Goal: Task Accomplishment & Management: Manage account settings

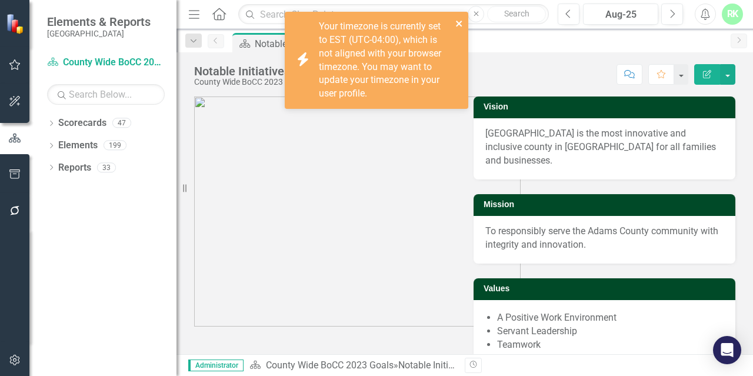
click at [463, 24] on icon "close" at bounding box center [459, 23] width 8 height 9
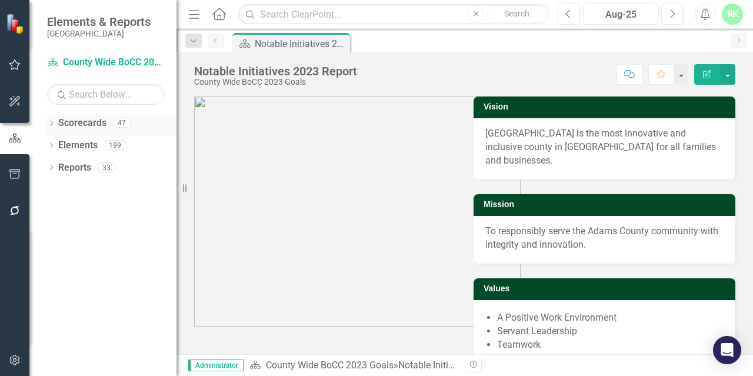
click at [49, 120] on div "Dropdown" at bounding box center [51, 124] width 8 height 10
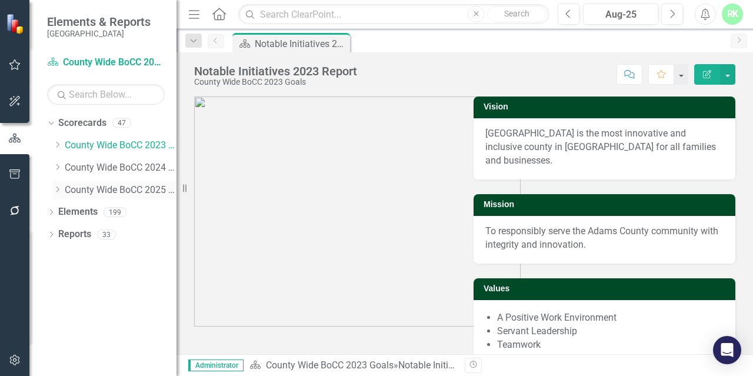
click at [60, 187] on icon "Dropdown" at bounding box center [57, 189] width 9 height 7
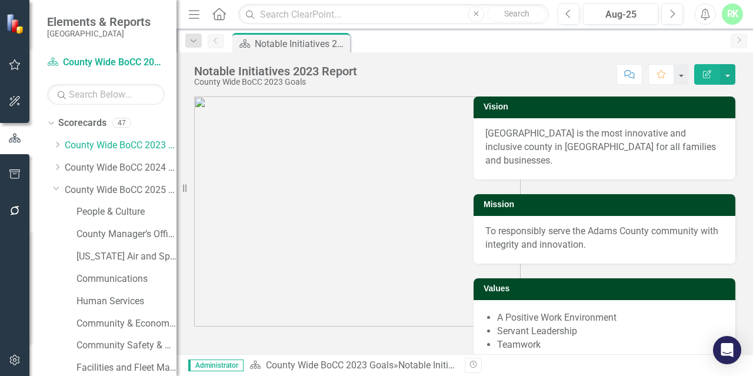
scroll to position [182, 0]
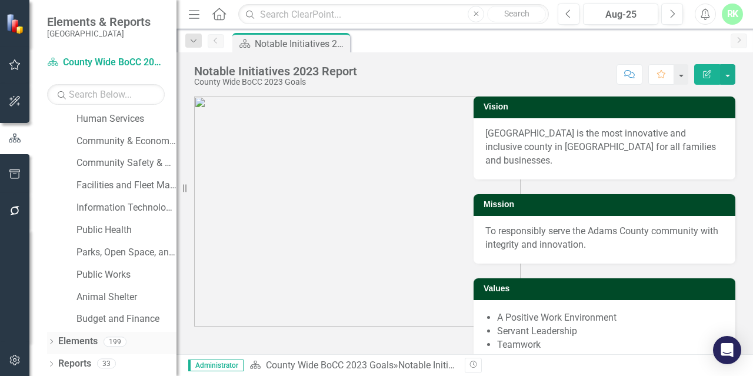
click at [52, 340] on icon at bounding box center [51, 341] width 3 height 5
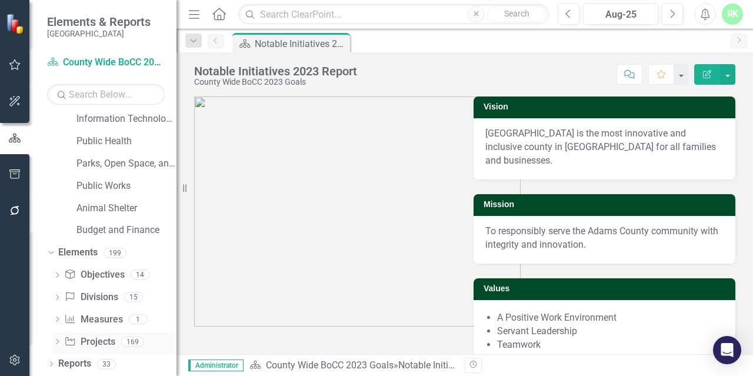
click at [109, 338] on link "Project Projects" at bounding box center [89, 342] width 51 height 14
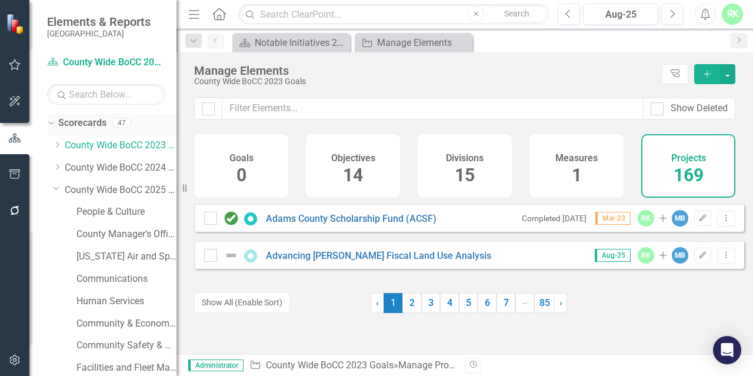
click at [48, 124] on icon "Dropdown" at bounding box center [49, 122] width 6 height 8
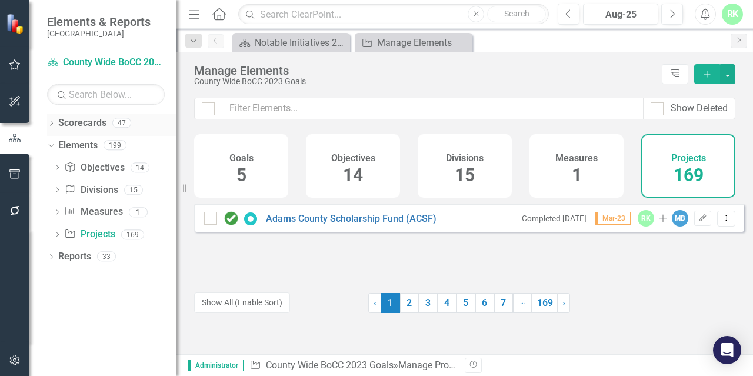
click at [48, 124] on icon "Dropdown" at bounding box center [51, 124] width 8 height 6
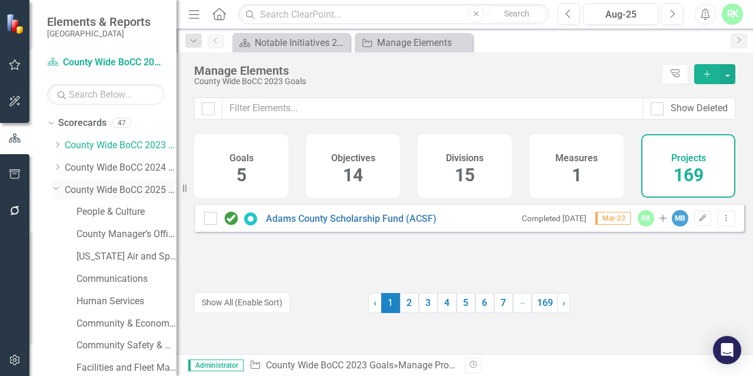
click at [69, 189] on link "County Wide BoCC 2025 Goals" at bounding box center [121, 191] width 112 height 14
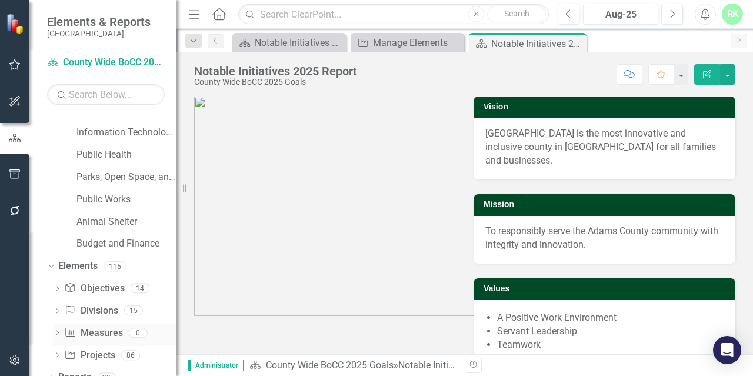
scroll to position [271, 0]
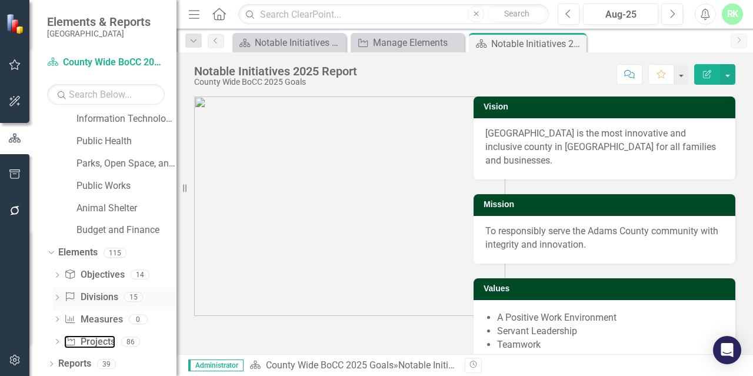
click at [99, 337] on link "Project Projects" at bounding box center [89, 342] width 51 height 14
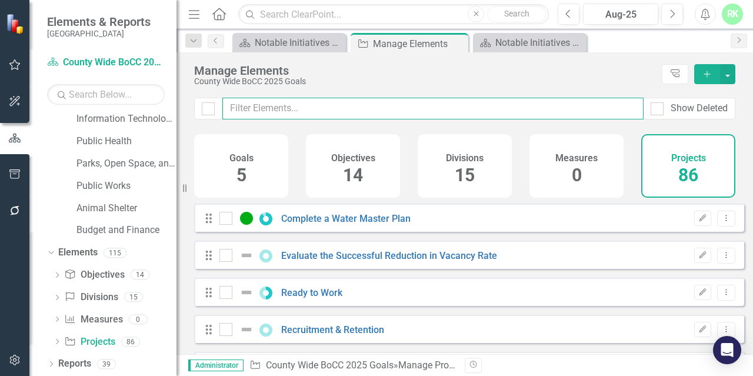
click at [328, 107] on input "text" at bounding box center [432, 109] width 421 height 22
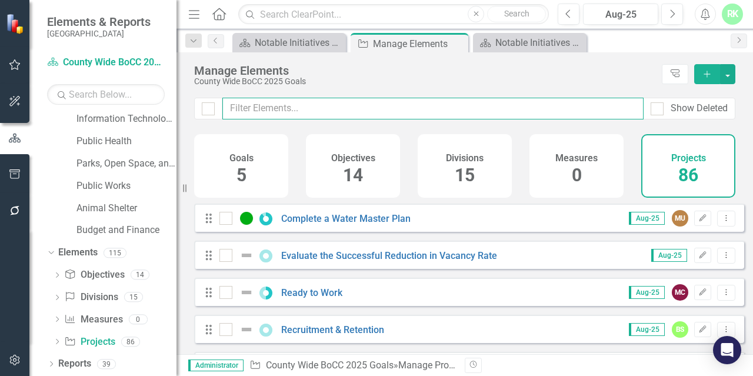
paste input "Pet Retention Plan: Phase 1"
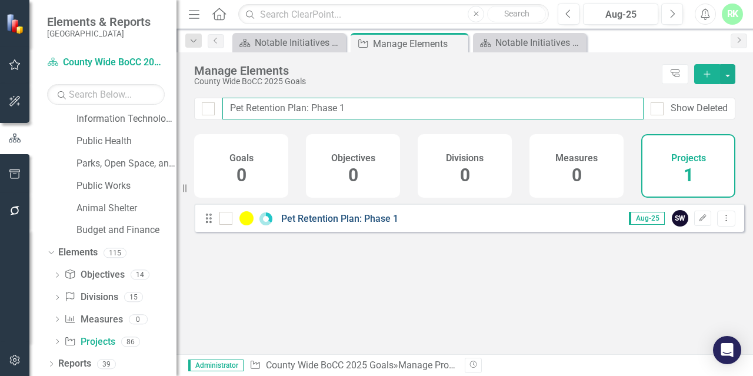
type input "Pet Retention Plan: Phase 1"
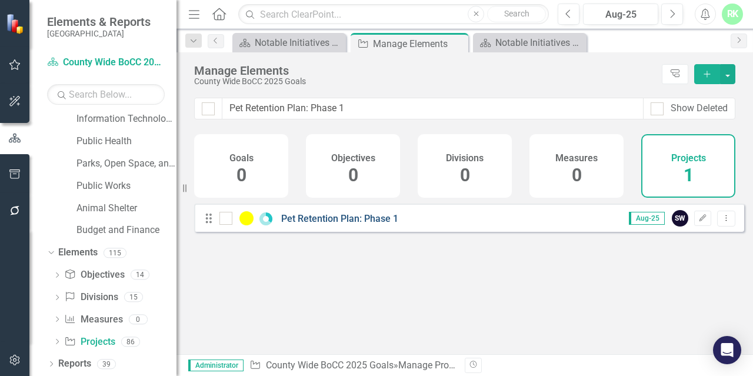
click at [310, 224] on link "Pet Retention Plan: Phase 1" at bounding box center [339, 218] width 117 height 11
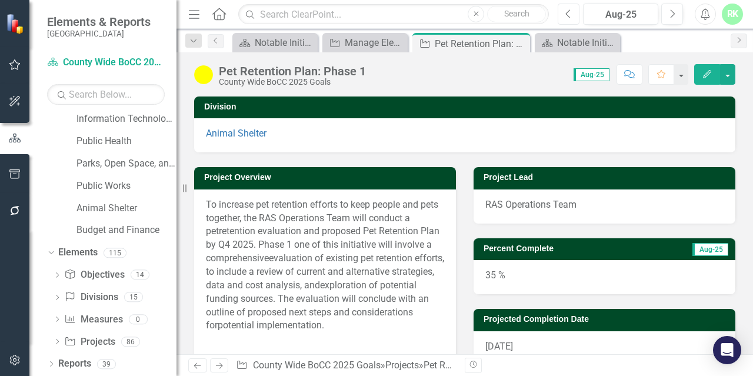
click at [571, 10] on icon "Previous" at bounding box center [569, 14] width 6 height 11
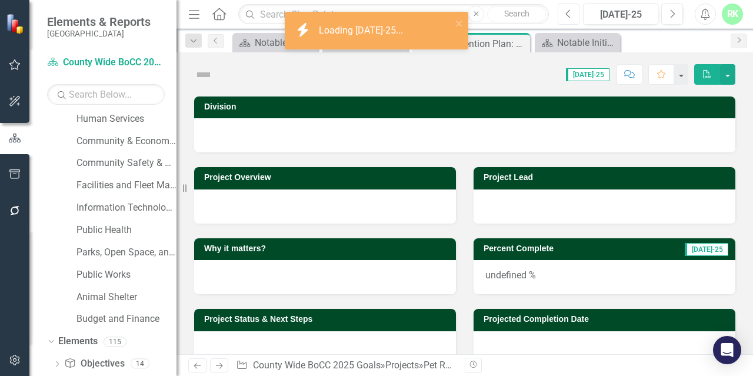
scroll to position [271, 0]
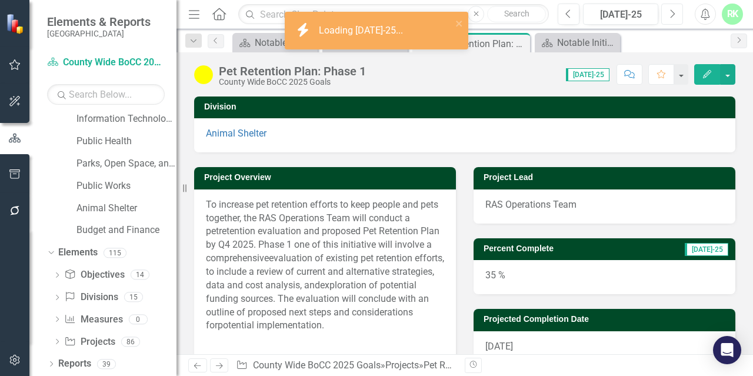
click at [670, 12] on icon "Next" at bounding box center [672, 14] width 6 height 11
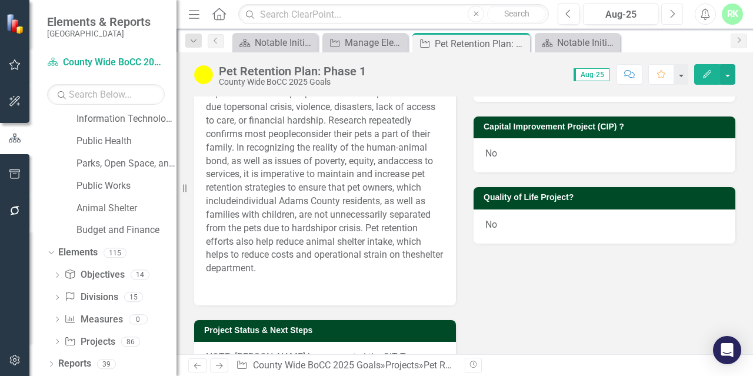
scroll to position [294, 0]
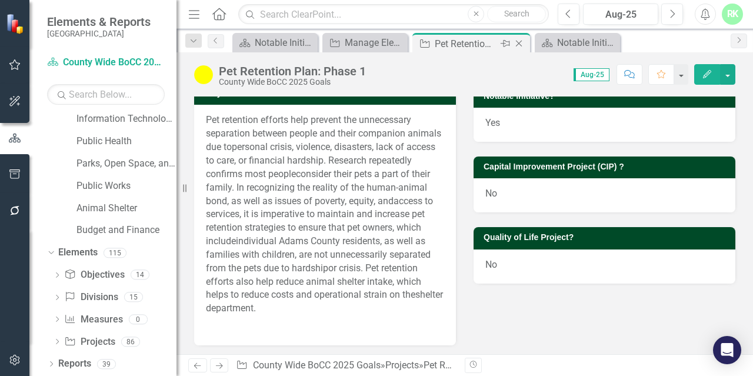
click at [519, 42] on icon at bounding box center [519, 44] width 6 height 6
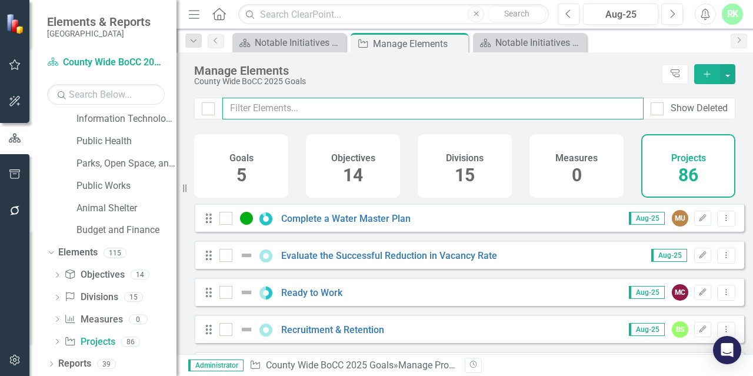
click at [242, 114] on input "text" at bounding box center [432, 109] width 421 height 22
paste input "Shelter IGAs-- Phase 2"
type input "Shelter IGAs-- Phase 2"
checkbox input "false"
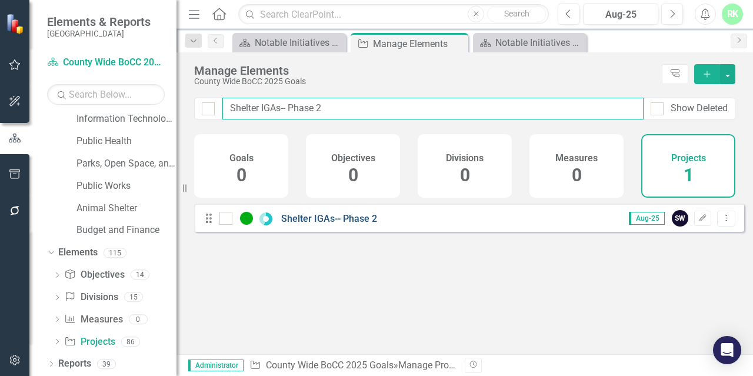
type input "Shelter IGAs-- Phase 2"
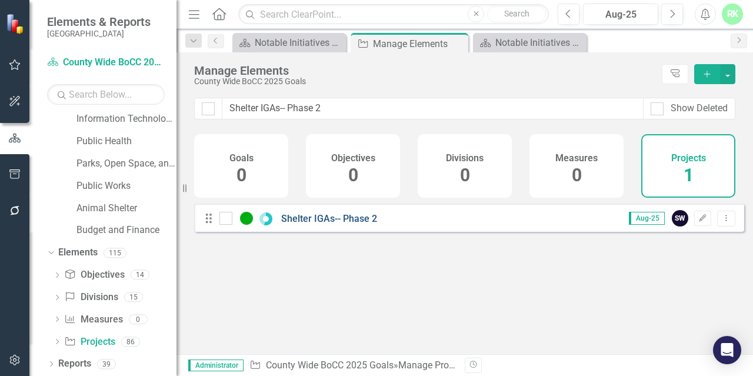
click at [324, 224] on link "Shelter IGAs-- Phase 2" at bounding box center [329, 218] width 96 height 11
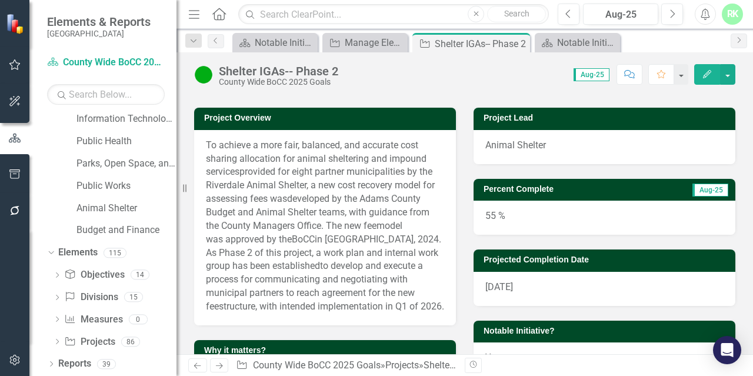
scroll to position [118, 0]
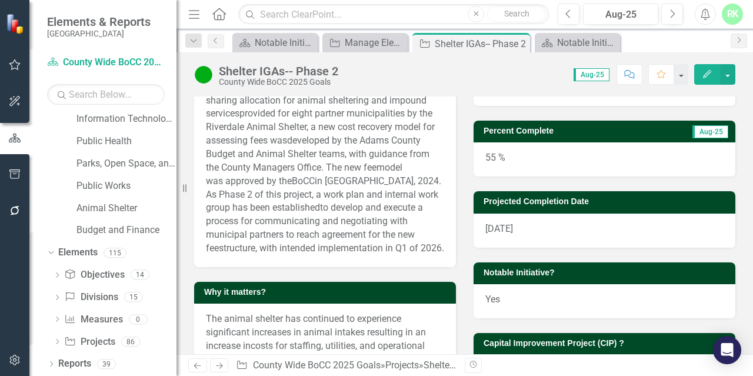
click at [505, 234] on span "[DATE]" at bounding box center [499, 228] width 28 height 11
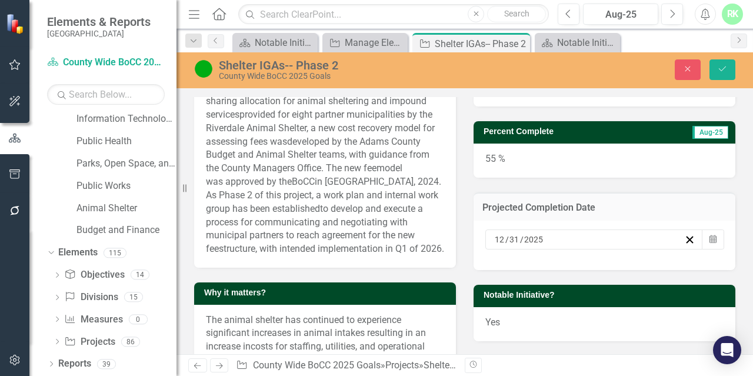
click at [542, 240] on div "[DATE]" at bounding box center [588, 240] width 191 height 12
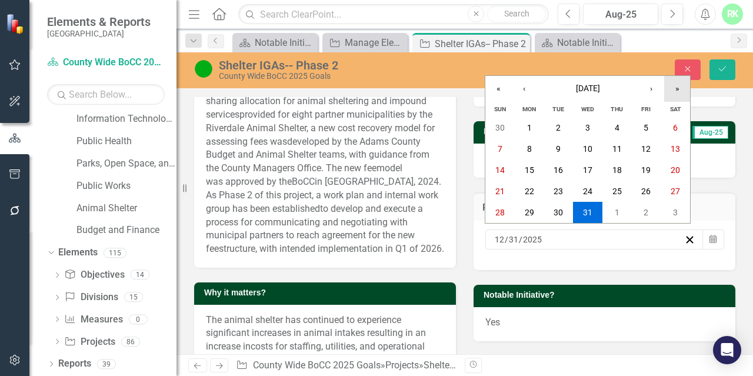
click at [676, 87] on button "»" at bounding box center [677, 89] width 26 height 26
click at [621, 209] on button "31" at bounding box center [617, 212] width 29 height 21
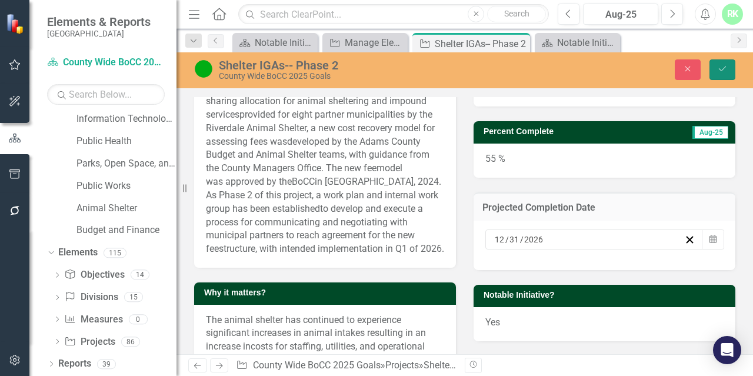
click at [716, 76] on button "Save" at bounding box center [723, 69] width 26 height 21
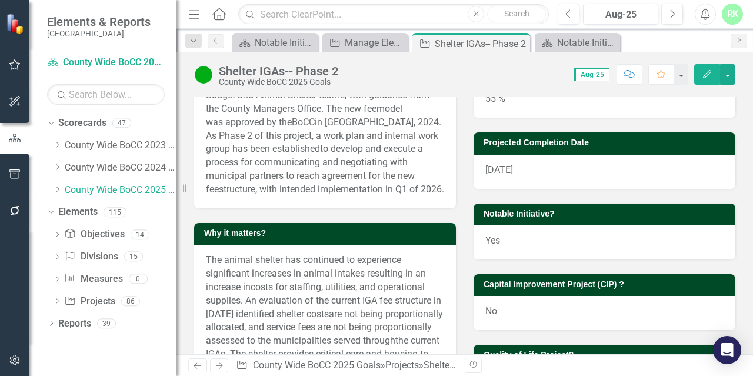
scroll to position [0, 0]
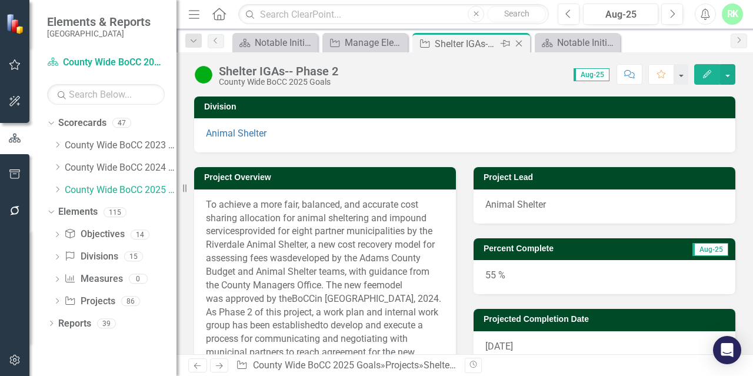
click at [521, 44] on icon "Close" at bounding box center [519, 43] width 12 height 9
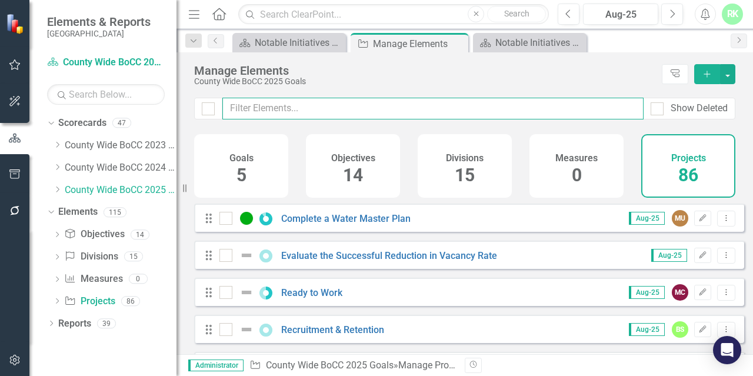
click at [314, 108] on input "text" at bounding box center [432, 109] width 421 height 22
paste input "Riverdale Animal Shelter ([GEOGRAPHIC_DATA]) Barn Construction"
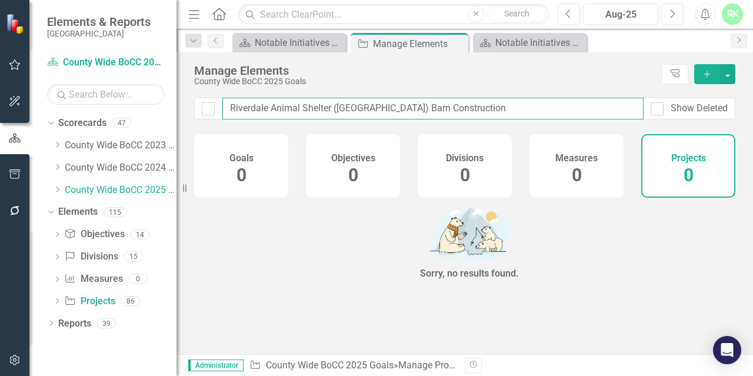
drag, startPoint x: 361, startPoint y: 107, endPoint x: 471, endPoint y: 124, distance: 111.9
click at [471, 124] on div "Riverdale Animal Shelter (RAS) Barn Construction Show Deleted" at bounding box center [465, 116] width 577 height 36
type input "Riverdale Animal Shelter (RAS)"
checkbox input "false"
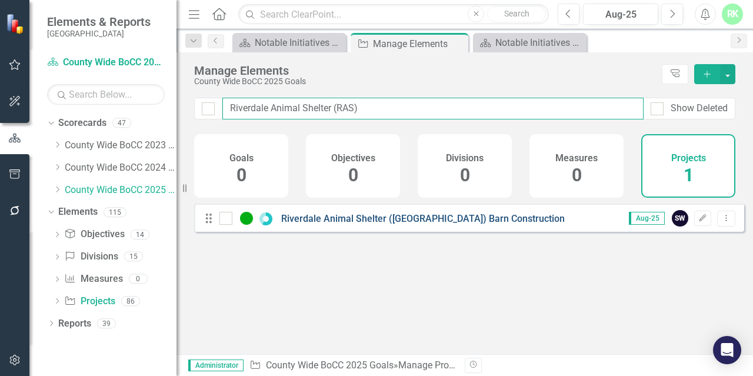
type input "Riverdale Animal Shelter (RAS)"
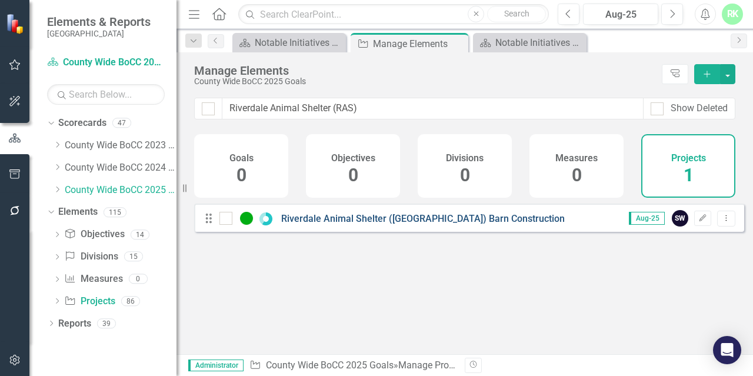
click at [430, 224] on link "Riverdale Animal Shelter ([GEOGRAPHIC_DATA]) Barn Construction" at bounding box center [423, 218] width 284 height 11
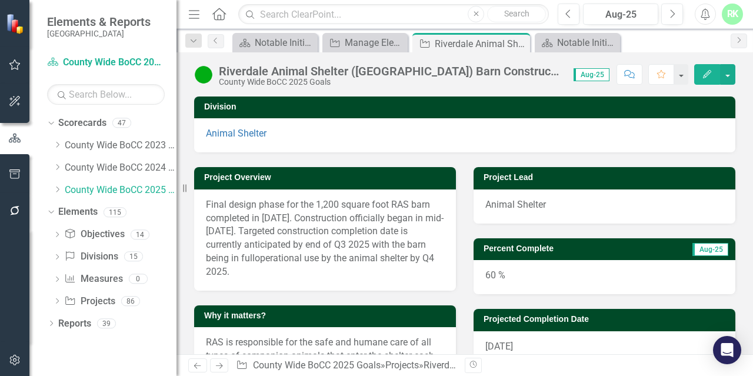
click at [501, 284] on div "60 %" at bounding box center [605, 277] width 262 height 34
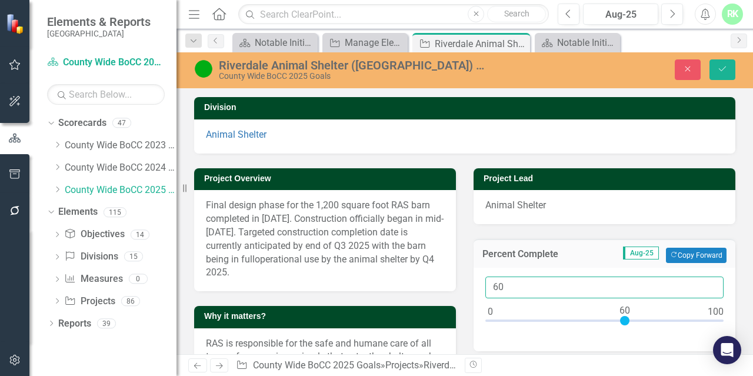
drag, startPoint x: 500, startPoint y: 283, endPoint x: 480, endPoint y: 284, distance: 20.6
click at [480, 284] on div "60" at bounding box center [605, 310] width 262 height 84
type input "55"
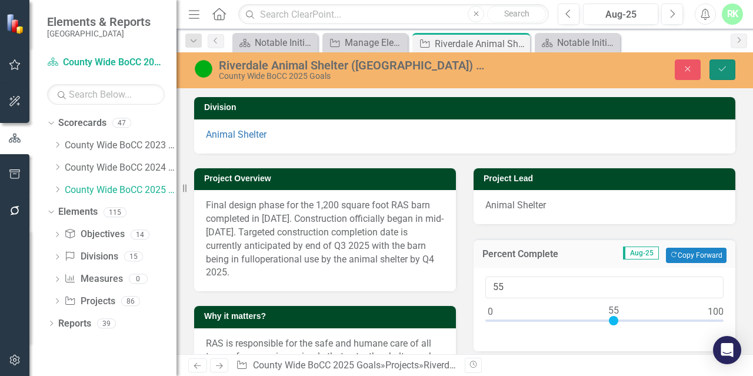
click at [721, 69] on icon "Save" at bounding box center [722, 69] width 11 height 8
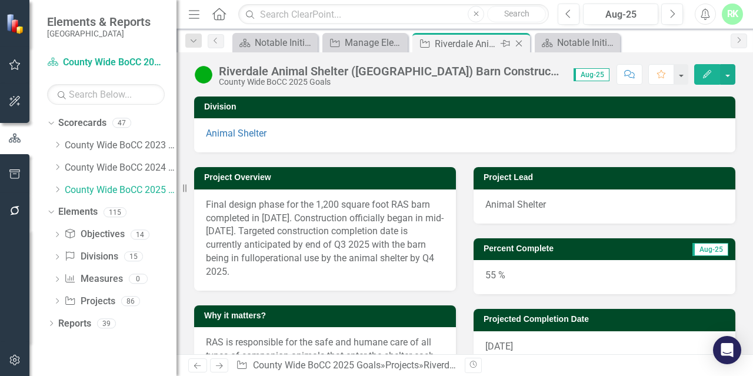
click at [521, 44] on icon "Close" at bounding box center [519, 43] width 12 height 9
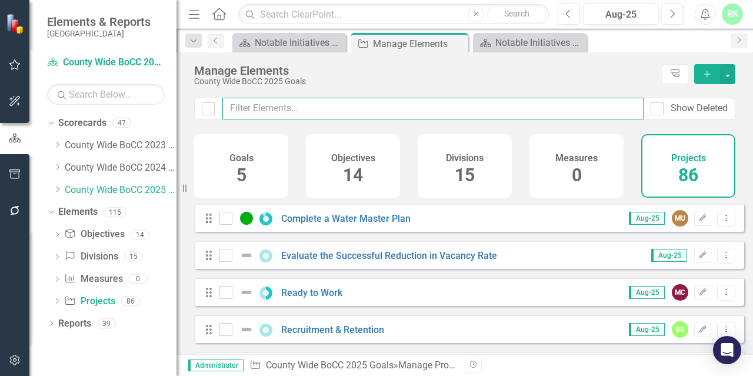
click at [325, 113] on input "text" at bounding box center [432, 109] width 421 height 22
paste input "Purchasing Policy Protocols and Processes"
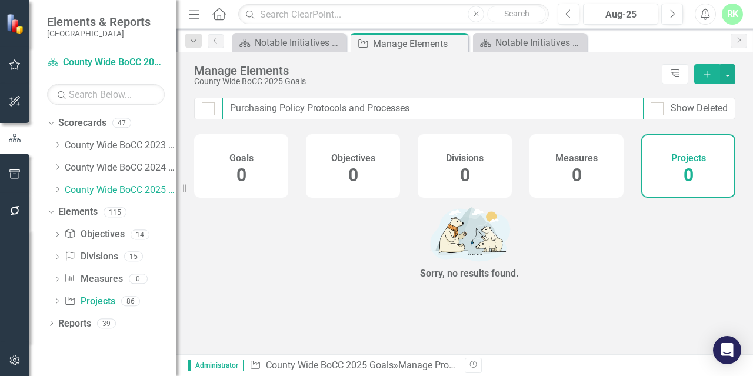
drag, startPoint x: 357, startPoint y: 107, endPoint x: 443, endPoint y: 118, distance: 86.0
click at [443, 118] on input "Purchasing Policy Protocols and Processes" at bounding box center [432, 109] width 421 height 22
type input "Purchasing Policy Protocols a"
checkbox input "false"
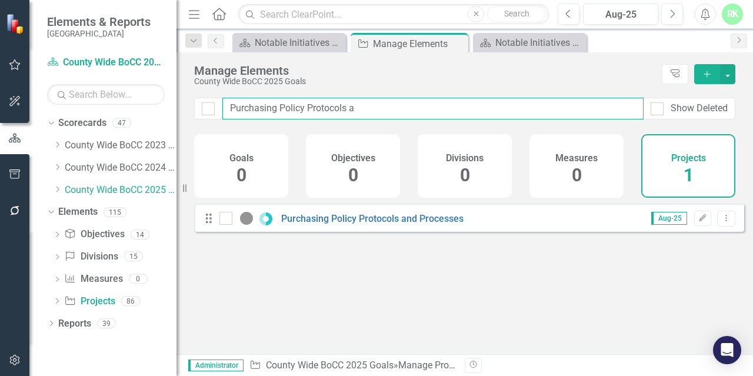
type input "Purchasing Policy Protocols"
checkbox input "false"
type input "Purchasing Policy Protocols"
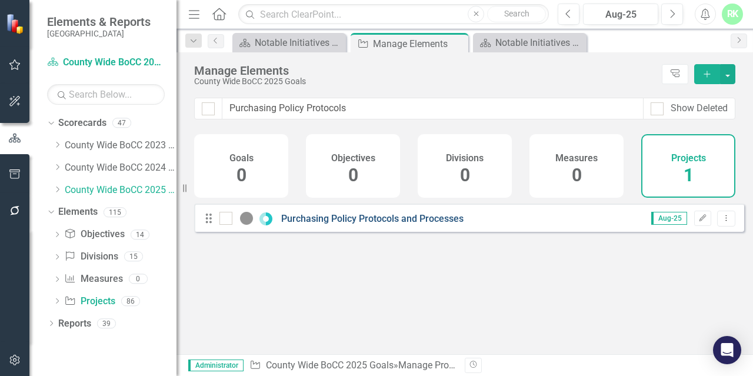
click at [367, 224] on link "Purchasing Policy Protocols and Processes" at bounding box center [372, 218] width 182 height 11
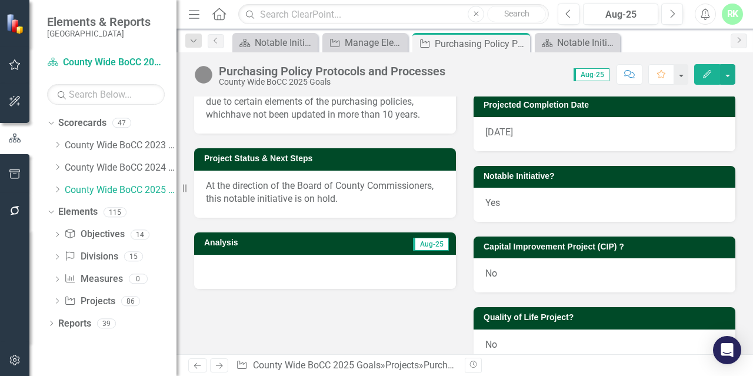
scroll to position [235, 0]
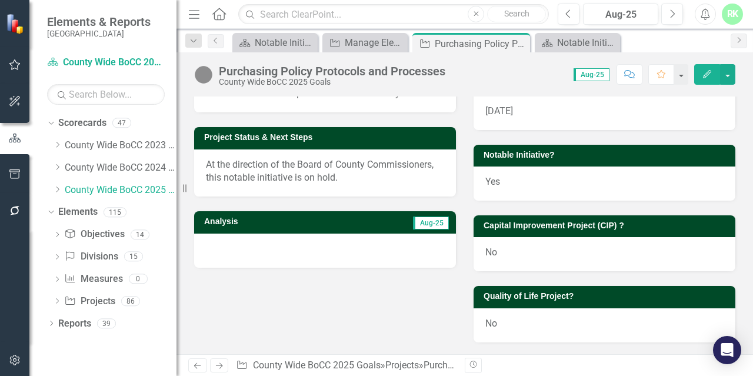
click at [378, 164] on span "At the direction of the Board of County Commissioners, this notable initiative …" at bounding box center [320, 171] width 228 height 25
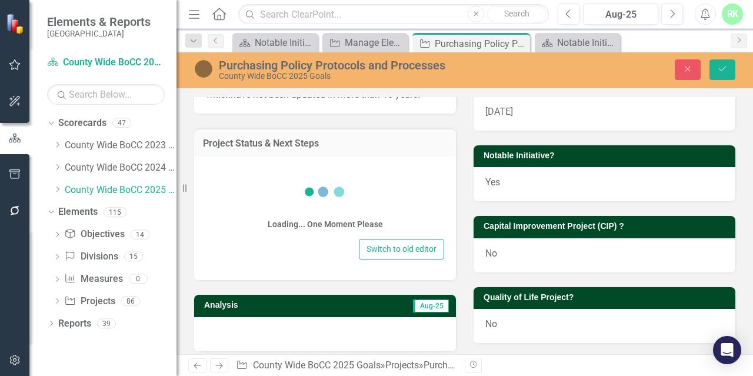
click at [378, 164] on div "Loading... One Moment Please Switch to old editor" at bounding box center [325, 219] width 262 height 124
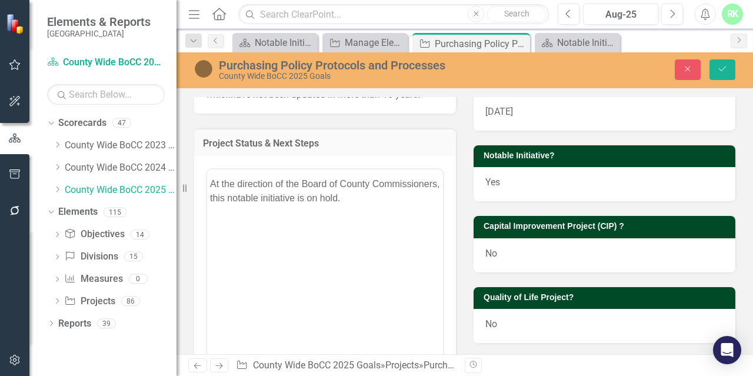
scroll to position [0, 0]
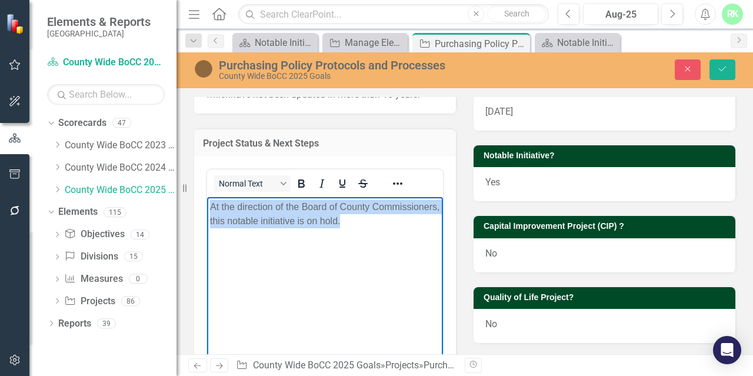
drag, startPoint x: 414, startPoint y: 220, endPoint x: 394, endPoint y: 376, distance: 157.2
click at [207, 197] on html "At the direction of the Board of County Commissioners, this notable initiative …" at bounding box center [325, 285] width 236 height 177
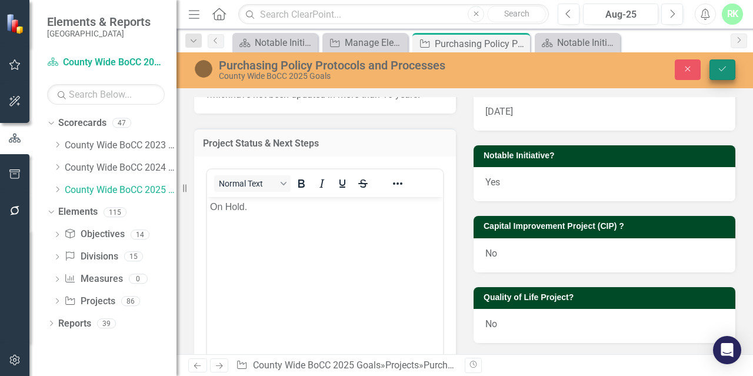
click at [716, 68] on button "Save" at bounding box center [723, 69] width 26 height 21
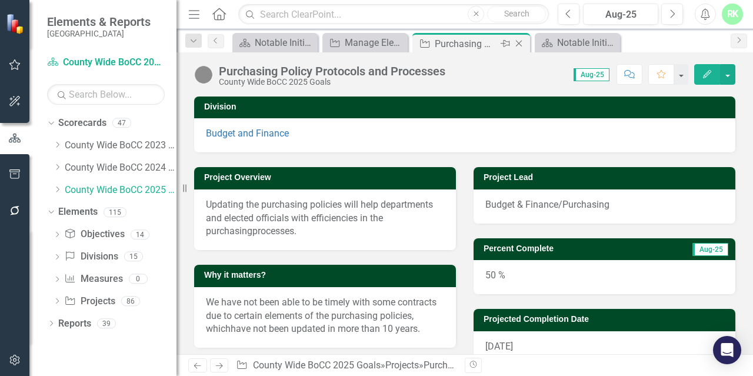
click at [524, 45] on icon "Close" at bounding box center [519, 43] width 12 height 9
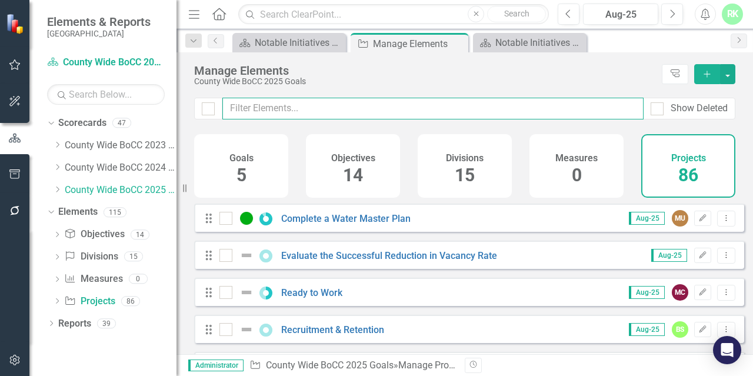
click at [286, 107] on input "text" at bounding box center [432, 109] width 421 height 22
paste input "CASP Master Developer Pre-Development Agreement (PDA)"
type input "CASP Master Developer Pre-Development Agreement (PDA)"
checkbox input "false"
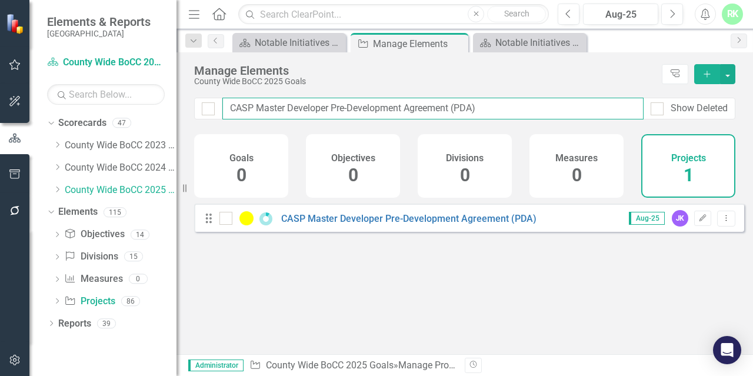
type input "CASP Master Developer Pre-Development Agreement (PDA)"
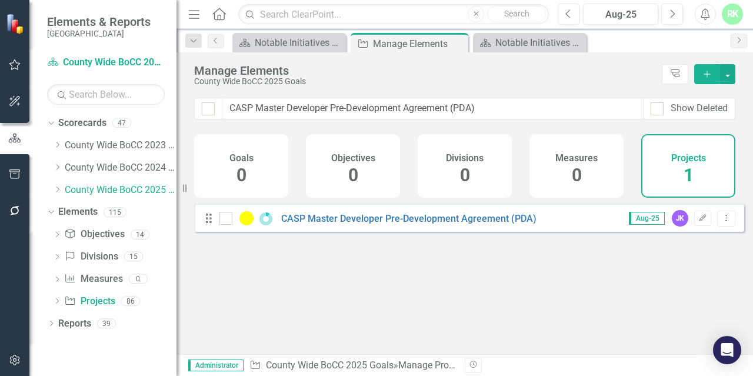
click at [355, 232] on div "Drag CASP Master Developer Pre-Development Agreement (PDA) Aug-25 JK Edit Dropd…" at bounding box center [469, 218] width 550 height 28
click at [355, 224] on link "CASP Master Developer Pre-Development Agreement (PDA)" at bounding box center [408, 218] width 255 height 11
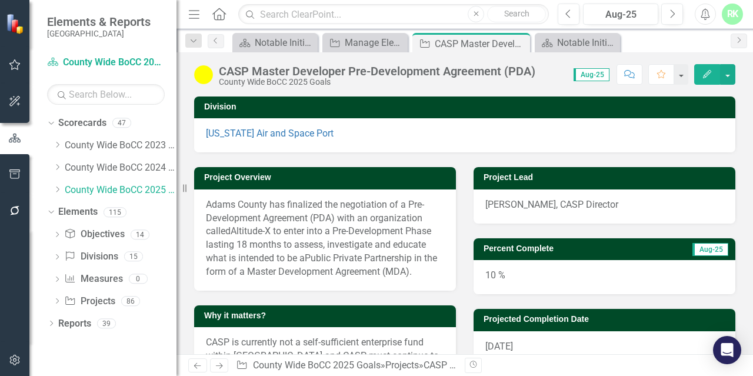
scroll to position [59, 0]
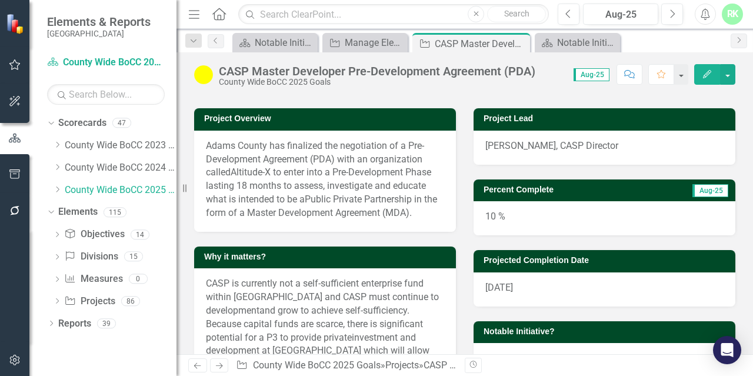
click at [517, 223] on div "10 %" at bounding box center [605, 218] width 262 height 34
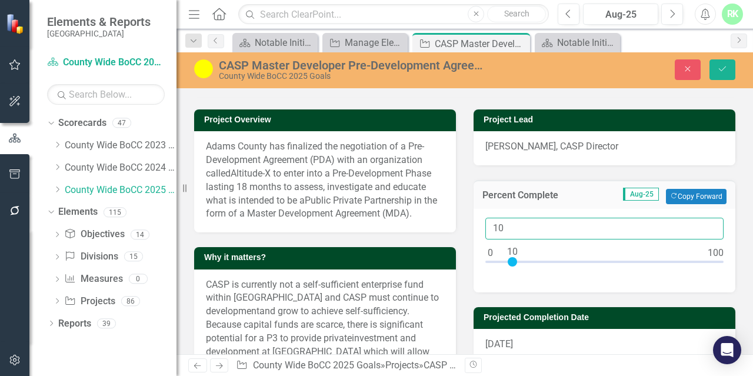
drag, startPoint x: 507, startPoint y: 225, endPoint x: 458, endPoint y: 225, distance: 48.8
type input "30"
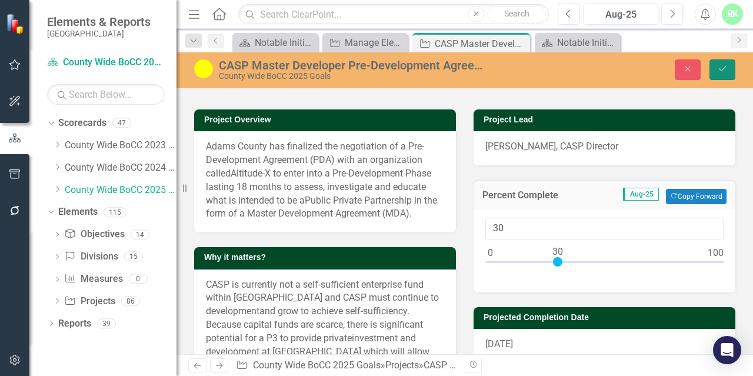
click at [723, 69] on icon "submit" at bounding box center [722, 68] width 7 height 5
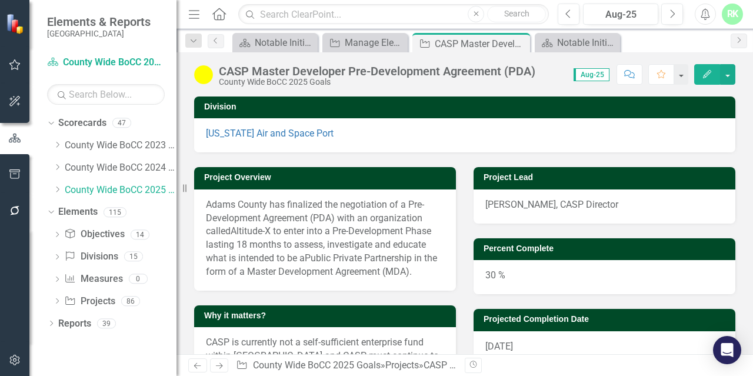
click at [208, 75] on img at bounding box center [203, 74] width 19 height 19
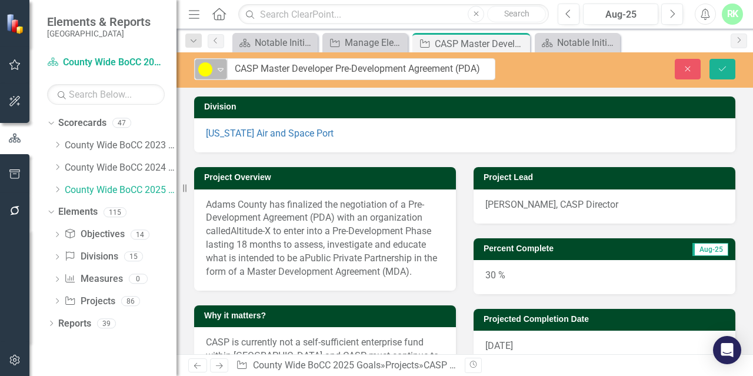
click at [209, 75] on img at bounding box center [205, 69] width 14 height 14
click at [424, 208] on span "Adams County has finalized the negotiation of a Pre-Development Agreement (PDA)…" at bounding box center [315, 218] width 218 height 38
click at [720, 73] on button "Save" at bounding box center [723, 69] width 26 height 21
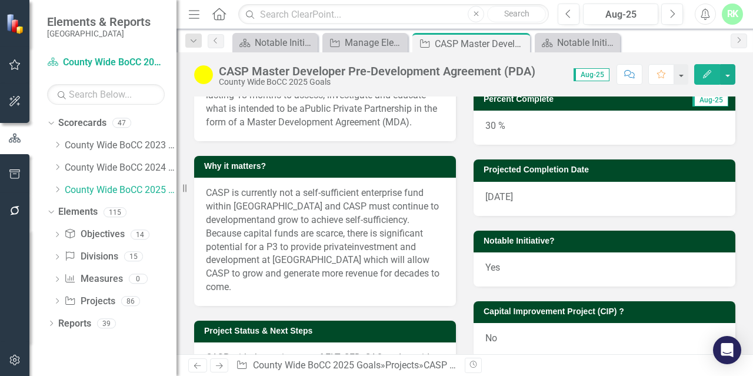
scroll to position [118, 0]
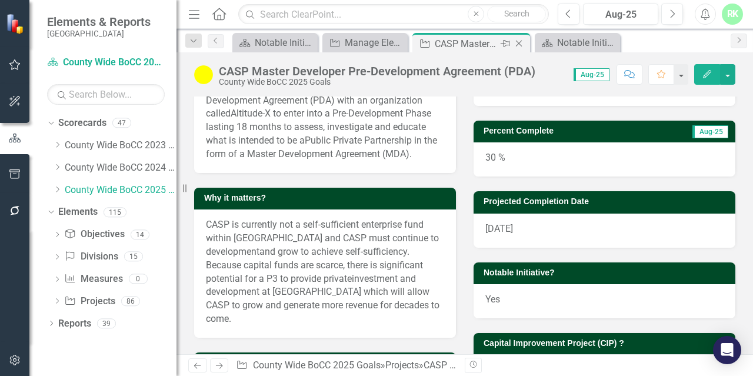
click at [520, 42] on icon at bounding box center [519, 44] width 6 height 6
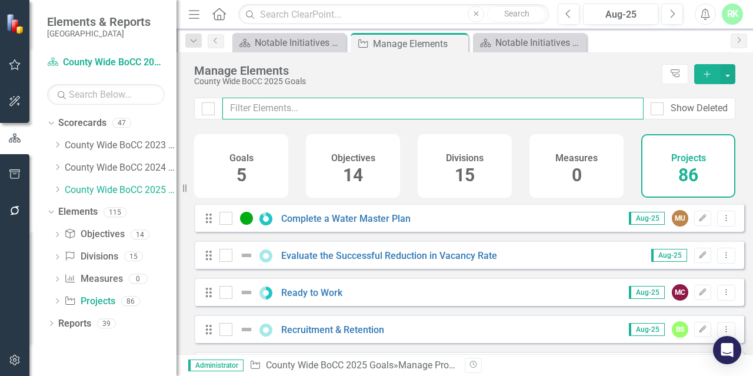
click at [322, 105] on input "text" at bounding box center [432, 109] width 421 height 22
paste input "Extend Taxiway R3 to the South (Phase 1)"
type input "Extend Taxiway R3 to the South (Phase 1)"
checkbox input "false"
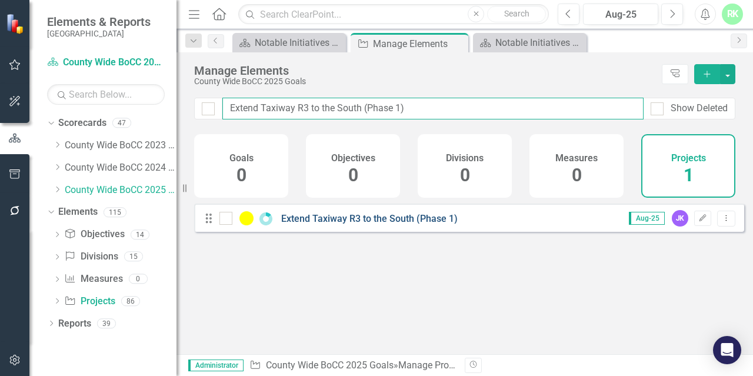
type input "Extend Taxiway R3 to the South (Phase 1)"
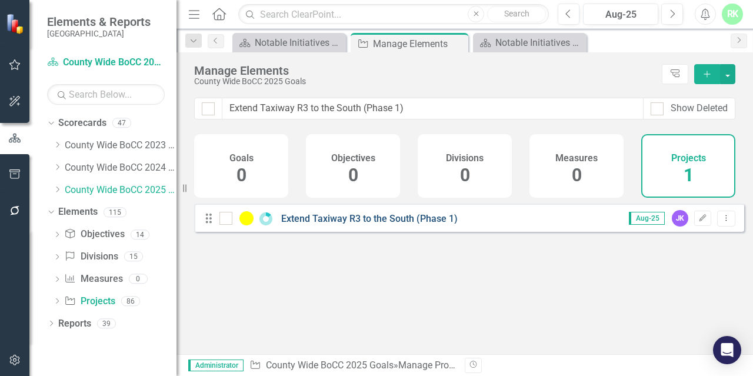
click at [318, 224] on link "Extend Taxiway R3 to the South (Phase 1)" at bounding box center [369, 218] width 177 height 11
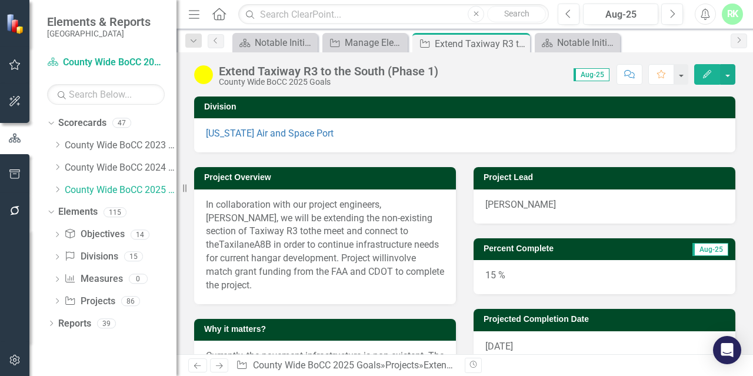
click at [505, 280] on div "15 %" at bounding box center [605, 277] width 262 height 34
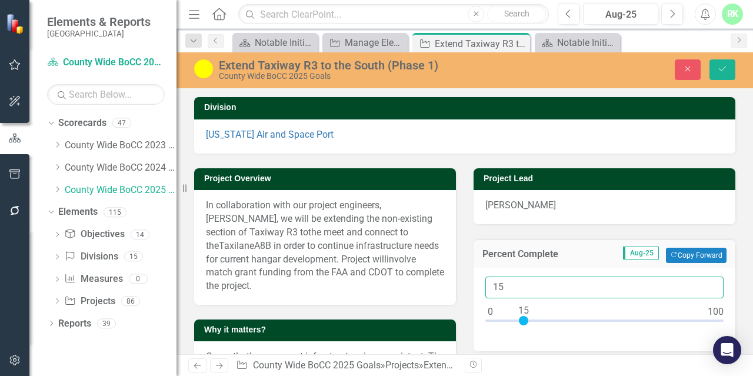
drag, startPoint x: 508, startPoint y: 284, endPoint x: 443, endPoint y: 278, distance: 65.5
type input "50"
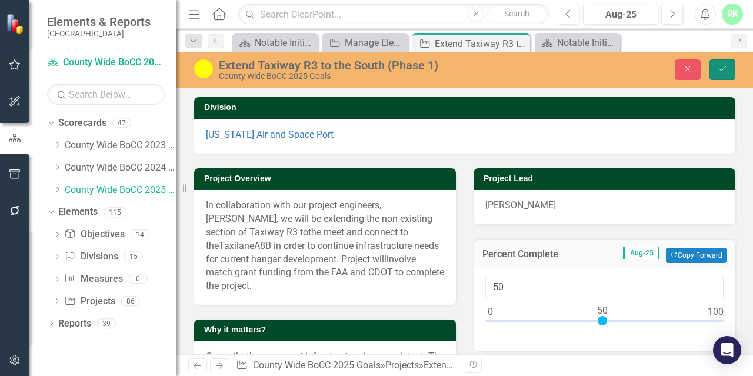
click at [722, 67] on icon "Save" at bounding box center [722, 69] width 11 height 8
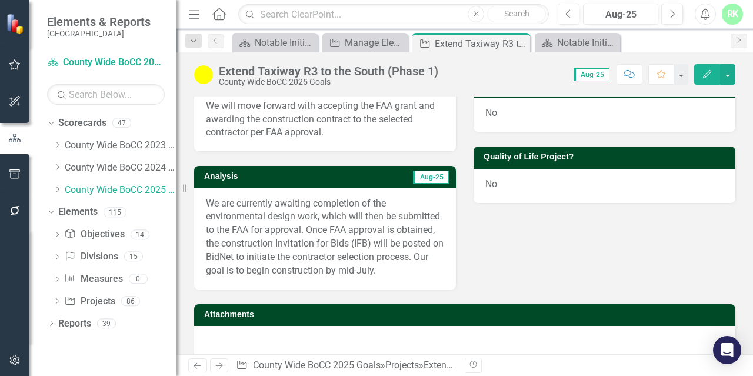
scroll to position [378, 0]
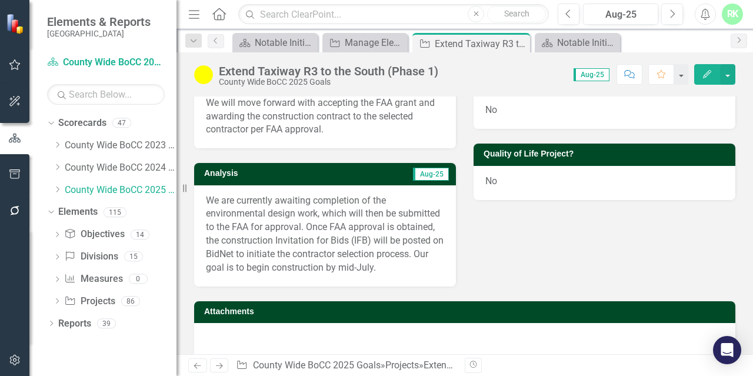
click at [353, 257] on p "We are currently awaiting completion of the environmental design work, which wi…" at bounding box center [325, 234] width 238 height 81
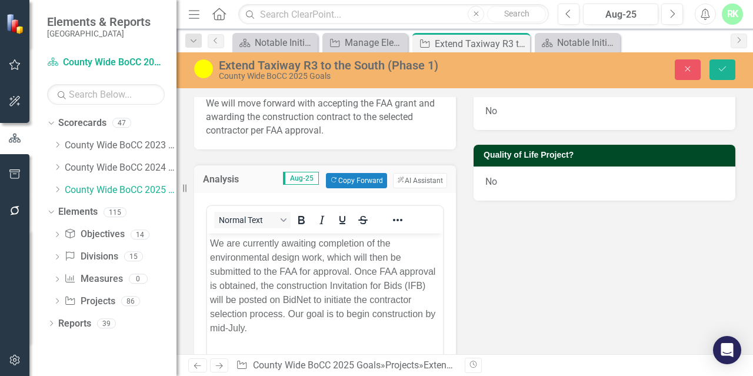
scroll to position [0, 0]
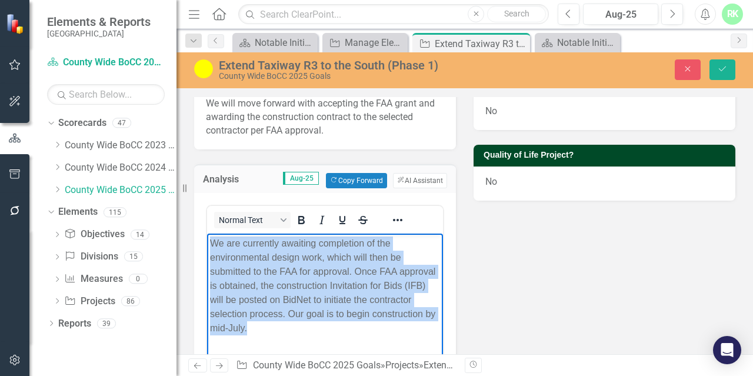
drag, startPoint x: 253, startPoint y: 304, endPoint x: 109, endPoint y: 225, distance: 163.5
click at [207, 233] on html "We are currently awaiting completion of the environmental design work, which wi…" at bounding box center [325, 321] width 236 height 177
paste body "Rich Text Area. Press ALT-0 for help."
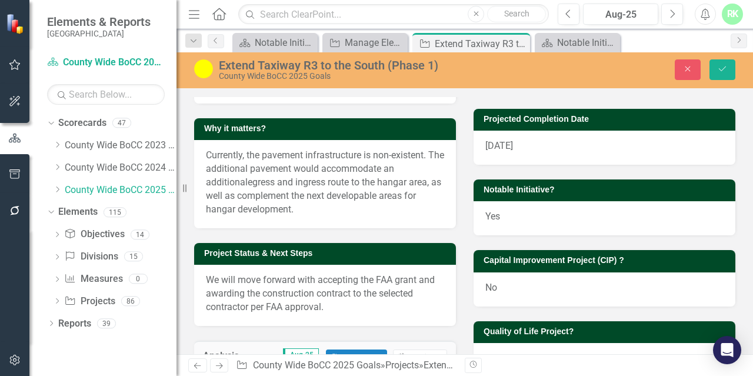
scroll to position [319, 0]
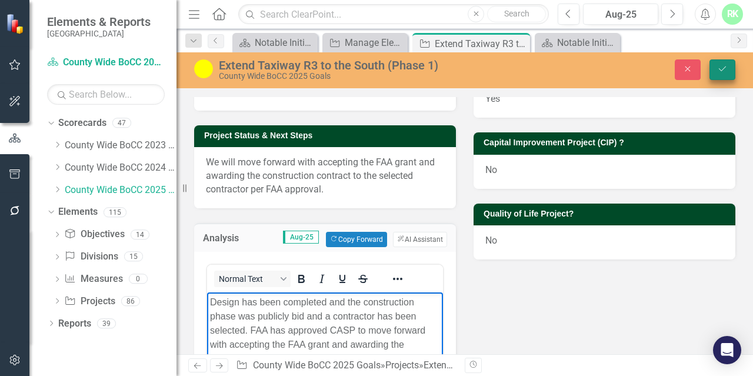
click at [716, 72] on button "Save" at bounding box center [723, 69] width 26 height 21
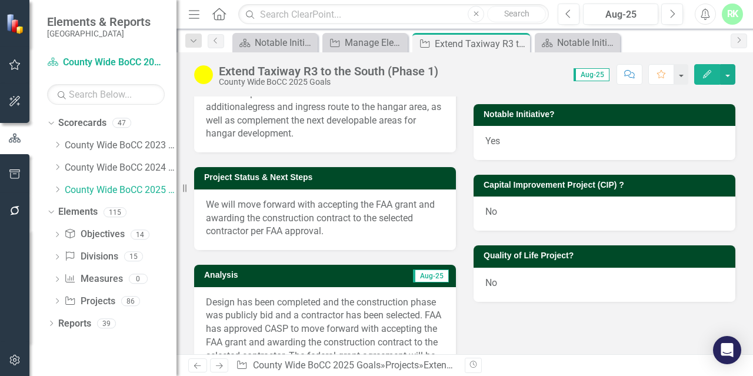
scroll to position [294, 0]
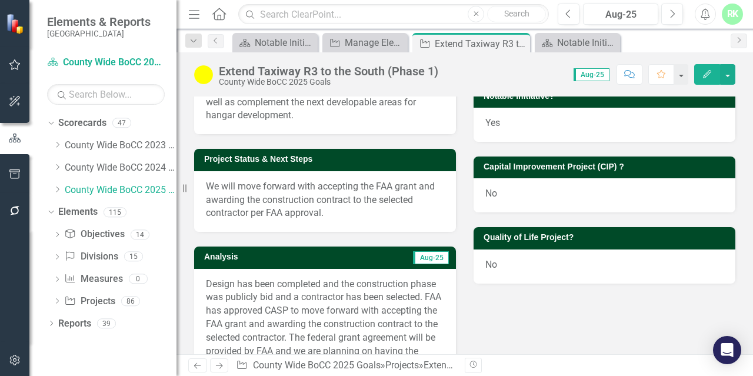
click at [298, 206] on p "We will move forward with accepting the FAA grant and awarding the construction…" at bounding box center [325, 200] width 238 height 41
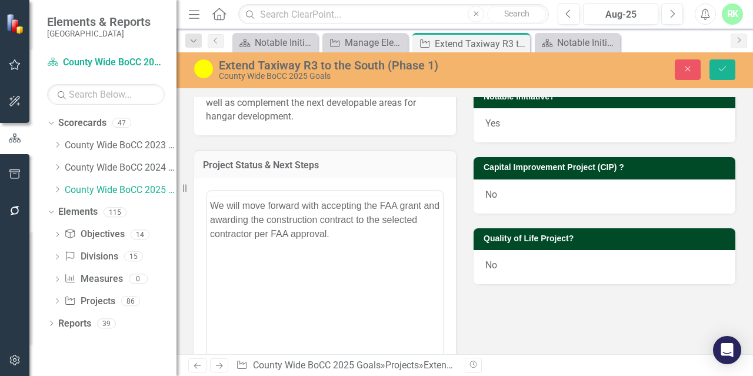
scroll to position [0, 0]
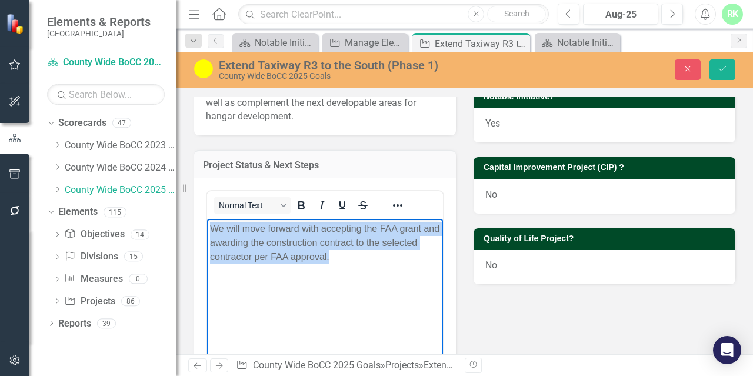
drag, startPoint x: 339, startPoint y: 274, endPoint x: 153, endPoint y: 210, distance: 196.7
click at [207, 219] on html "We will move forward with accepting the FAA grant and awarding the construction…" at bounding box center [325, 307] width 236 height 177
paste body "Rich Text Area. Press ALT-0 for help."
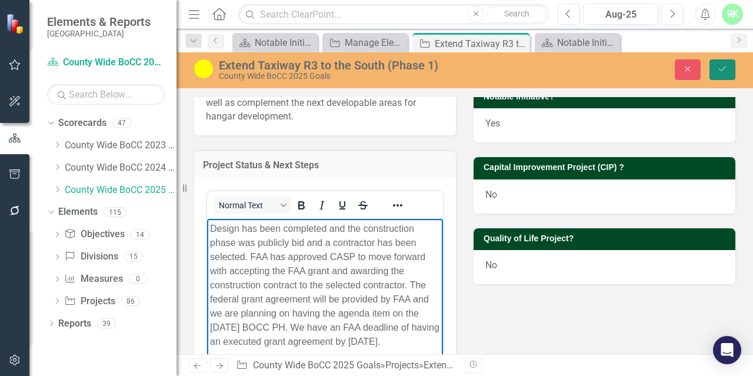
click at [712, 72] on button "Save" at bounding box center [723, 69] width 26 height 21
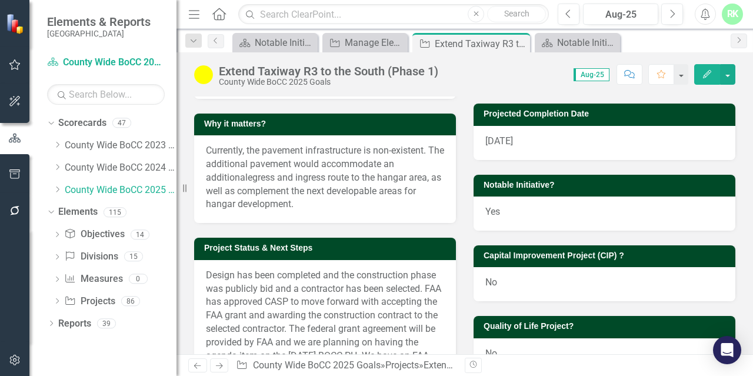
scroll to position [205, 0]
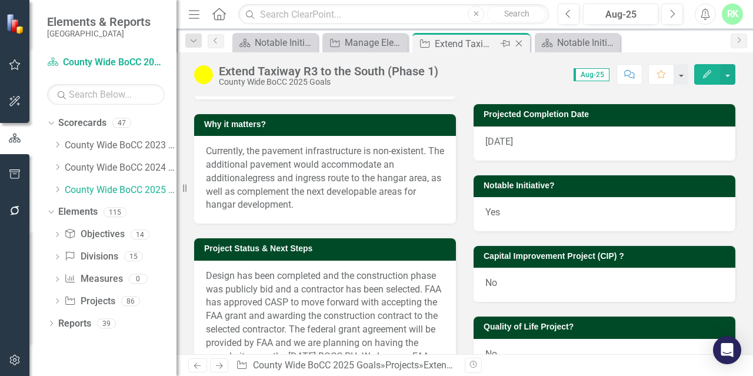
click at [515, 42] on icon "Close" at bounding box center [519, 43] width 12 height 9
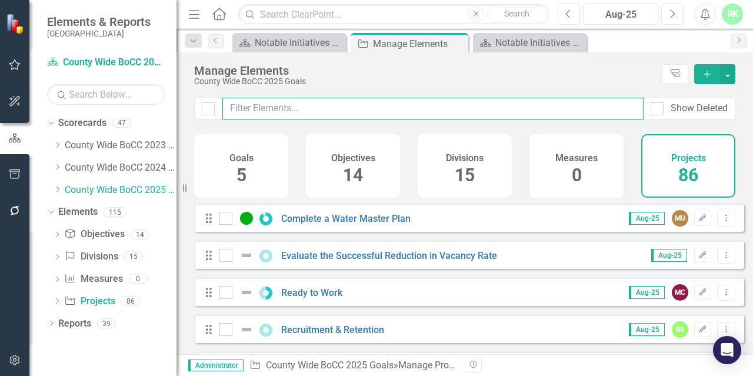
click at [354, 109] on input "text" at bounding box center [432, 109] width 421 height 22
paste input "Fuel Farm Replacement Project and Transition to Unleaded Avgas​"
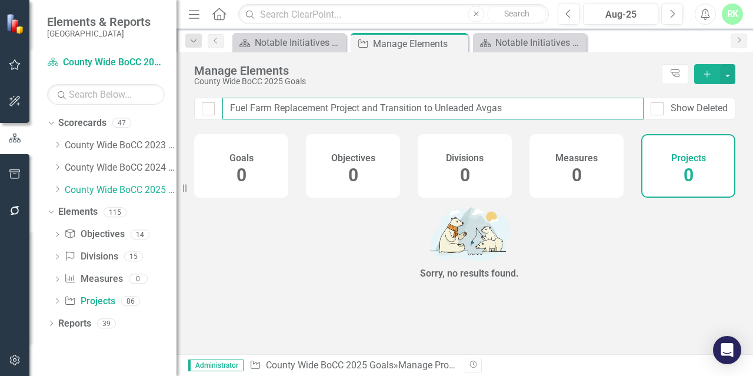
drag, startPoint x: 359, startPoint y: 108, endPoint x: 573, endPoint y: 108, distance: 214.2
click at [573, 108] on input "Fuel Farm Replacement Project and Transition to Unleaded Avgas​" at bounding box center [432, 109] width 421 height 22
type input "Fuel Farm Replacement Project"
checkbox input "false"
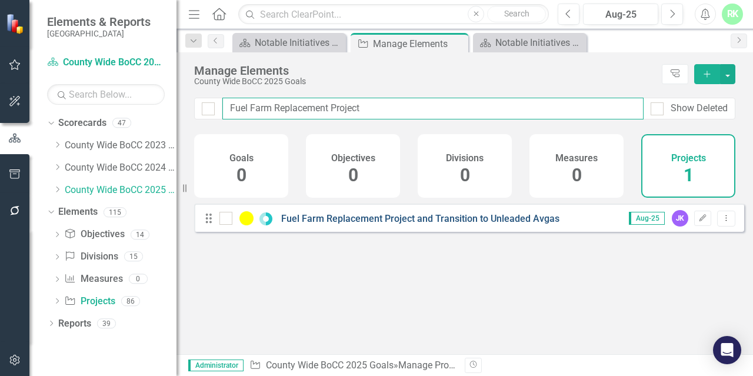
type input "Fuel Farm Replacement Project"
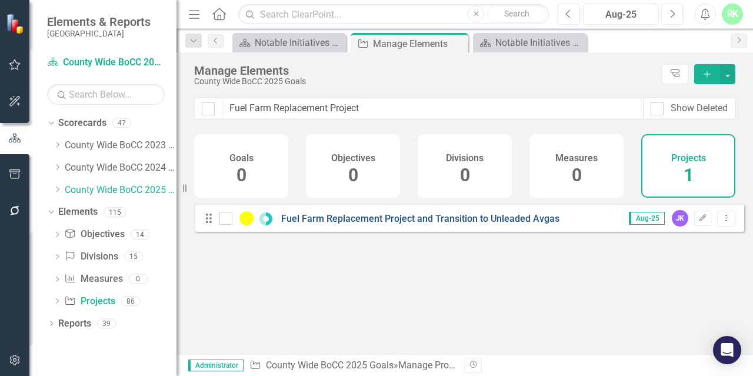
click at [431, 224] on link "Fuel Farm Replacement Project and Transition to Unleaded Avgas" at bounding box center [420, 218] width 278 height 11
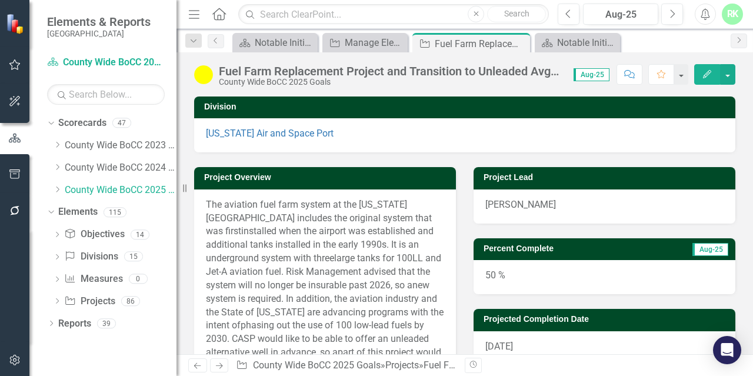
click at [494, 276] on div "50 %" at bounding box center [605, 277] width 262 height 34
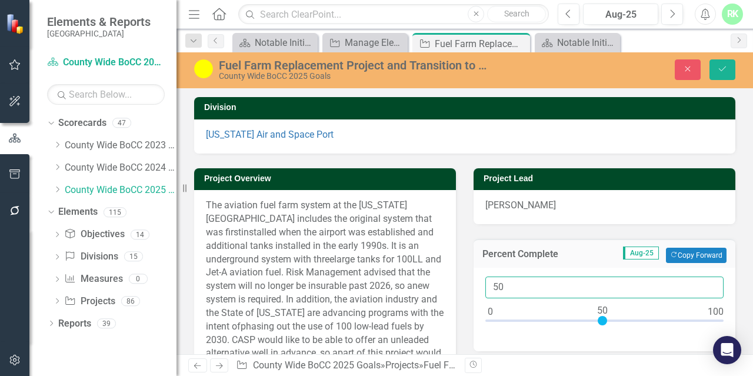
drag, startPoint x: 498, startPoint y: 286, endPoint x: 478, endPoint y: 287, distance: 20.0
click at [478, 287] on div "50" at bounding box center [605, 310] width 262 height 84
type input "15"
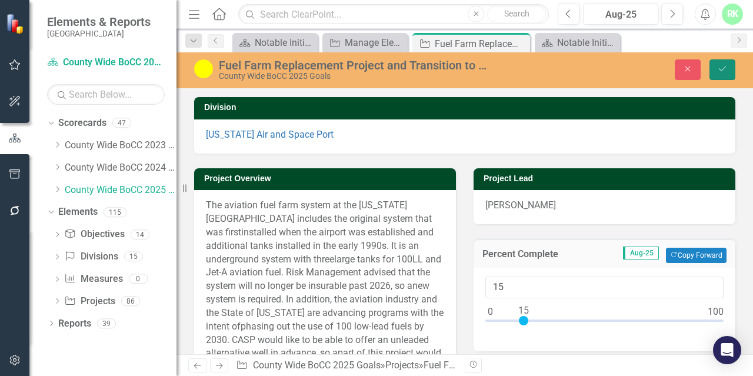
click at [734, 66] on button "Save" at bounding box center [723, 69] width 26 height 21
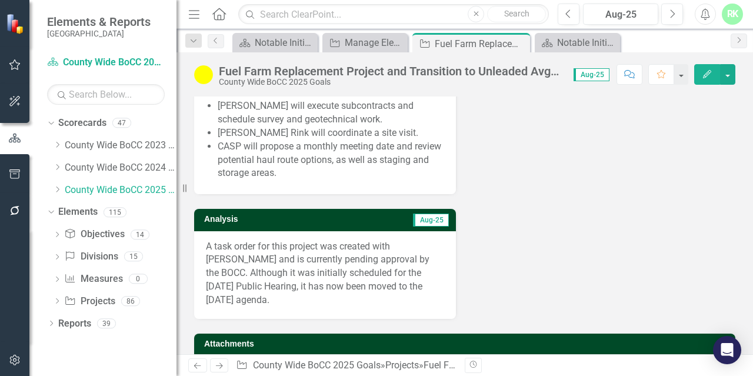
scroll to position [530, 0]
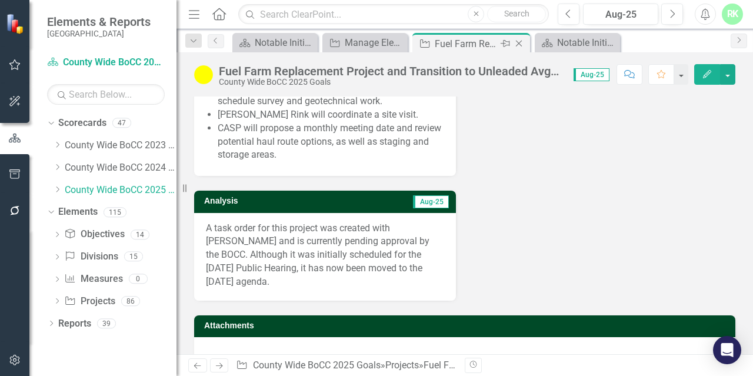
click at [523, 42] on icon "Close" at bounding box center [519, 43] width 12 height 9
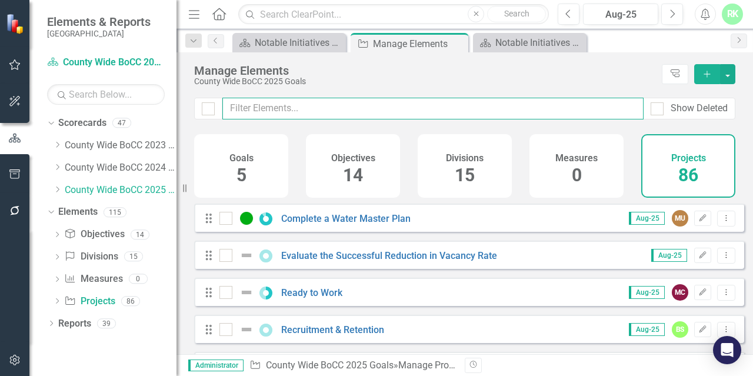
click at [380, 104] on input "text" at bounding box center [432, 109] width 421 height 22
paste input "Redesign and Redevelop County Website"
type input "Redesign and Redevelop County Website"
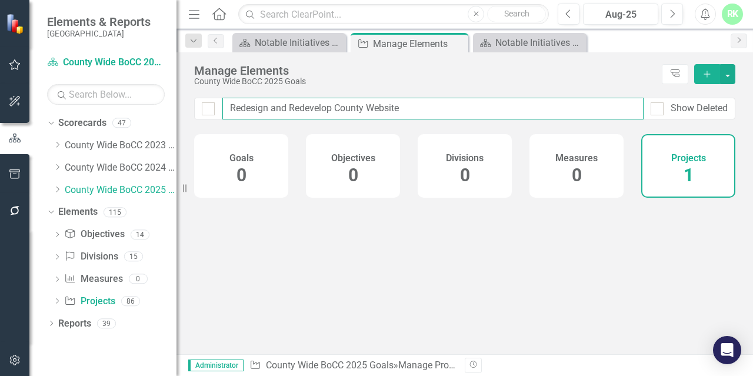
checkbox input "false"
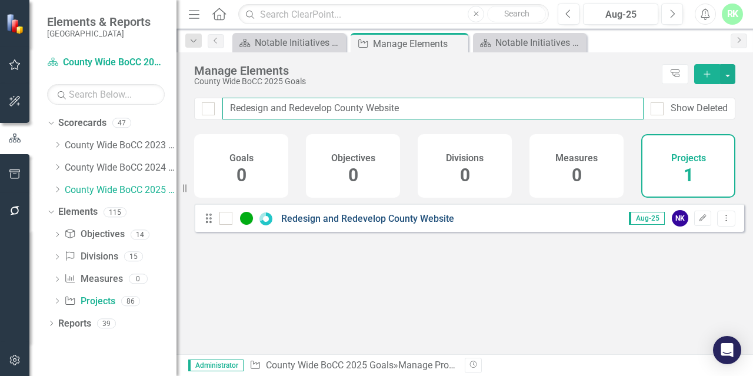
type input "Redesign and Redevelop County Website"
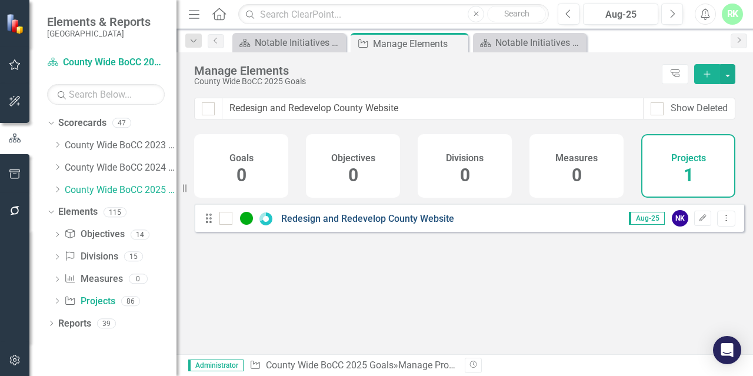
click at [310, 224] on link "Redesign and Redevelop County Website" at bounding box center [367, 218] width 173 height 11
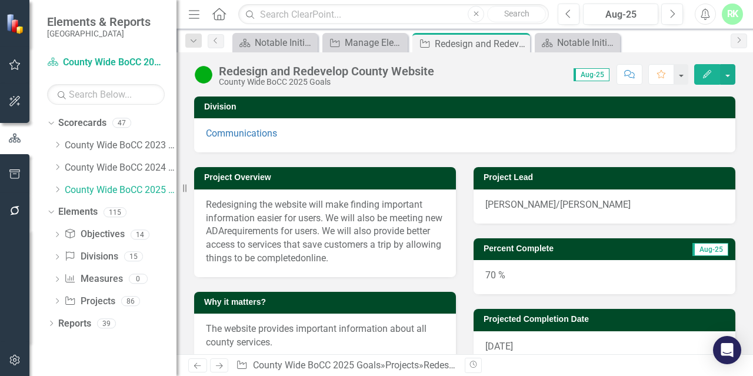
click at [212, 75] on img at bounding box center [203, 74] width 19 height 19
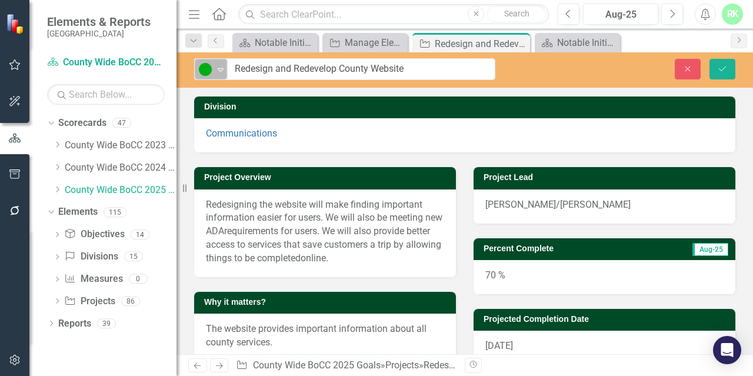
click at [212, 75] on div "over 50%" at bounding box center [205, 69] width 15 height 14
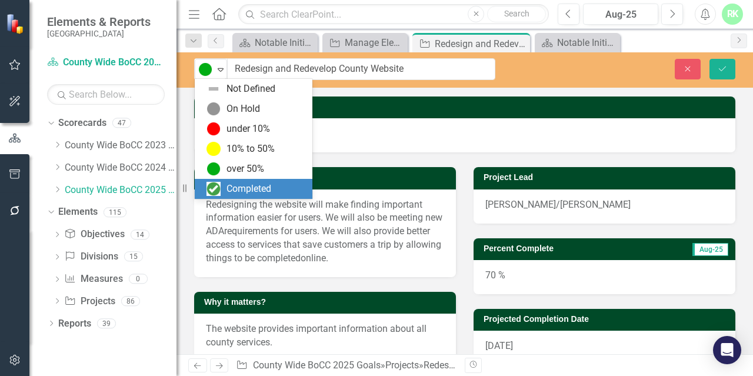
click at [237, 184] on div "Completed" at bounding box center [249, 189] width 45 height 14
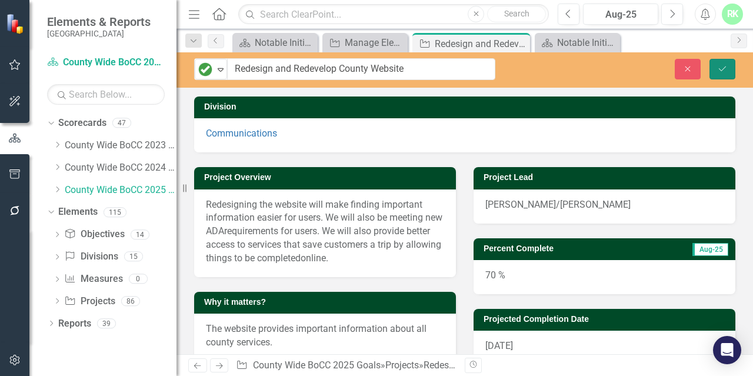
click at [725, 71] on icon "Save" at bounding box center [722, 69] width 11 height 8
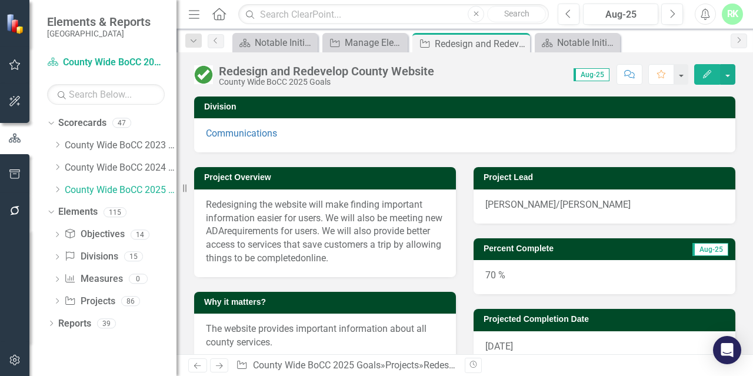
click at [498, 281] on div "70 %" at bounding box center [605, 277] width 262 height 34
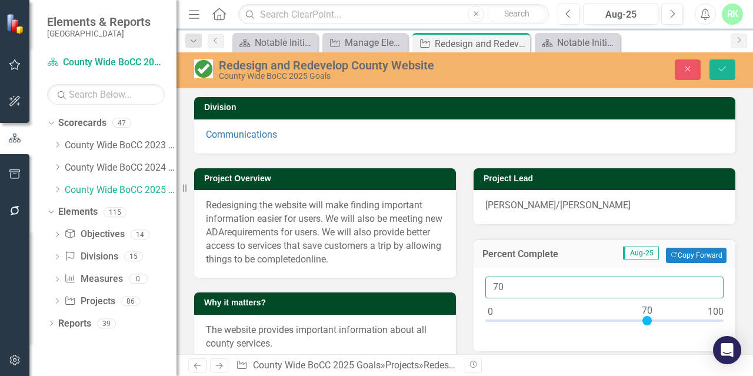
drag, startPoint x: 503, startPoint y: 287, endPoint x: 474, endPoint y: 287, distance: 28.8
click at [474, 287] on div "70" at bounding box center [605, 310] width 262 height 84
type input "100"
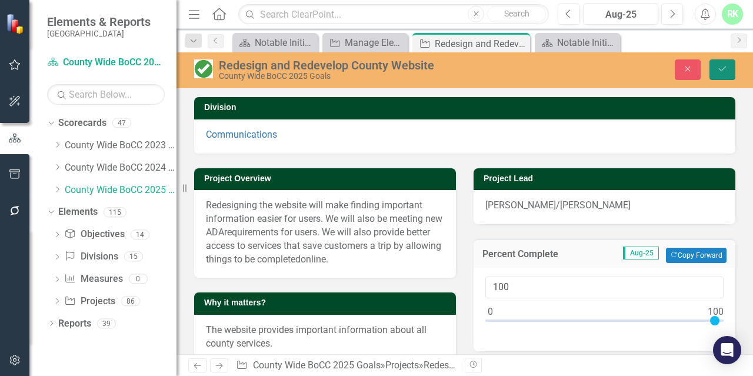
click at [719, 68] on icon "Save" at bounding box center [722, 69] width 11 height 8
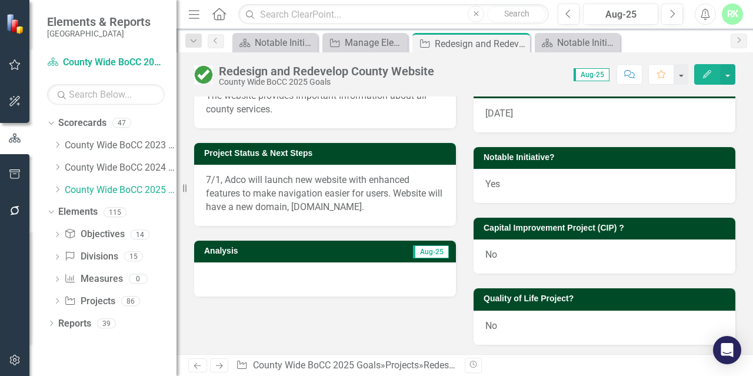
scroll to position [235, 0]
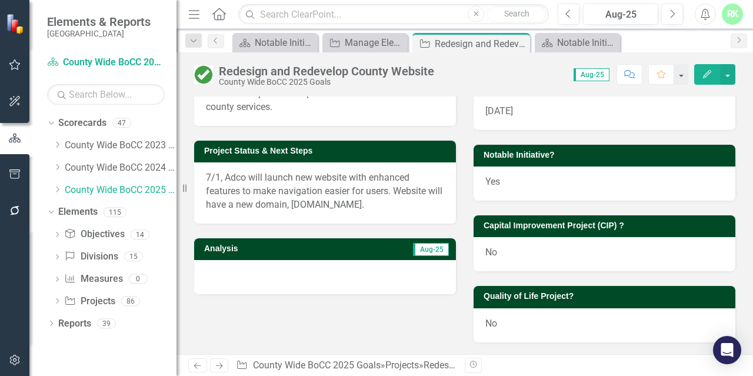
click at [274, 201] on span "7/1, Adco will launch new website with enhanced features to make navigation eas…" at bounding box center [324, 191] width 237 height 38
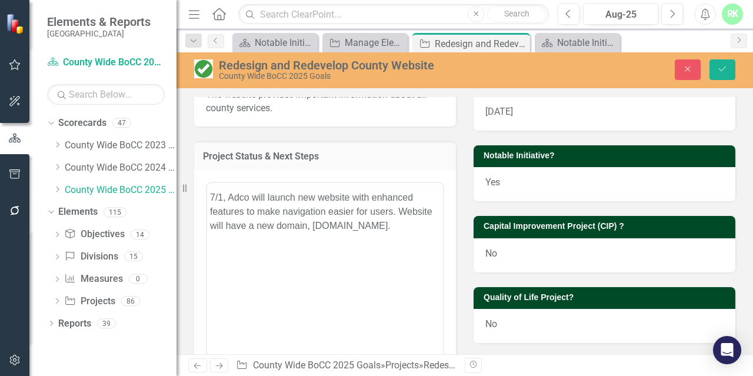
scroll to position [0, 0]
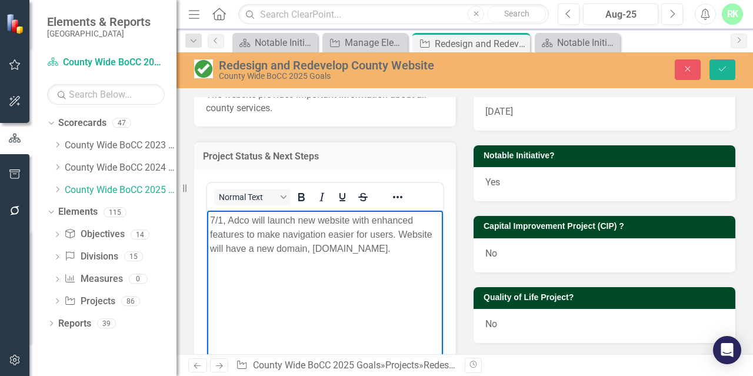
drag, startPoint x: 404, startPoint y: 257, endPoint x: 167, endPoint y: 208, distance: 242.1
click at [207, 211] on html "7/1, Adco will launch new website with enhanced features to make navigation eas…" at bounding box center [325, 299] width 236 height 177
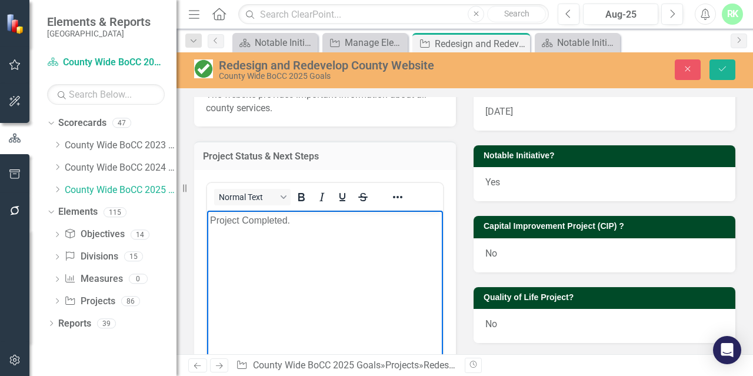
click at [274, 241] on body "Project Completed." at bounding box center [325, 299] width 236 height 177
click at [716, 75] on button "Save" at bounding box center [723, 69] width 26 height 21
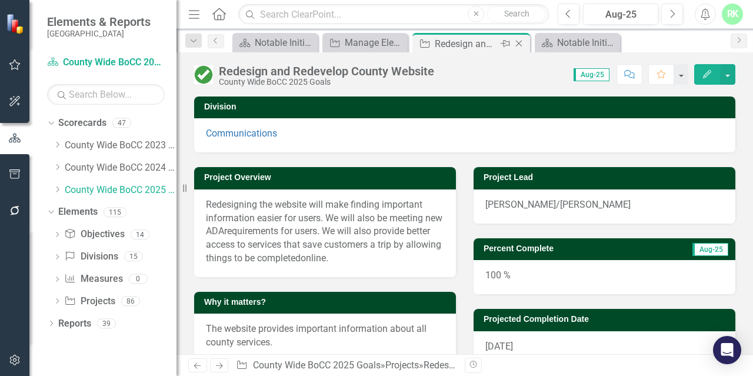
click at [523, 46] on icon "Close" at bounding box center [519, 43] width 12 height 9
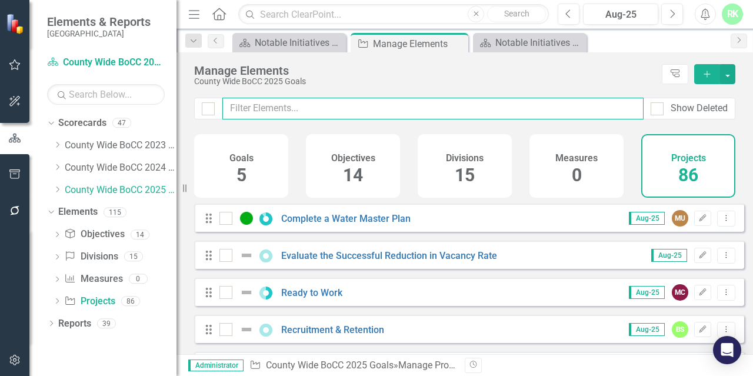
click at [278, 111] on input "text" at bounding box center [432, 109] width 421 height 22
paste input "Complete a Water Master Plan"
type input "Complete a Water Master Plan"
checkbox input "false"
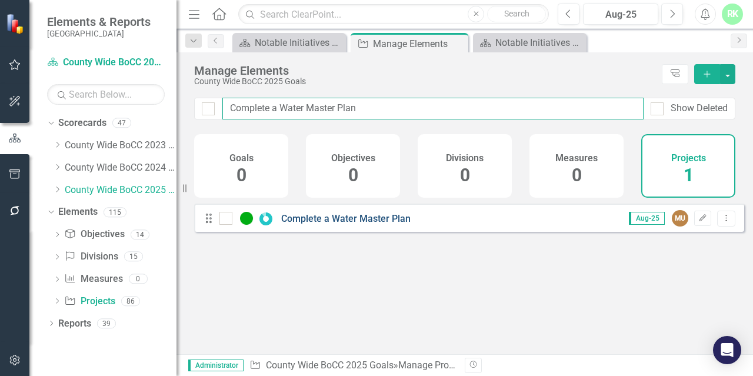
type input "Complete a Water Master Plan"
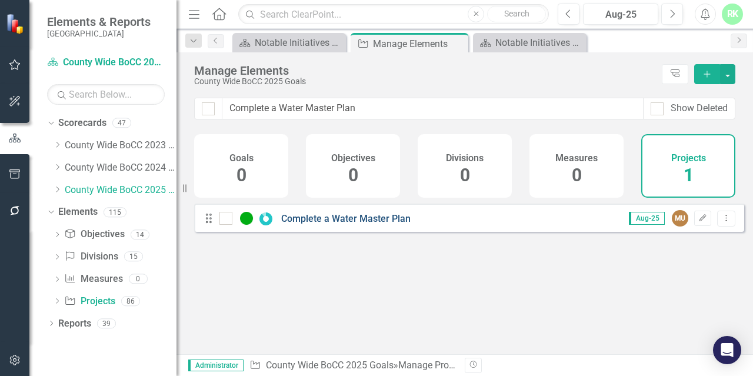
click at [311, 223] on link "Complete a Water Master Plan" at bounding box center [345, 218] width 129 height 11
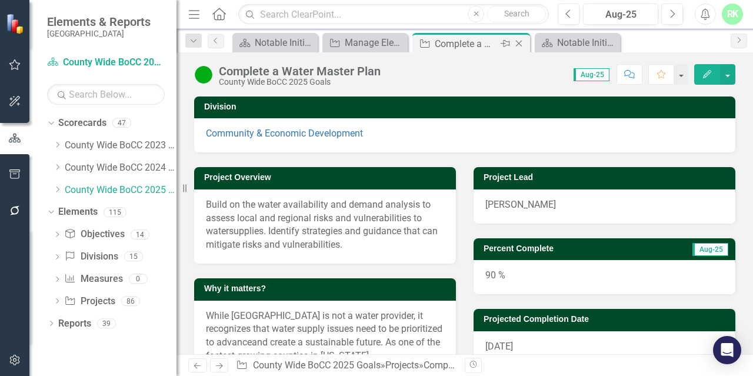
click at [521, 44] on icon "Close" at bounding box center [519, 43] width 12 height 9
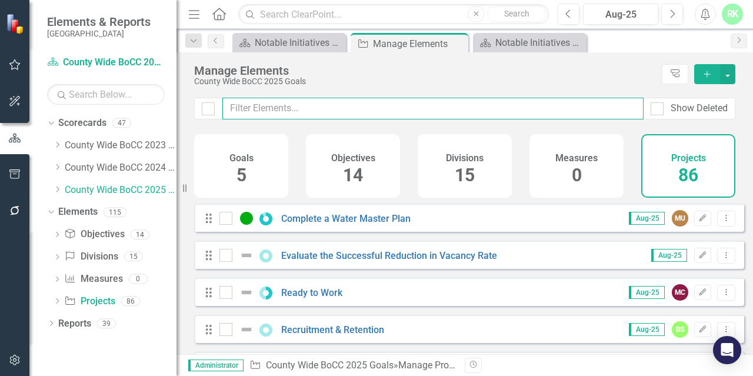
click at [241, 115] on input "text" at bounding box center [432, 109] width 421 height 22
paste input "Develop "Fast Track Approval Process" framework that satisfies Prop 123 require…"
type input "Develop "Fast Track Approval Process" framework that satisfies Prop 123 require…"
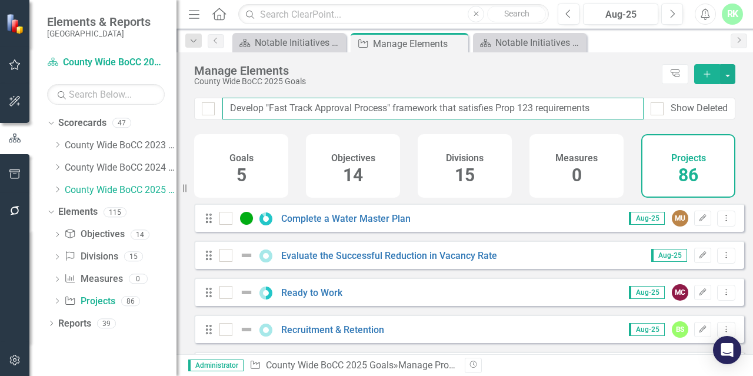
checkbox input "false"
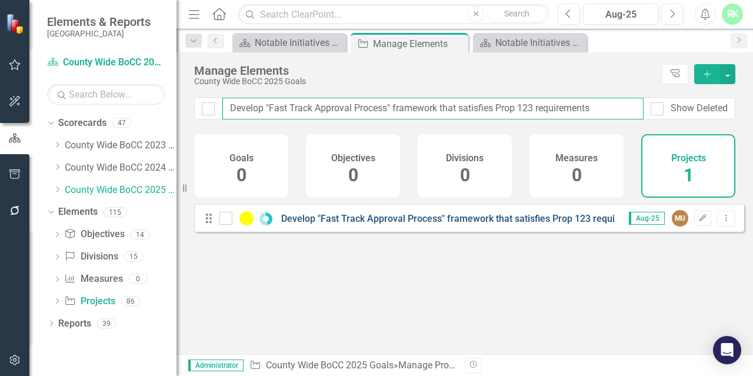
type input "Develop "Fast Track Approval Process" framework that satisfies Prop 123 require…"
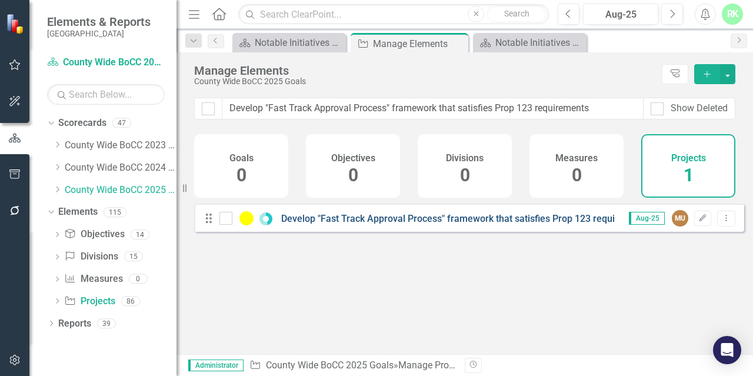
click at [328, 224] on link "Develop "Fast Track Approval Process" framework that satisfies Prop 123 require…" at bounding box center [466, 218] width 371 height 11
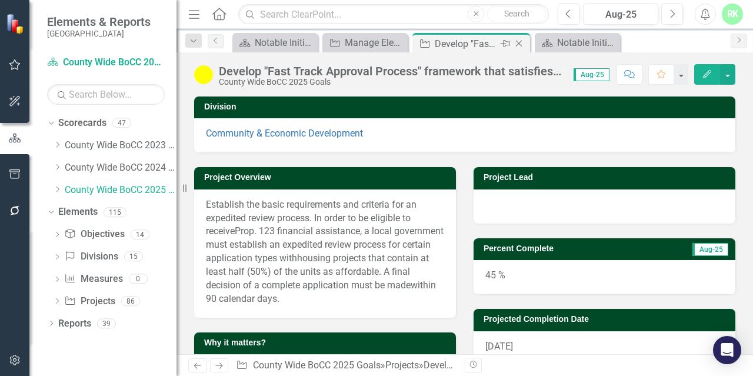
click at [524, 40] on icon "Close" at bounding box center [519, 43] width 12 height 9
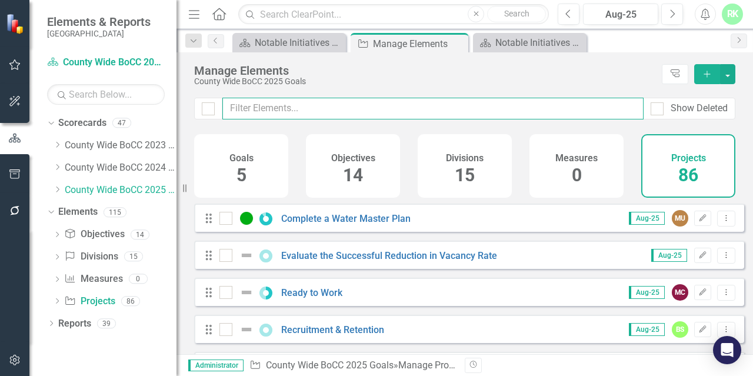
click at [259, 110] on input "text" at bounding box center [432, 109] width 421 height 22
paste input "Development Standards Overhaul"
type input "Development Standards Overhaul"
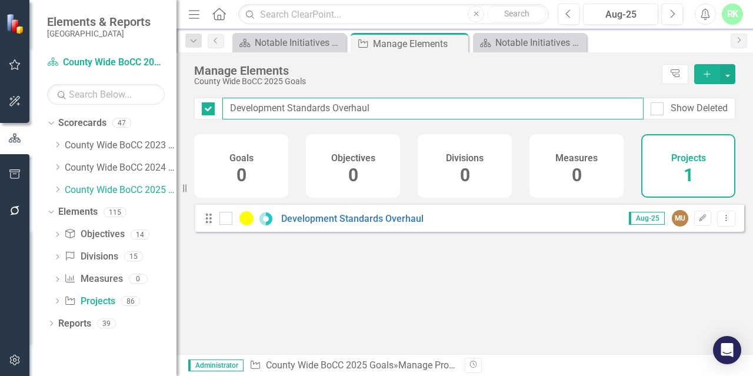
checkbox input "false"
type input "Development Standards Overhaul"
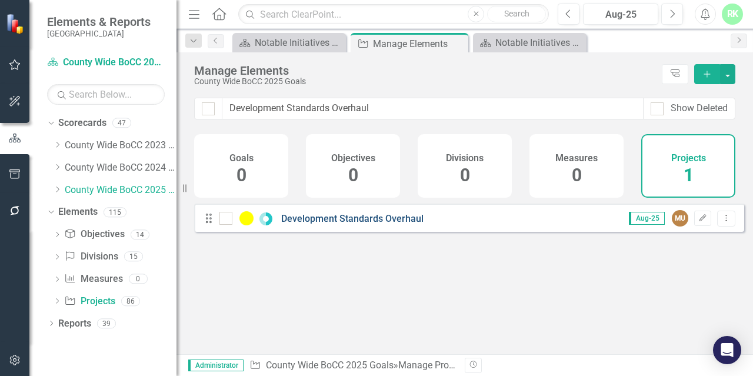
click at [302, 224] on link "Development Standards Overhaul" at bounding box center [352, 218] width 142 height 11
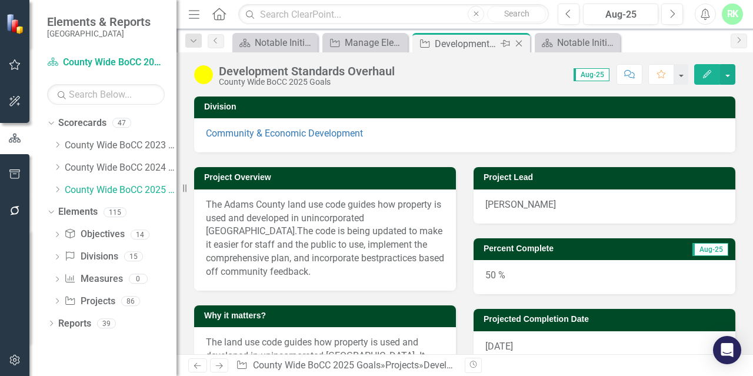
click at [518, 44] on icon "Close" at bounding box center [519, 43] width 12 height 9
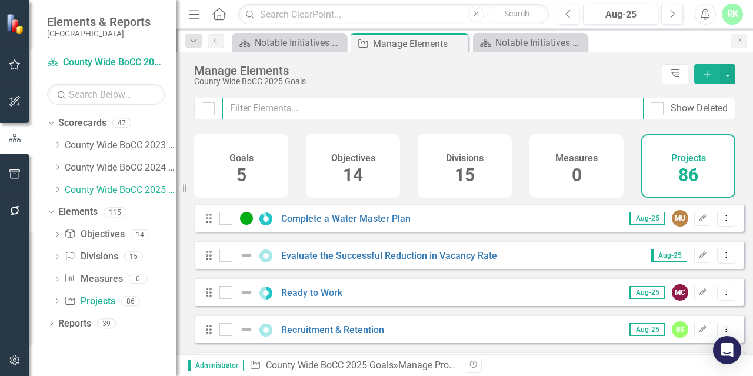
click at [308, 108] on input "text" at bounding box center [432, 109] width 421 height 22
paste input "Finalize and implement incentive framework policy"
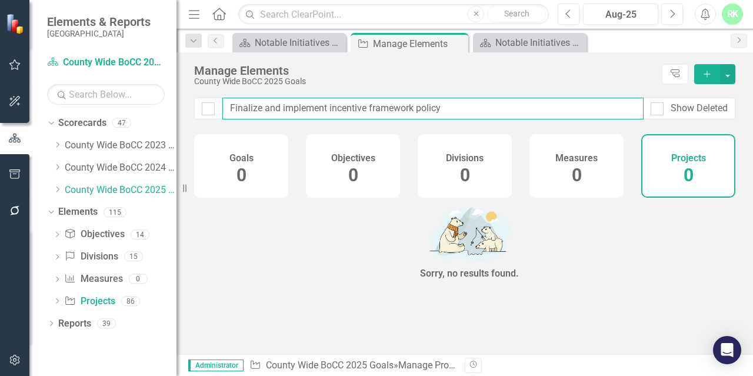
drag, startPoint x: 370, startPoint y: 108, endPoint x: 477, endPoint y: 108, distance: 107.1
click at [477, 108] on input "Finalize and implement incentive framework policy" at bounding box center [432, 109] width 421 height 22
type input "Finalize and implement"
checkbox input "false"
type input "Finalize and implemen"
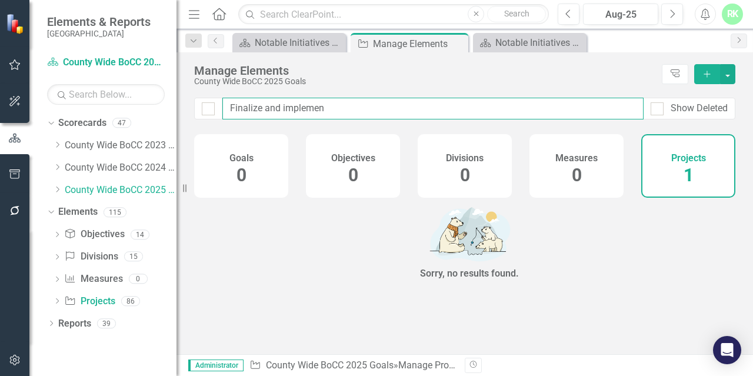
checkbox input "false"
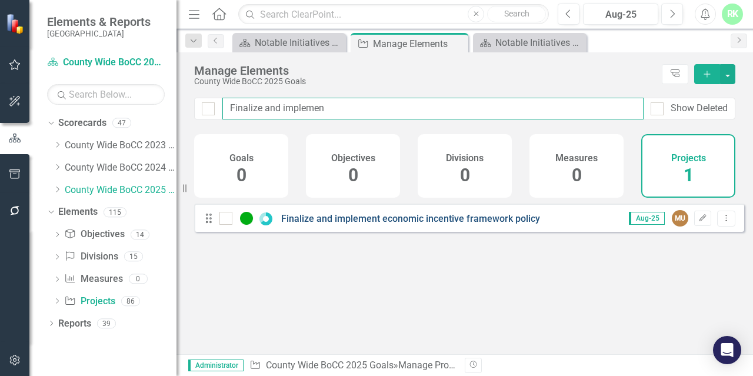
type input "Finalize and implemen"
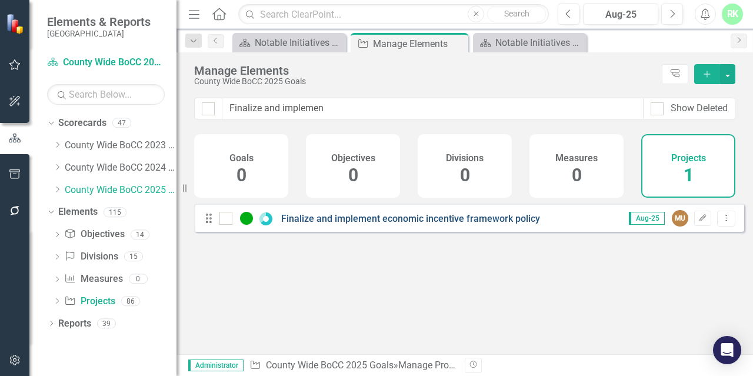
click at [343, 222] on link "Finalize and implement economic incentive framework policy" at bounding box center [410, 218] width 259 height 11
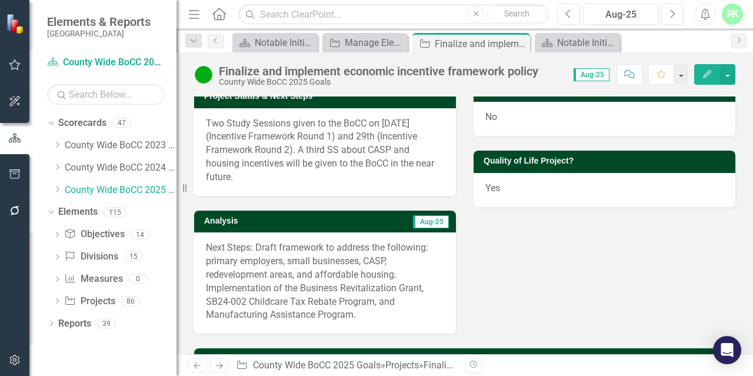
scroll to position [353, 0]
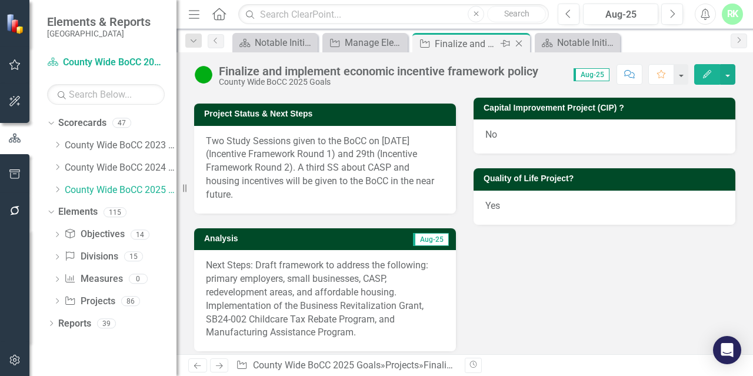
click at [522, 39] on icon "Close" at bounding box center [519, 43] width 12 height 9
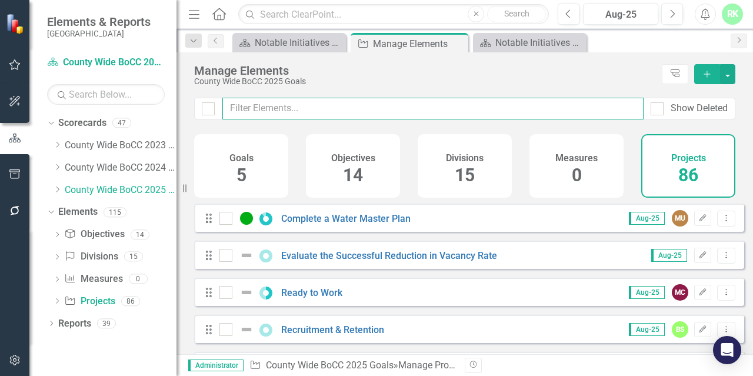
click at [333, 117] on input "text" at bounding box center [432, 109] width 421 height 22
paste input "Encampment Resolution"
type input "Encampment Resolution"
checkbox input "false"
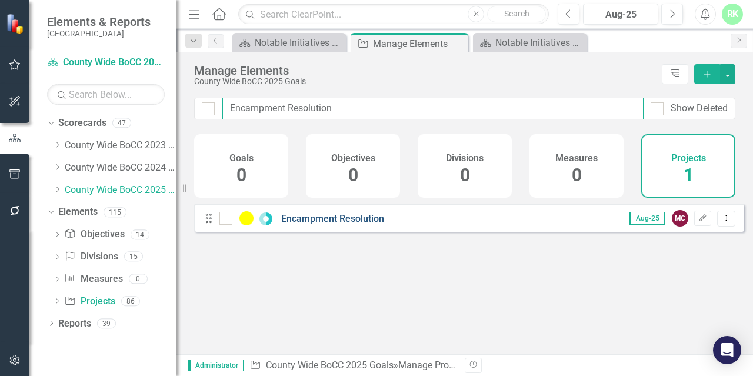
type input "Encampment Resolution"
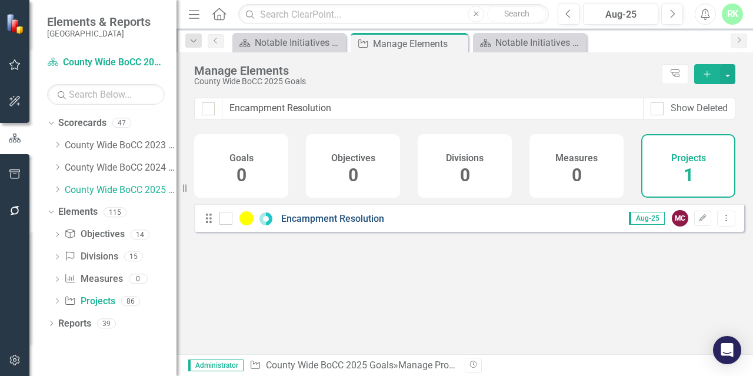
click at [333, 224] on link "Encampment Resolution" at bounding box center [332, 218] width 103 height 11
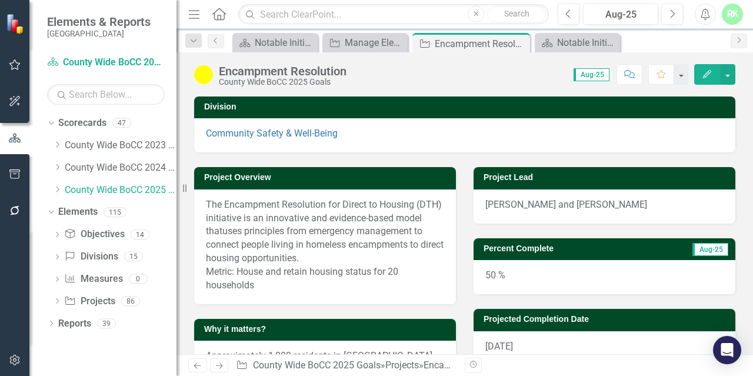
click at [204, 75] on img at bounding box center [203, 74] width 19 height 19
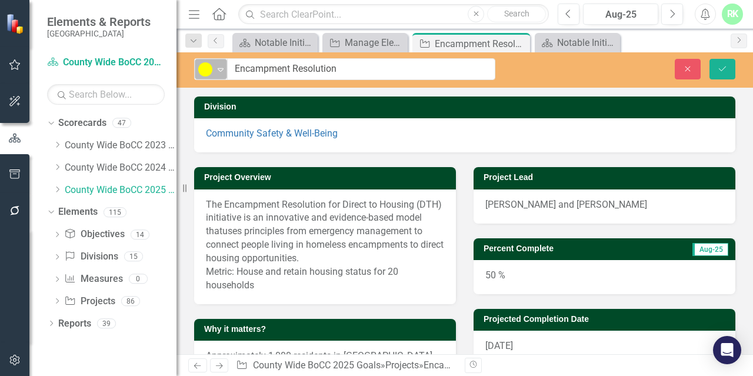
click at [204, 75] on img at bounding box center [205, 69] width 14 height 14
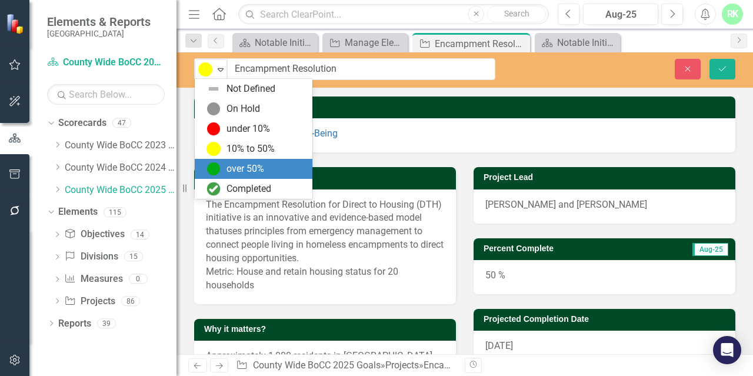
click at [211, 172] on img at bounding box center [214, 169] width 14 height 14
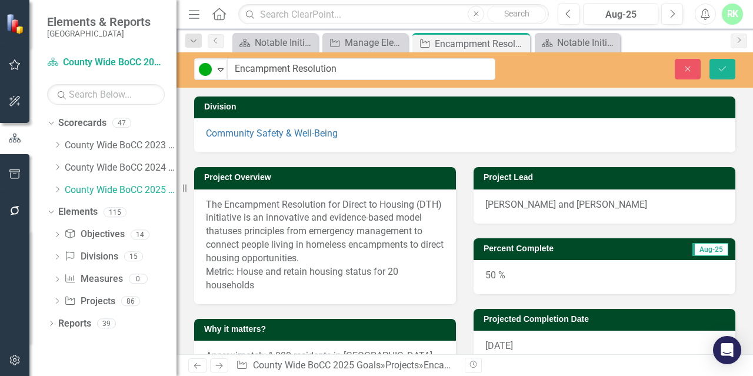
click at [495, 276] on div "50 %" at bounding box center [605, 277] width 262 height 34
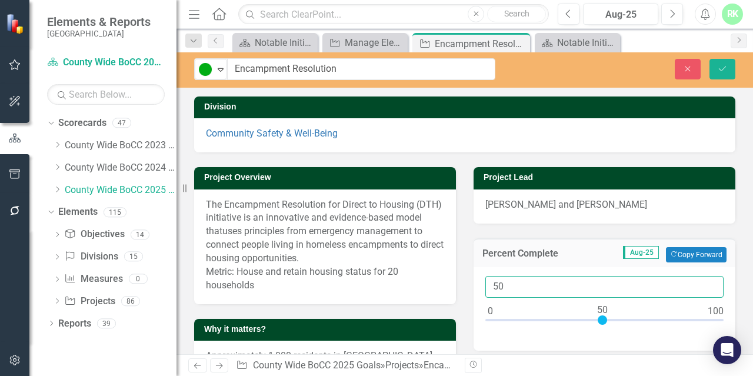
drag, startPoint x: 503, startPoint y: 283, endPoint x: 472, endPoint y: 281, distance: 31.3
click at [474, 281] on div "50" at bounding box center [605, 309] width 262 height 84
type input "70"
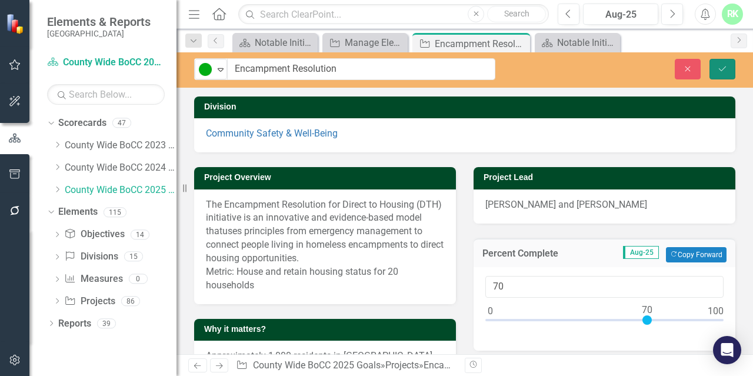
click at [717, 67] on icon "Save" at bounding box center [722, 69] width 11 height 8
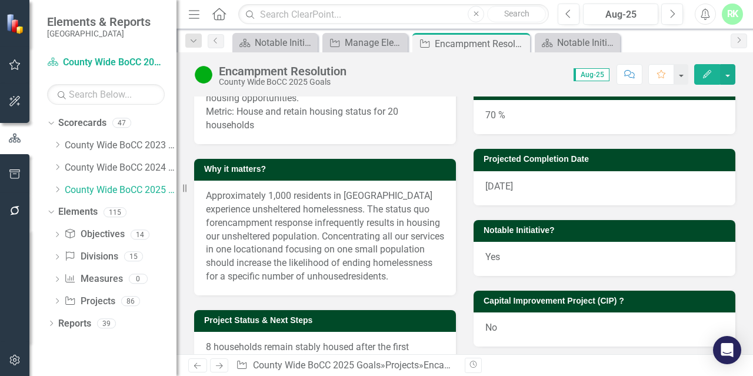
scroll to position [235, 0]
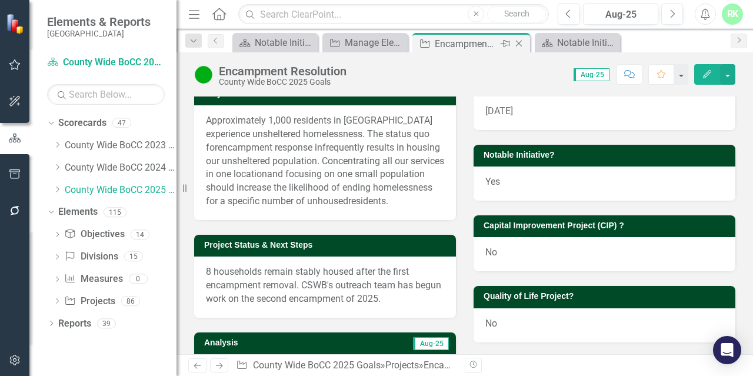
click at [518, 43] on icon at bounding box center [519, 44] width 6 height 6
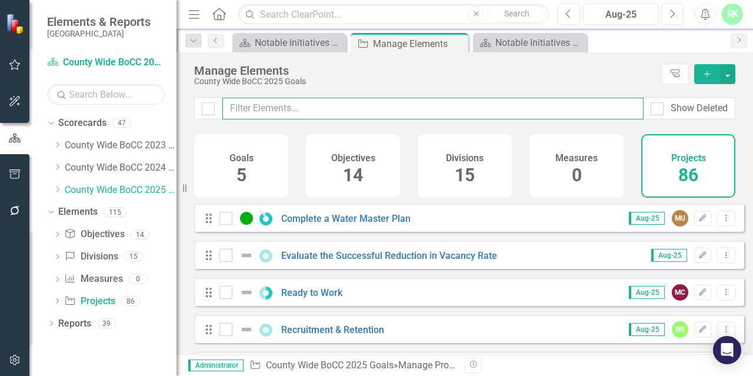
click at [330, 112] on input "text" at bounding box center [432, 109] width 421 height 22
paste input "Detention Center Options"
type input "Detention Center Options"
checkbox input "false"
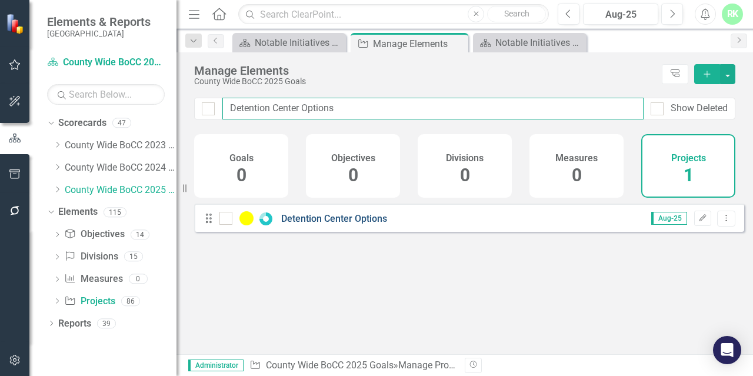
type input "Detention Center Options"
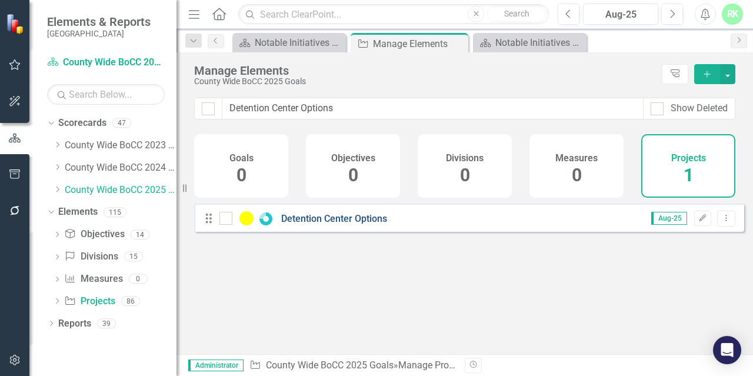
click at [337, 224] on link "Detention Center Options" at bounding box center [334, 218] width 106 height 11
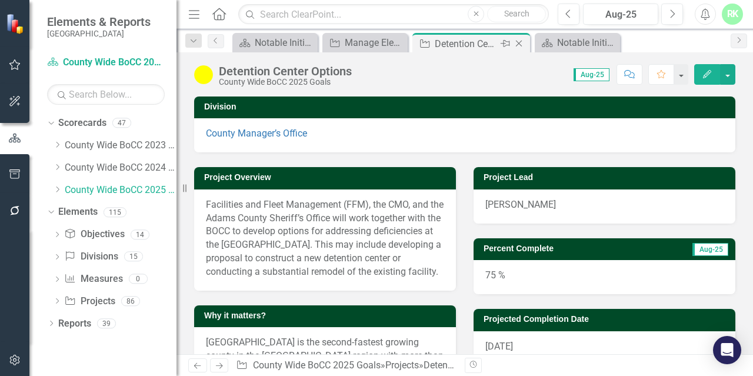
click at [524, 43] on icon "Close" at bounding box center [519, 43] width 12 height 9
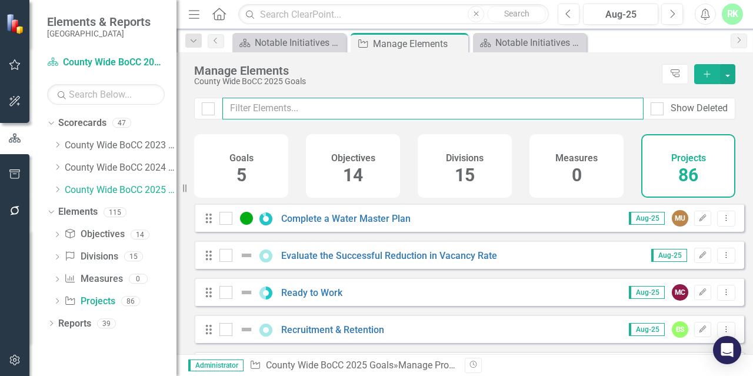
click at [328, 102] on input "text" at bounding box center [432, 109] width 421 height 22
paste input "County-Wide Strategic Plan"
type input "County-Wide Strategic Plan"
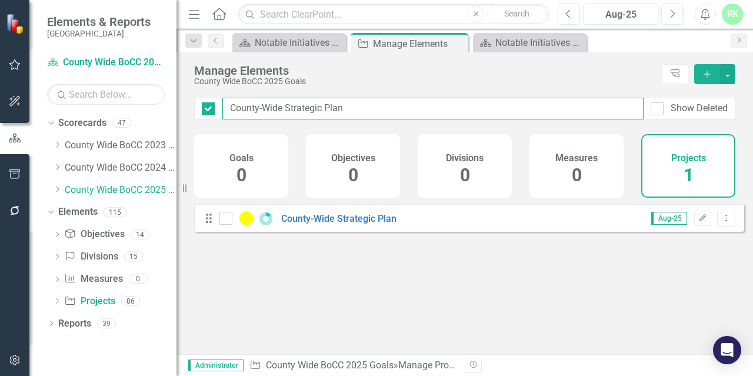
checkbox input "false"
type input "County-Wide Strategic Plan"
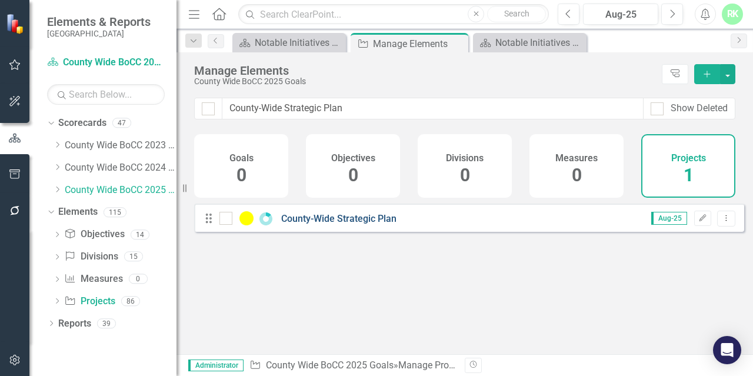
click at [325, 224] on link "County-Wide Strategic Plan" at bounding box center [338, 218] width 115 height 11
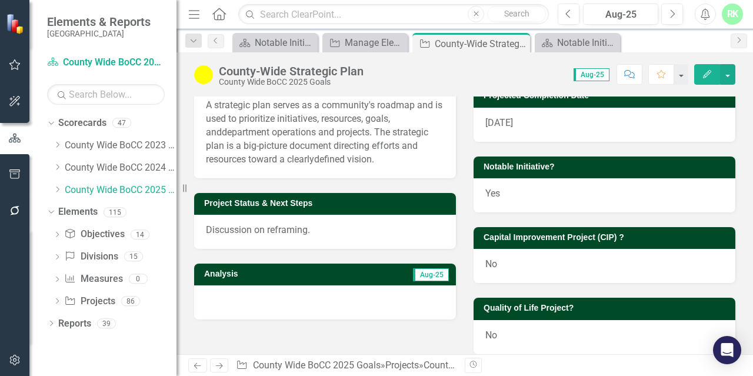
scroll to position [235, 0]
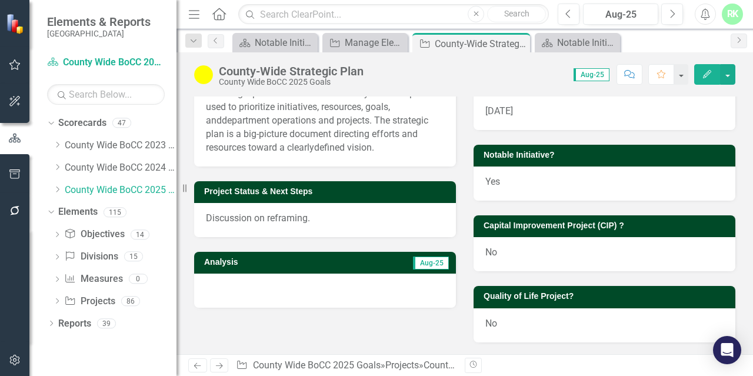
click at [295, 219] on p "Discussion on reframing." at bounding box center [325, 219] width 238 height 14
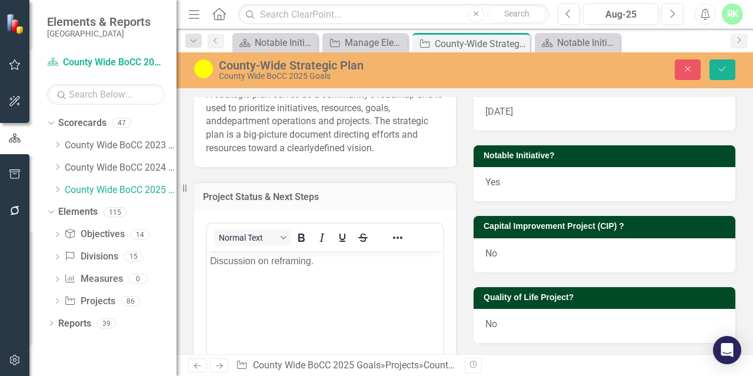
scroll to position [0, 0]
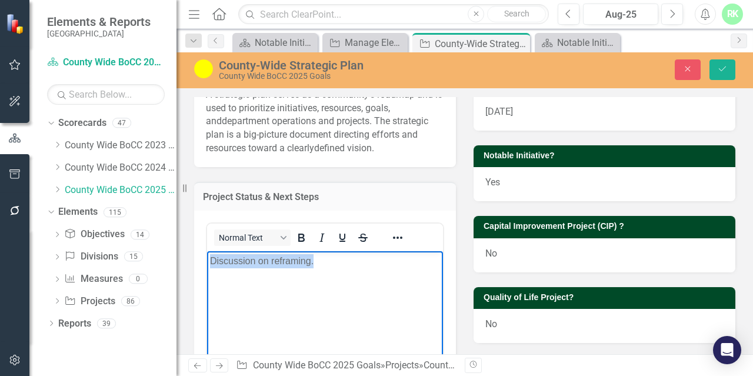
drag, startPoint x: 331, startPoint y: 264, endPoint x: 154, endPoint y: 251, distance: 177.0
click at [207, 251] on html "Discussion on reframing." at bounding box center [325, 339] width 236 height 177
paste body "Rich Text Area. Press ALT-0 for help."
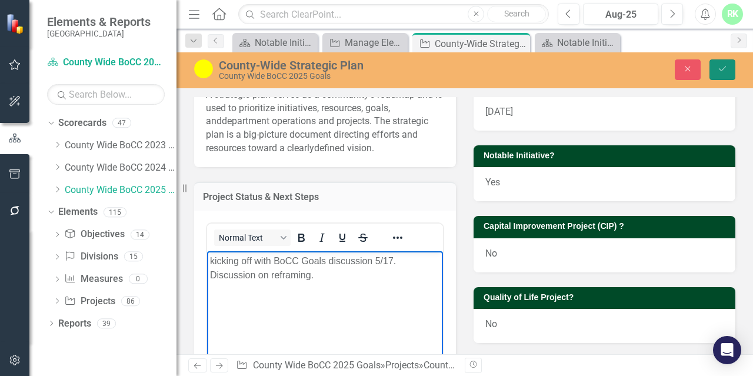
click at [716, 71] on button "Save" at bounding box center [723, 69] width 26 height 21
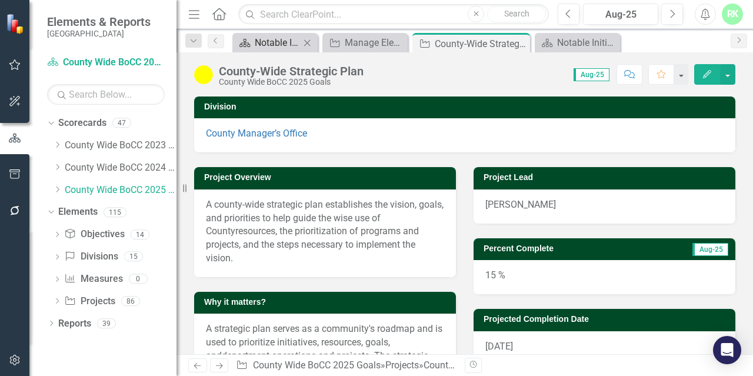
drag, startPoint x: 521, startPoint y: 42, endPoint x: 318, endPoint y: 42, distance: 202.4
click at [0, 0] on icon "Close" at bounding box center [0, 0] width 0 height 0
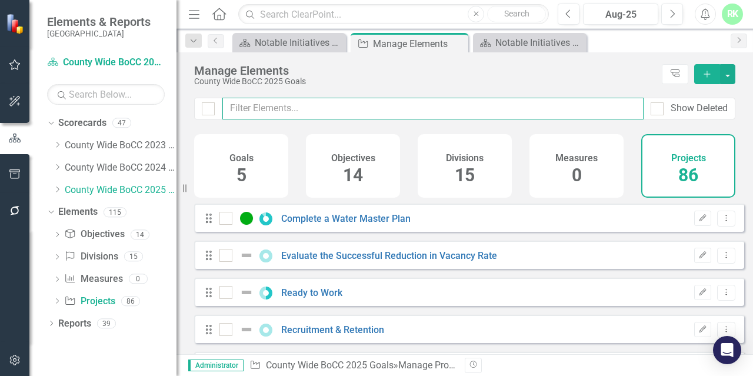
click at [281, 105] on input "text" at bounding box center [432, 109] width 421 height 22
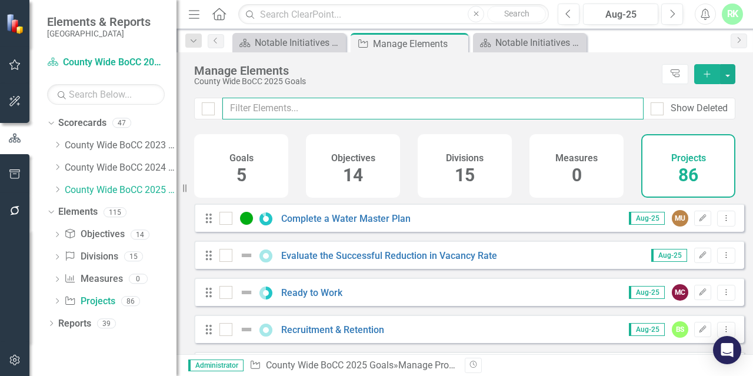
paste input "Detention Center Options"
type input "Detention Center Options"
checkbox input "false"
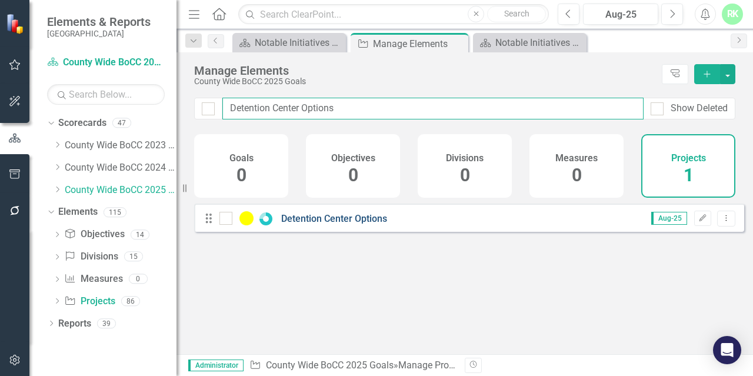
type input "Detention Center Options"
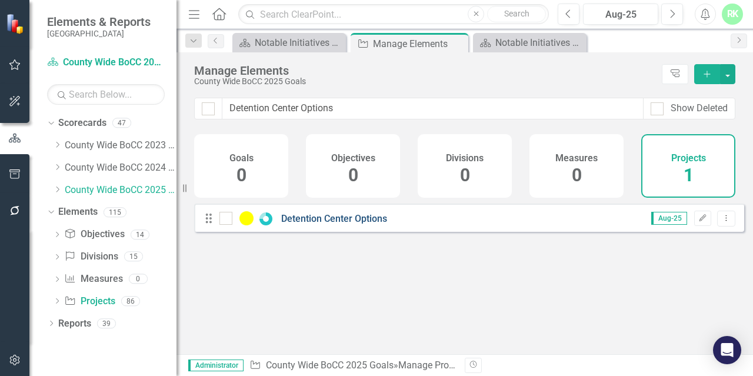
click at [300, 224] on link "Detention Center Options" at bounding box center [334, 218] width 106 height 11
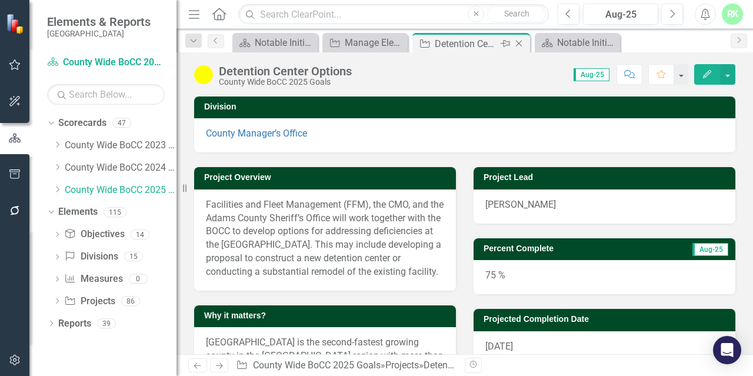
click at [520, 44] on icon "Close" at bounding box center [519, 43] width 12 height 9
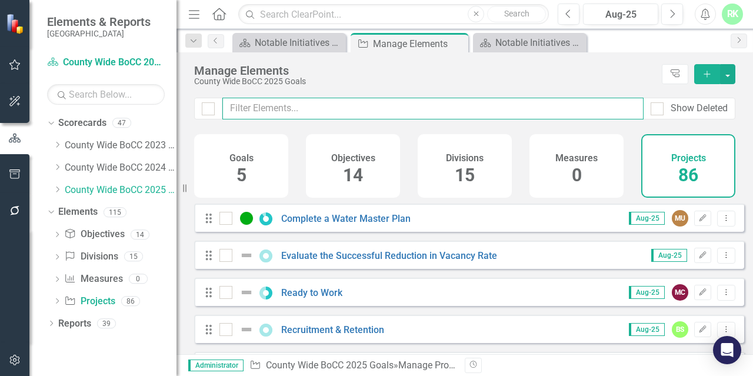
click at [245, 112] on input "text" at bounding box center [432, 109] width 421 height 22
paste input "Energy Performance Plan"
type input "Energy Performance Plan"
checkbox input "false"
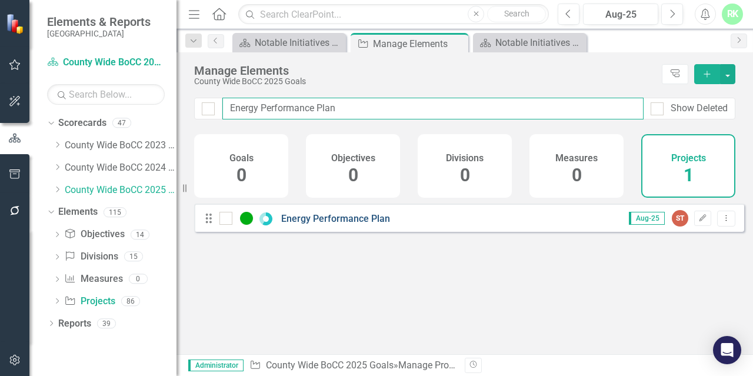
type input "Energy Performance Plan"
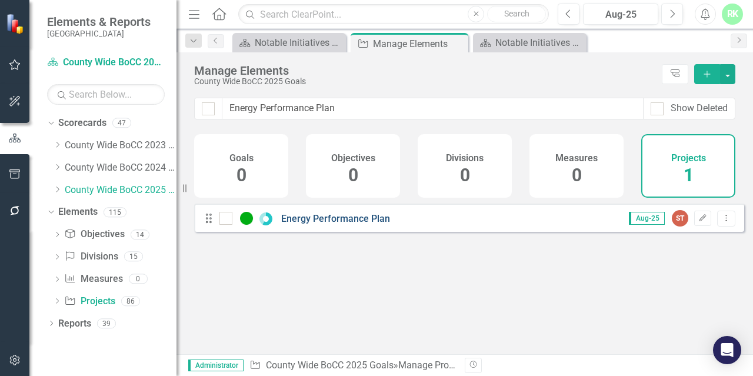
click at [315, 224] on link "Energy Performance Plan" at bounding box center [335, 218] width 109 height 11
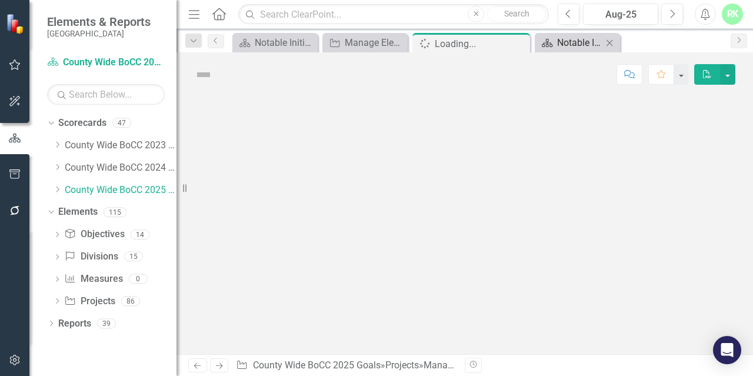
click at [566, 46] on div "Notable Initiatives 2025 Report" at bounding box center [579, 42] width 45 height 15
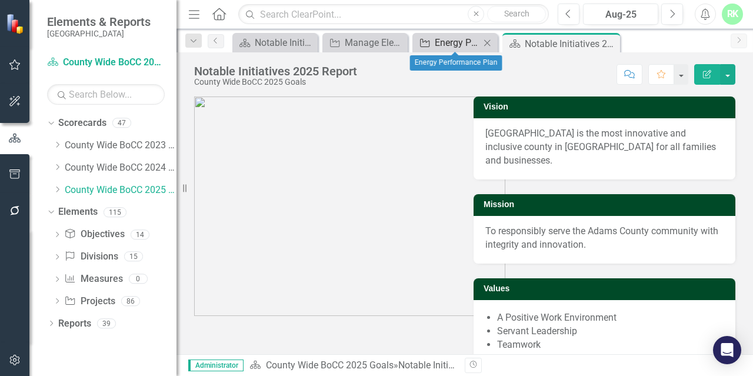
click at [467, 42] on div "Energy Performance Plan" at bounding box center [457, 42] width 45 height 15
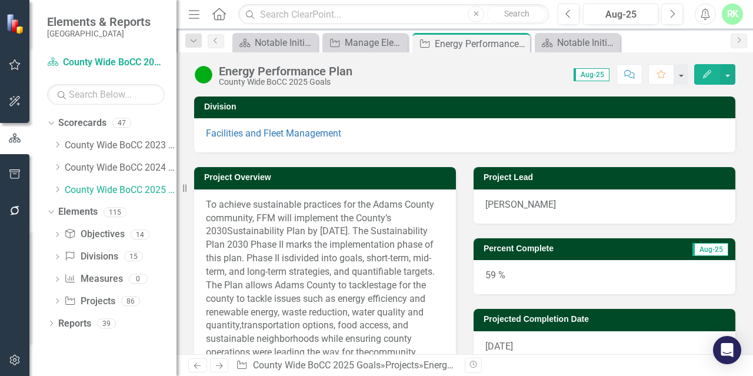
click at [491, 283] on div "59 %" at bounding box center [605, 277] width 262 height 34
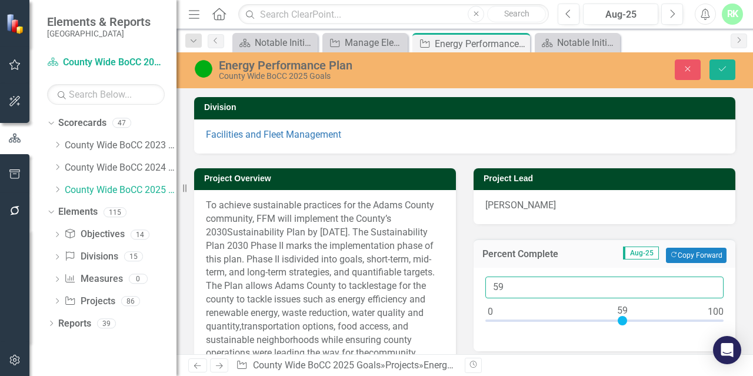
drag, startPoint x: 505, startPoint y: 290, endPoint x: 459, endPoint y: 280, distance: 47.0
type input "90"
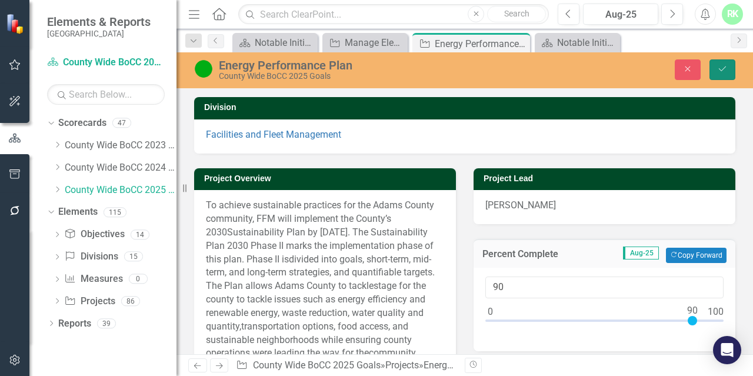
click at [716, 68] on button "Save" at bounding box center [723, 69] width 26 height 21
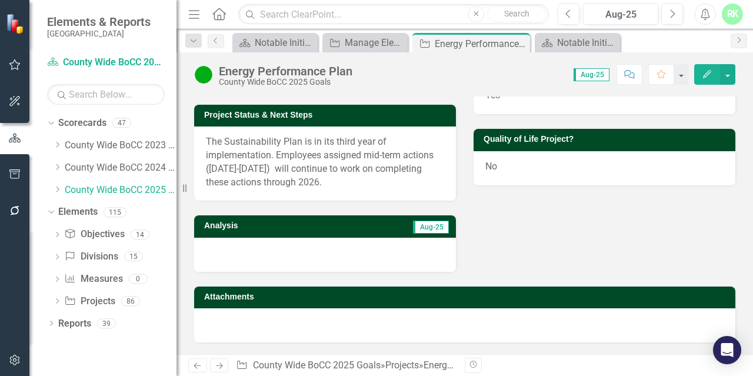
scroll to position [405, 0]
click at [294, 183] on p "The Sustainability Plan is in its third year of implementation. Employees assig…" at bounding box center [325, 162] width 238 height 54
click at [294, 182] on p "The Sustainability Plan is in its third year of implementation. Employees assig…" at bounding box center [325, 162] width 238 height 54
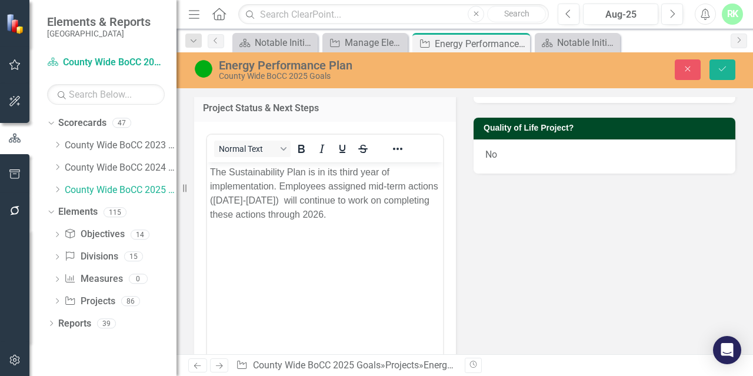
scroll to position [0, 0]
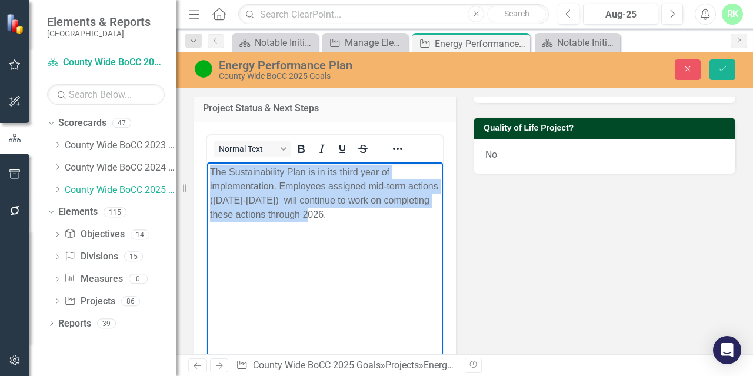
drag, startPoint x: 392, startPoint y: 224, endPoint x: 172, endPoint y: 165, distance: 227.7
click at [207, 165] on html "The Sustainability Plan is in its third year of implementation. Employees assig…" at bounding box center [325, 250] width 236 height 177
paste body "Rich Text Area. Press ALT-0 for help."
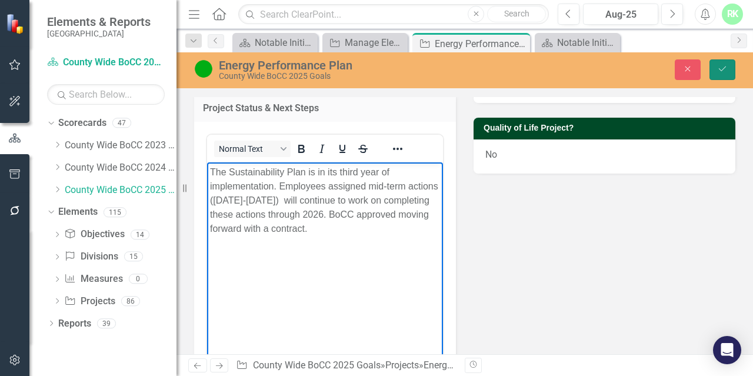
click at [734, 65] on button "Save" at bounding box center [723, 69] width 26 height 21
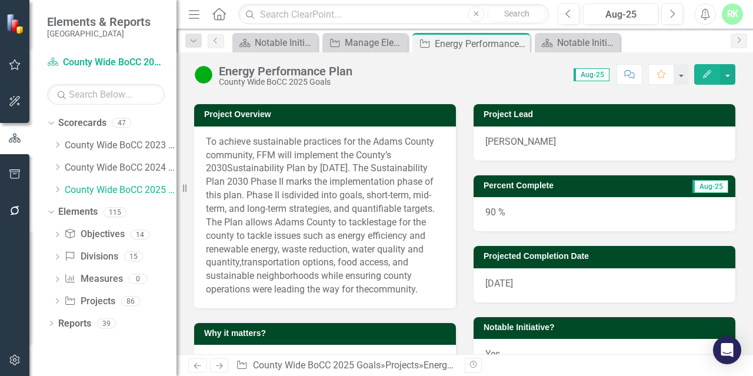
scroll to position [59, 0]
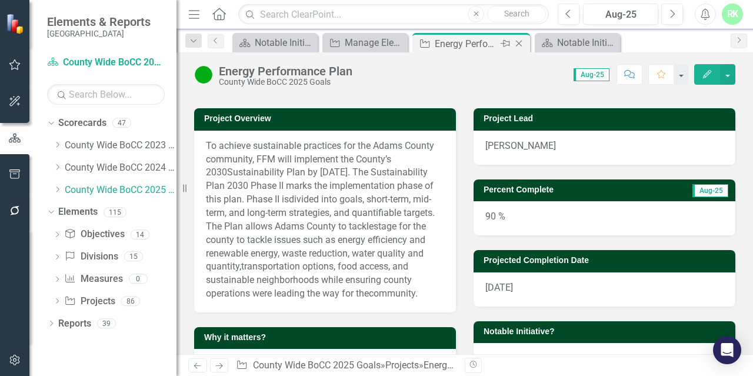
click at [520, 43] on icon "Close" at bounding box center [519, 43] width 12 height 9
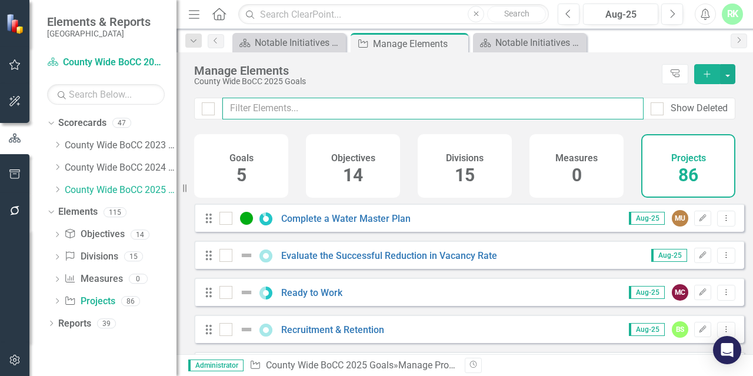
click at [284, 108] on input "text" at bounding box center [432, 109] width 421 height 22
paste input "Expand and Upgrade Head Start Facilities"
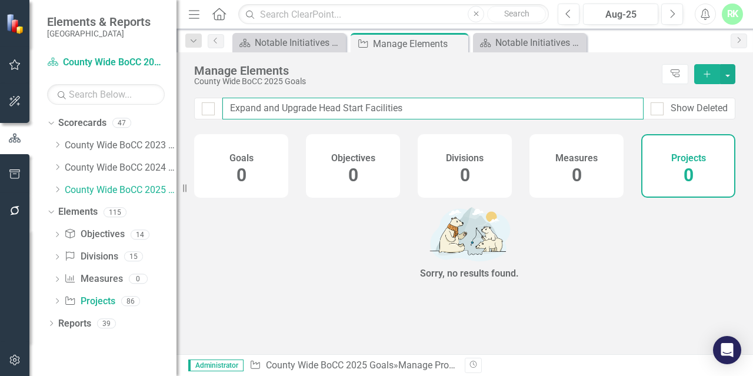
drag, startPoint x: 315, startPoint y: 109, endPoint x: 452, endPoint y: 108, distance: 137.1
click at [452, 108] on input "Expand and Upgrade Head Start Facilities" at bounding box center [432, 109] width 421 height 22
type input "Expand and Upgrade"
checkbox input "false"
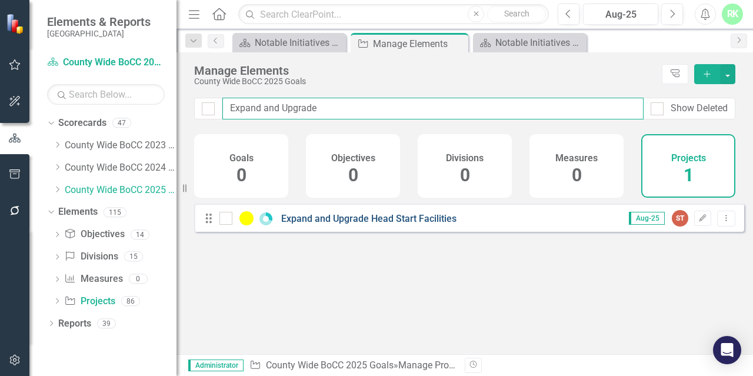
type input "Expand and Upgrade"
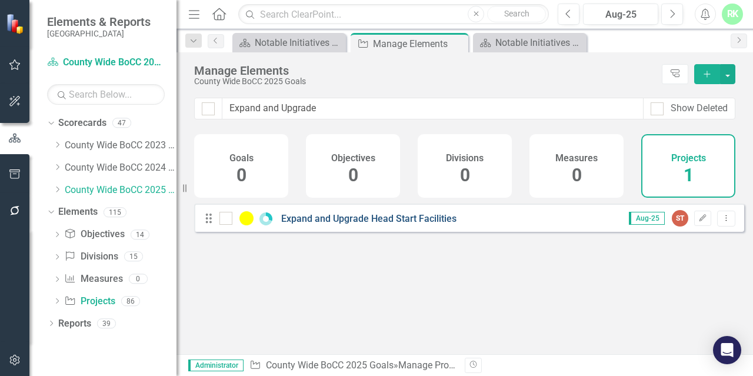
click at [332, 224] on link "Expand and Upgrade Head Start Facilities" at bounding box center [368, 218] width 175 height 11
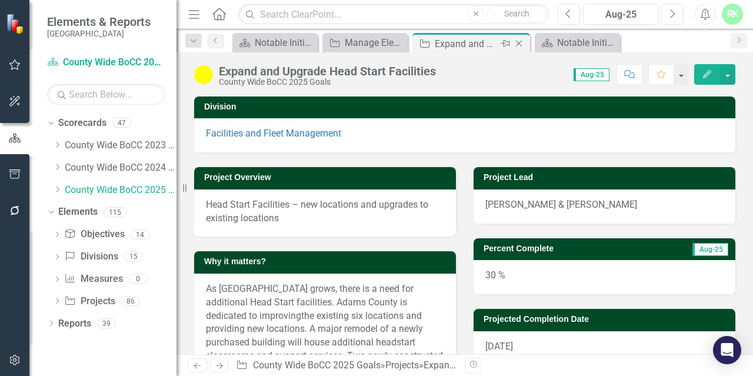
click at [518, 44] on icon "Close" at bounding box center [519, 43] width 12 height 9
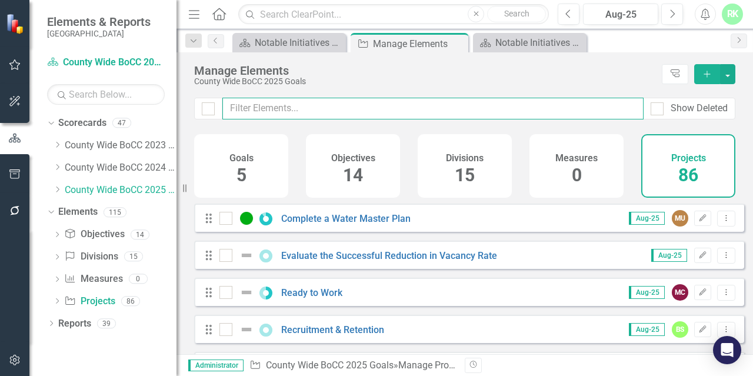
click at [284, 113] on input "text" at bounding box center [432, 109] width 421 height 22
paste input "Human Services Call Center Enhancement"
type input "Human Services Call Center Enhancement"
checkbox input "false"
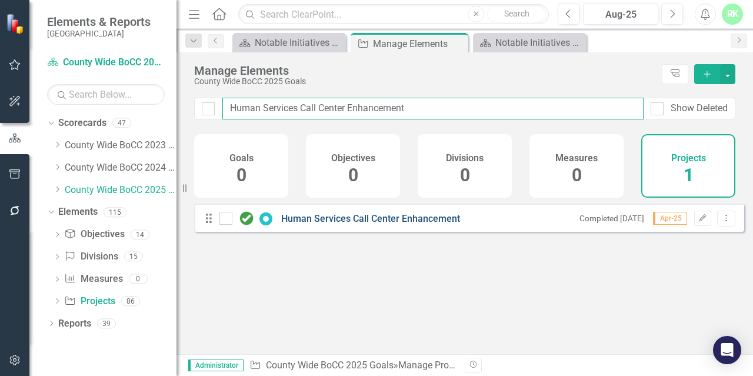
type input "Human Services Call Center Enhancement"
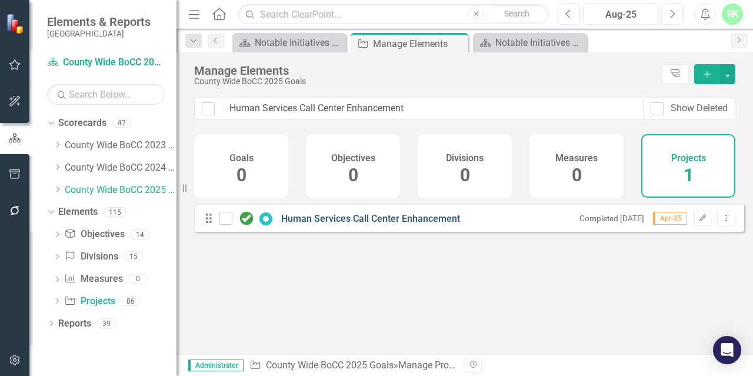
click at [315, 224] on link "Human Services Call Center Enhancement" at bounding box center [370, 218] width 179 height 11
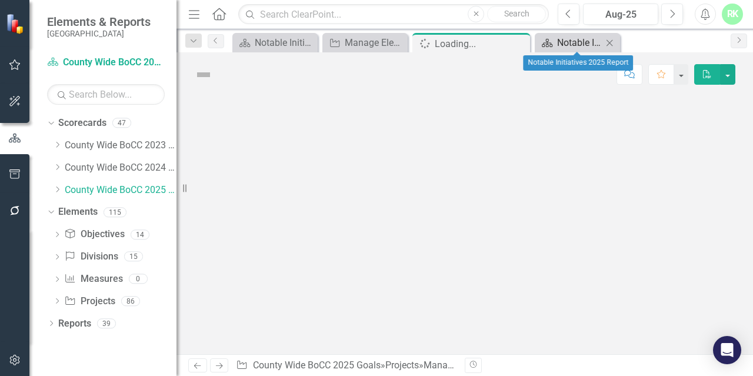
click at [564, 49] on div "Notable Initiatives 2025 Report" at bounding box center [579, 42] width 45 height 15
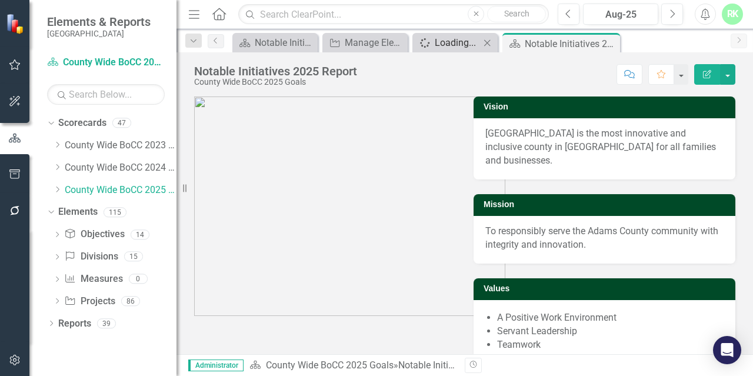
click at [455, 46] on div "Loading..." at bounding box center [457, 42] width 45 height 15
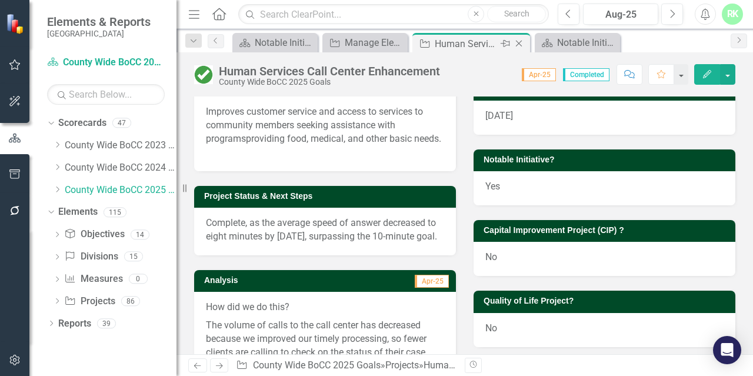
scroll to position [294, 0]
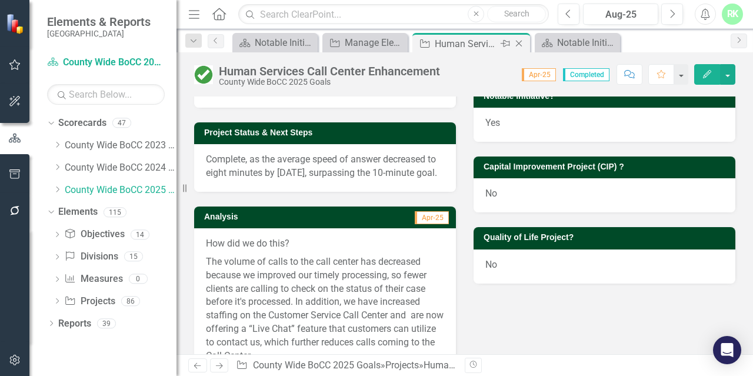
click at [517, 42] on icon at bounding box center [519, 44] width 6 height 6
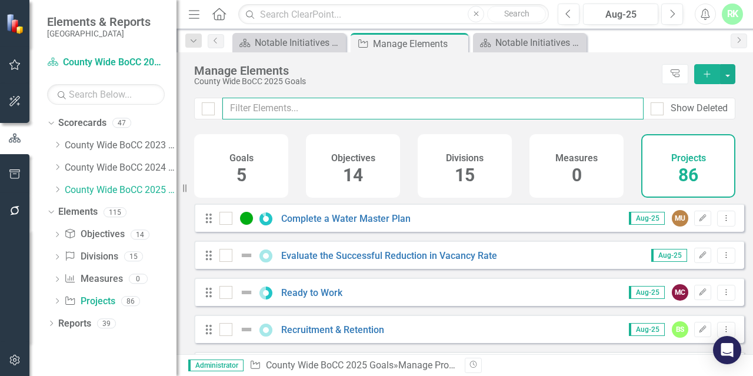
click at [286, 116] on input "text" at bounding box center [432, 109] width 421 height 22
paste input "Implementation of a scheduler and work management tool in Salesforce for Commun…"
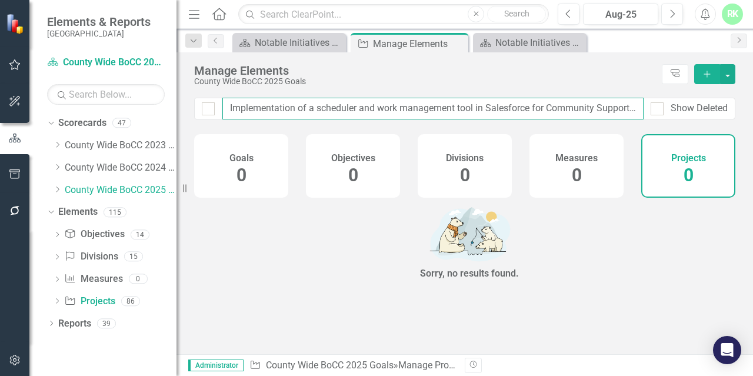
scroll to position [0, 32]
drag, startPoint x: 402, startPoint y: 117, endPoint x: 686, endPoint y: 134, distance: 284.7
click at [686, 134] on div "Implementation of a scheduler and work management tool in Salesforce for Commun…" at bounding box center [465, 226] width 577 height 257
type input "Implementation of a scheduler a"
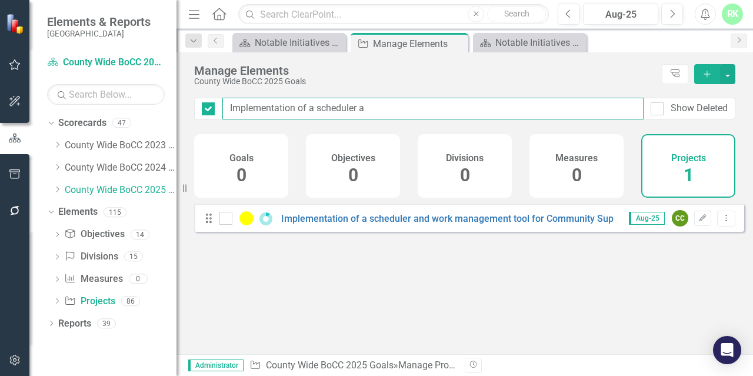
checkbox input "false"
type input "Implementation of a scheduler a"
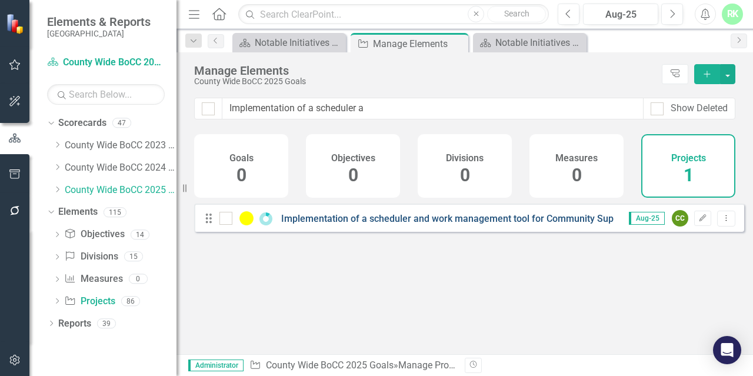
click at [302, 224] on link "Implementation of a scheduler and work management tool for Community Support Se…" at bounding box center [475, 218] width 388 height 11
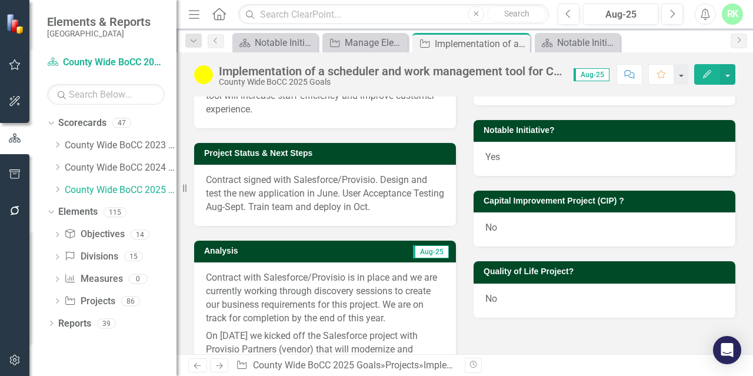
scroll to position [235, 0]
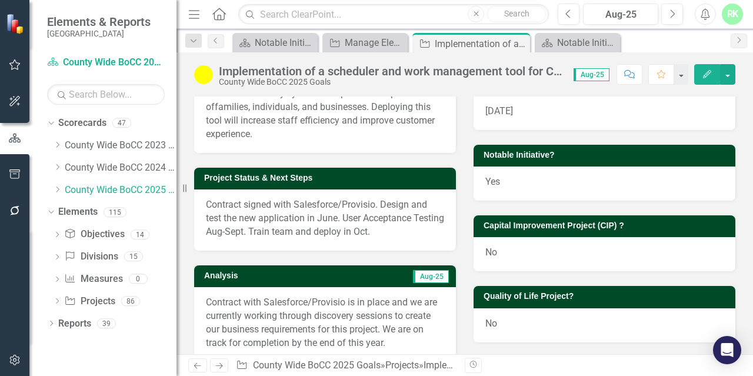
click at [392, 231] on span "Contract signed with Salesforce/Provisio. Design and test the new application i…" at bounding box center [325, 218] width 238 height 38
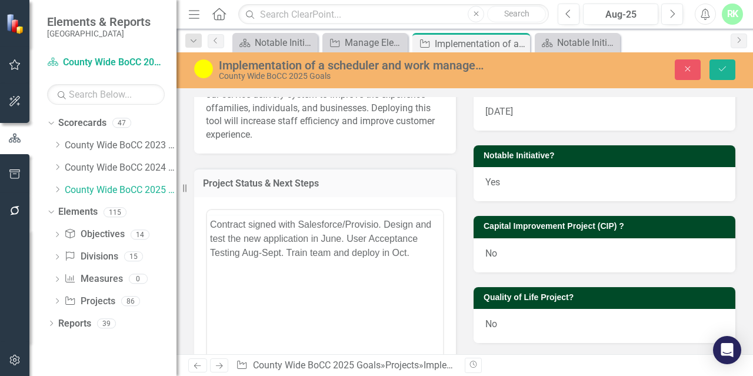
scroll to position [0, 0]
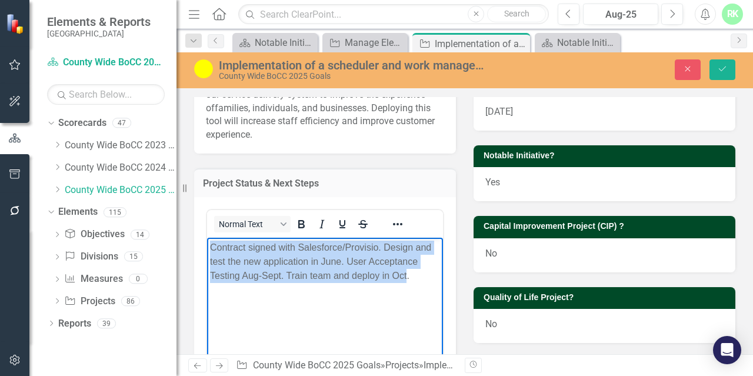
drag, startPoint x: 407, startPoint y: 278, endPoint x: 198, endPoint y: 254, distance: 210.9
click at [207, 254] on html "Contract signed with Salesforce/Provisio. Design and test the new application i…" at bounding box center [325, 325] width 236 height 177
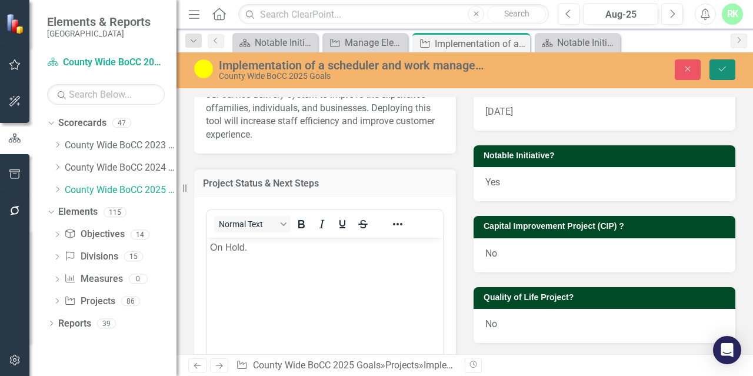
click at [719, 73] on icon "Save" at bounding box center [722, 69] width 11 height 8
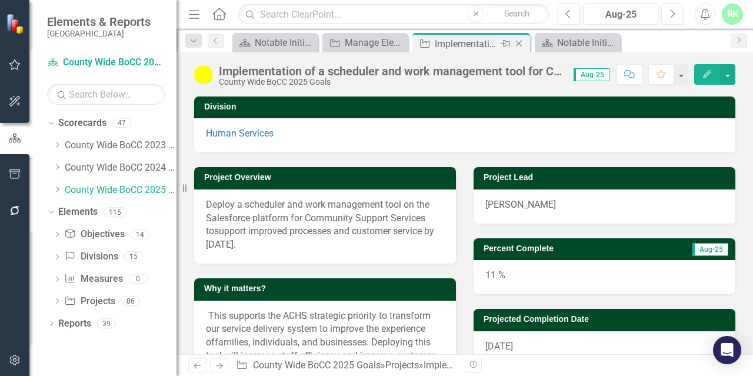
click at [520, 43] on icon "Close" at bounding box center [519, 43] width 12 height 9
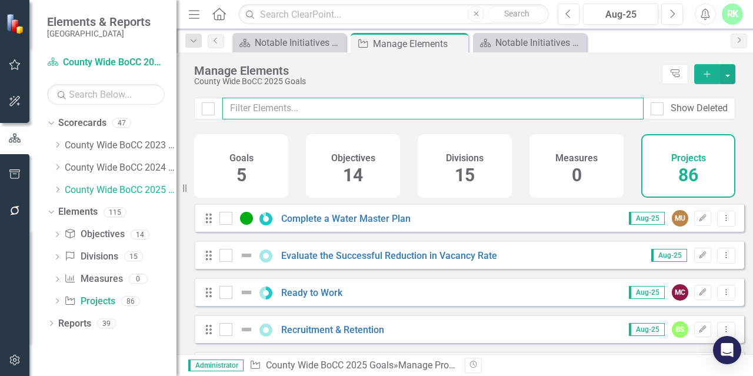
click at [364, 112] on input "text" at bounding box center [432, 109] width 421 height 22
paste input "ITi Transition to a service-based culture"
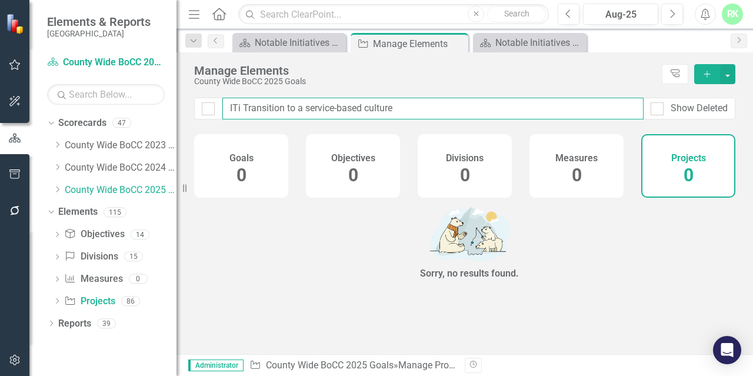
drag, startPoint x: 341, startPoint y: 105, endPoint x: 485, endPoint y: 105, distance: 143.6
click at [485, 105] on input "ITi Transition to a service-based culture" at bounding box center [432, 109] width 421 height 22
type input "ITi Transition to a service-b"
checkbox input "false"
type input "ITi Transition to a service-"
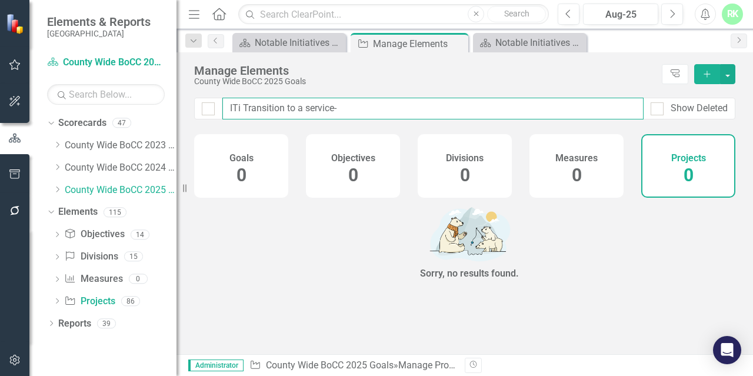
checkbox input "false"
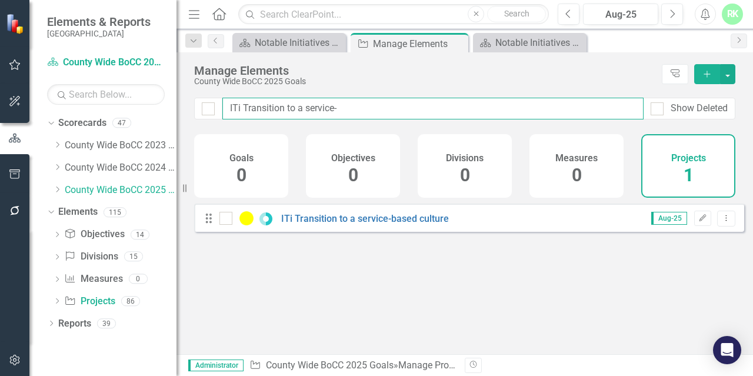
type input "ITi Transition to a service"
checkbox input "false"
type input "ITi Transition to a service"
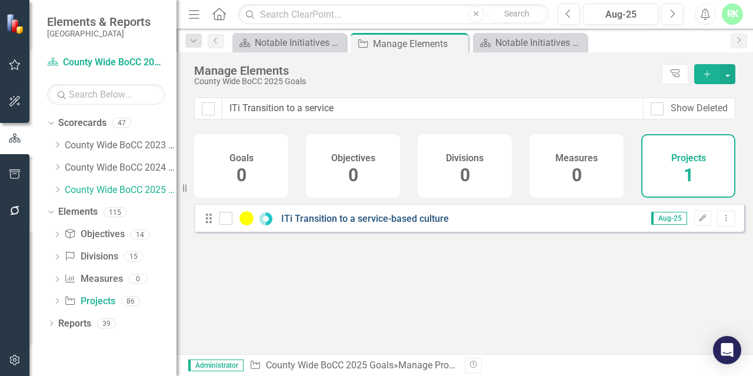
click at [428, 224] on link "ITi Transition to a service-based culture" at bounding box center [365, 218] width 168 height 11
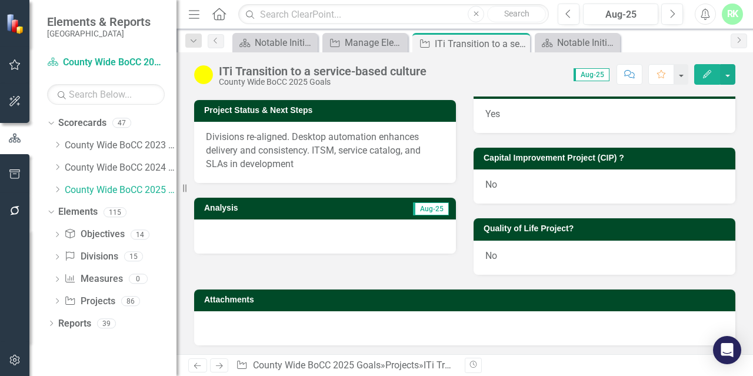
scroll to position [305, 0]
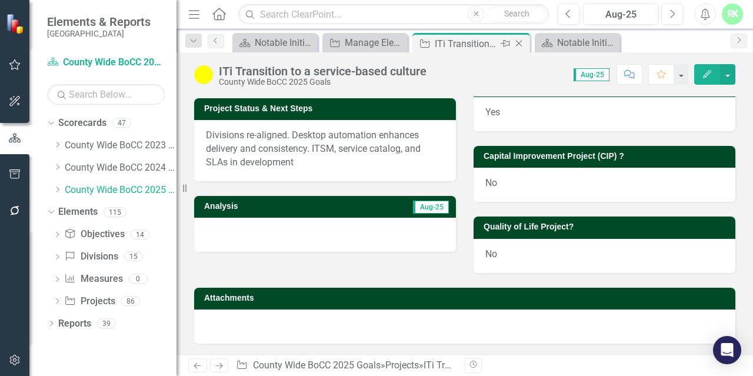
click at [521, 44] on icon "Close" at bounding box center [519, 43] width 12 height 9
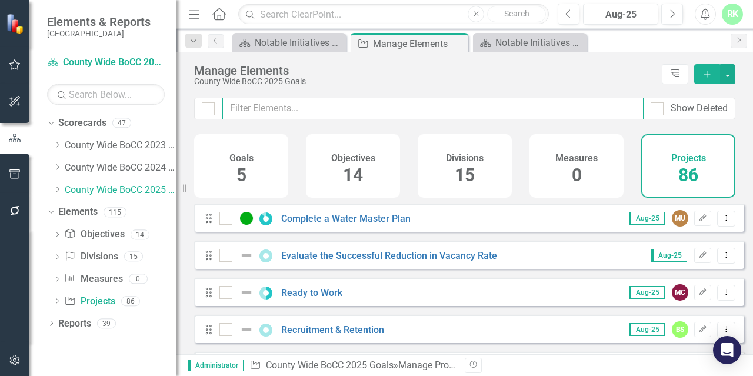
click at [315, 113] on input "text" at bounding box center [432, 109] width 421 height 22
paste input "Accessible Adams"
type input "Accessible Adams"
checkbox input "false"
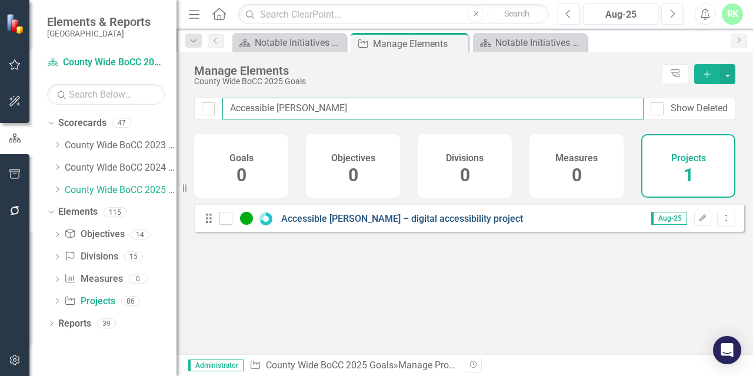
type input "Accessible Adams"
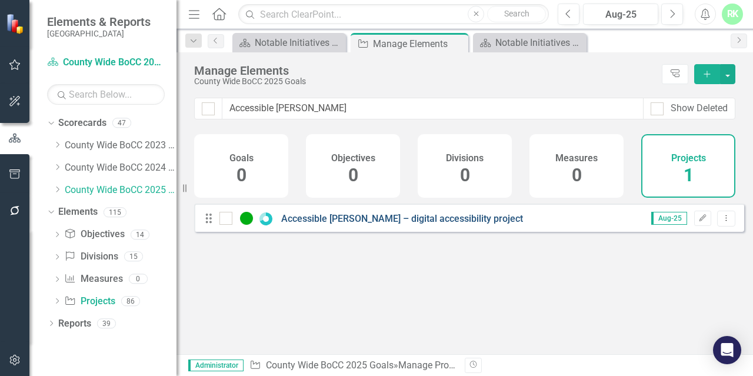
click at [315, 224] on link "Accessible [PERSON_NAME] – digital accessibility project" at bounding box center [402, 218] width 242 height 11
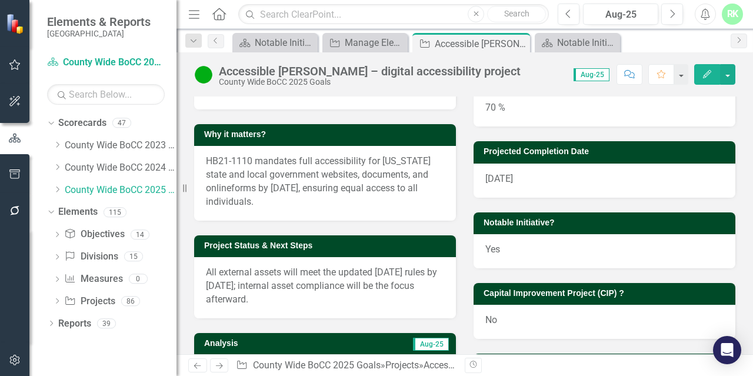
scroll to position [235, 0]
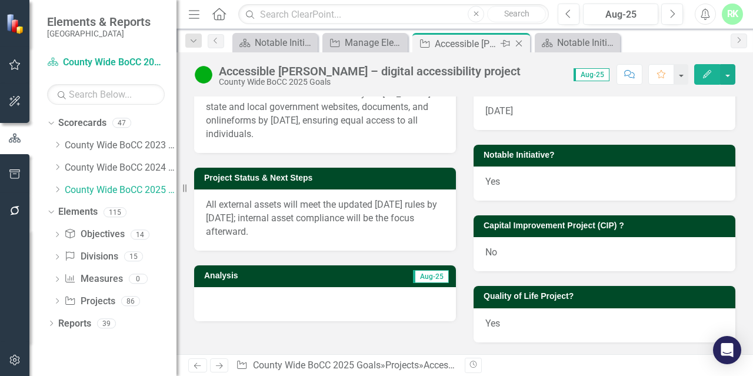
click at [521, 45] on icon at bounding box center [519, 44] width 6 height 6
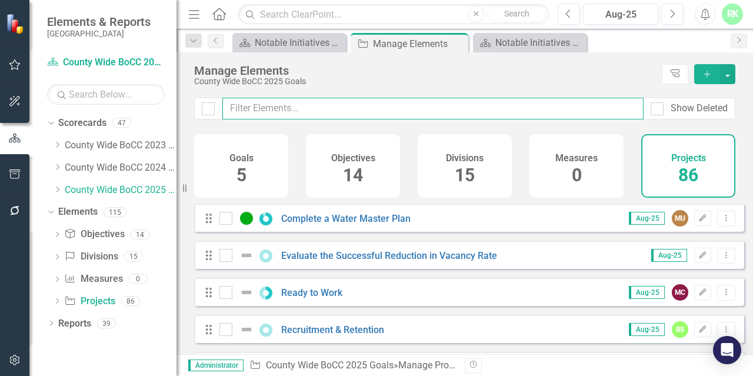
click at [372, 111] on input "text" at bounding box center [432, 109] width 421 height 22
paste input "Regional Park Improvements #1 - [PERSON_NAME][GEOGRAPHIC_DATA]"
type input "Regional Park Improvements #1 - [PERSON_NAME][GEOGRAPHIC_DATA]"
checkbox input "false"
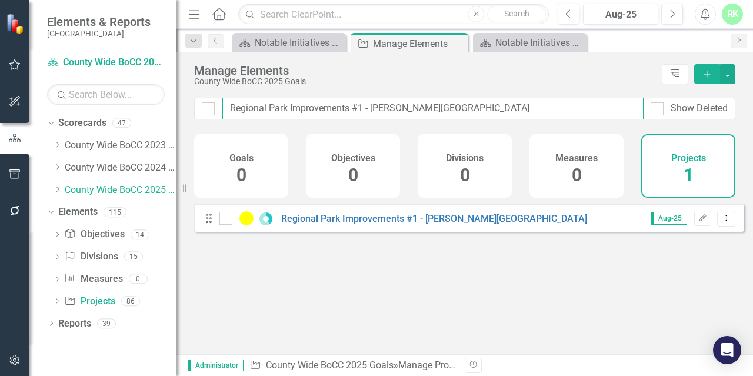
type input "Regional Park Improvements #1 - [PERSON_NAME][GEOGRAPHIC_DATA]"
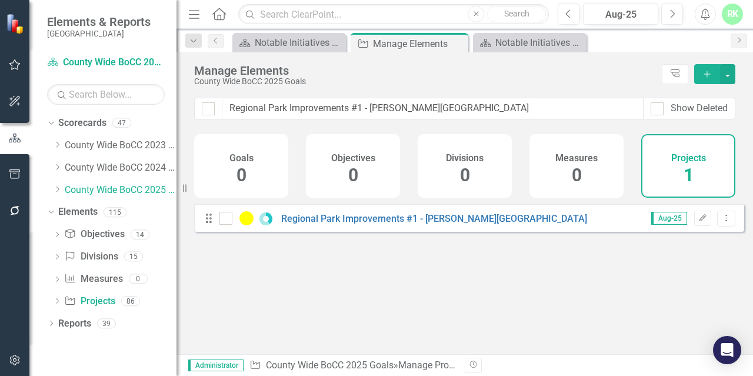
click at [347, 232] on div "Drag Regional Park Improvements #1 - Brantner Gulch Aug-25 Edit Dropdown Menu" at bounding box center [469, 218] width 550 height 28
click at [346, 224] on link "Regional Park Improvements #1 - [PERSON_NAME][GEOGRAPHIC_DATA]" at bounding box center [434, 218] width 306 height 11
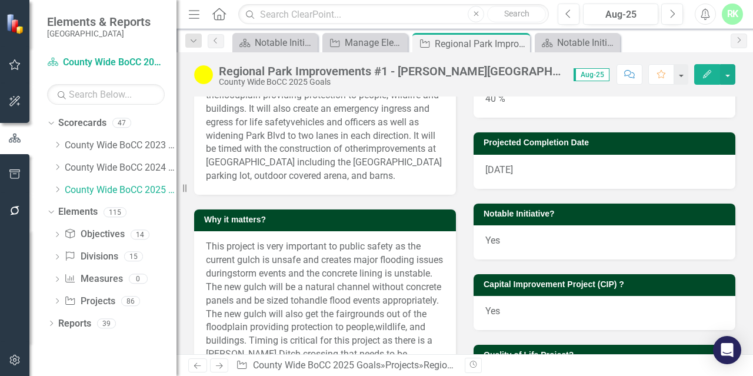
scroll to position [118, 0]
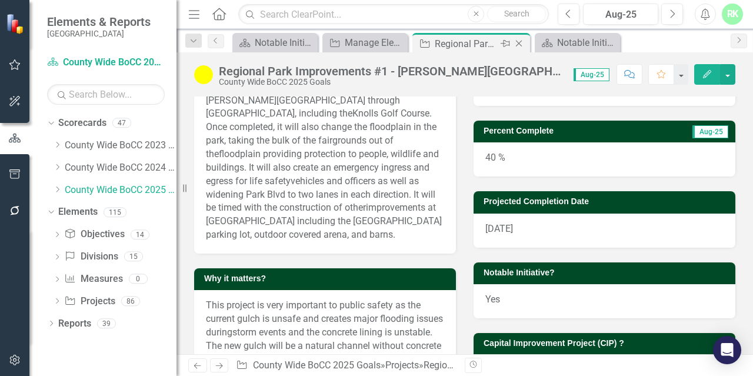
click at [523, 39] on icon "Close" at bounding box center [519, 43] width 12 height 9
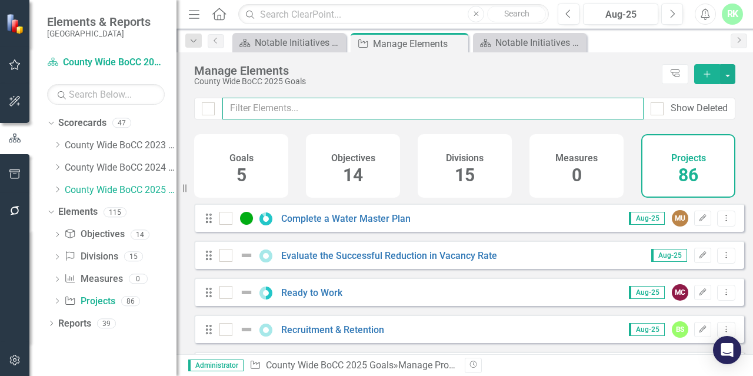
click at [354, 109] on input "text" at bounding box center [432, 109] width 421 height 22
paste input "Regional Park Improvements #2 – Fairgrounds"
type input "Regional Park Improvements #2 – Fairgrounds"
checkbox input "false"
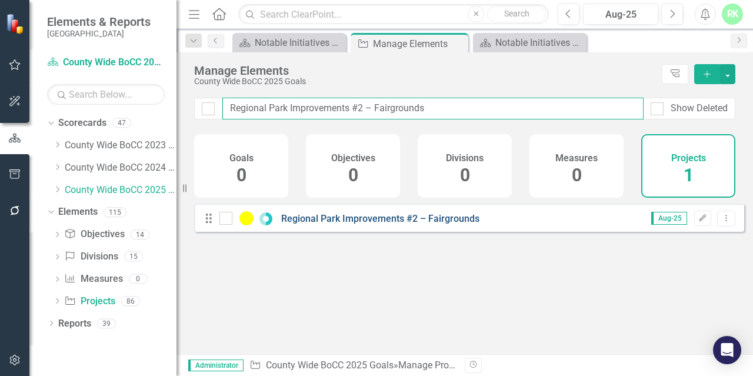
type input "Regional Park Improvements #2 – Fairgrounds"
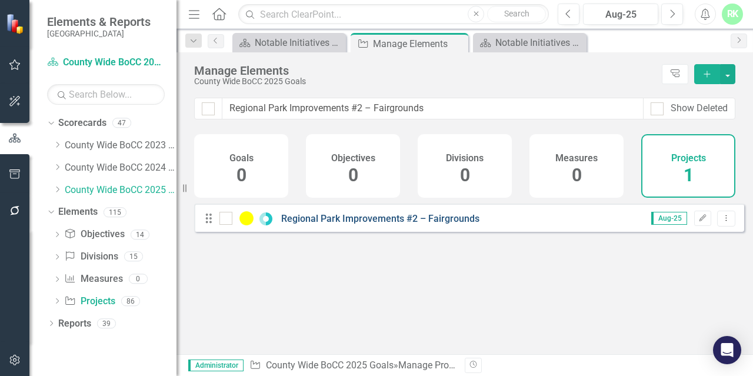
click at [361, 224] on link "Regional Park Improvements #2 – Fairgrounds" at bounding box center [380, 218] width 198 height 11
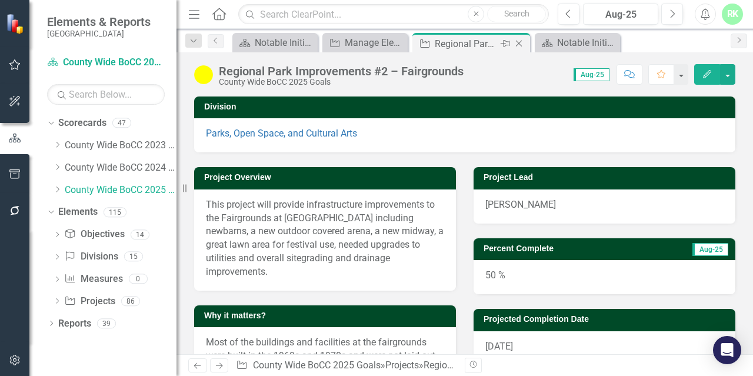
click at [518, 44] on icon at bounding box center [519, 44] width 6 height 6
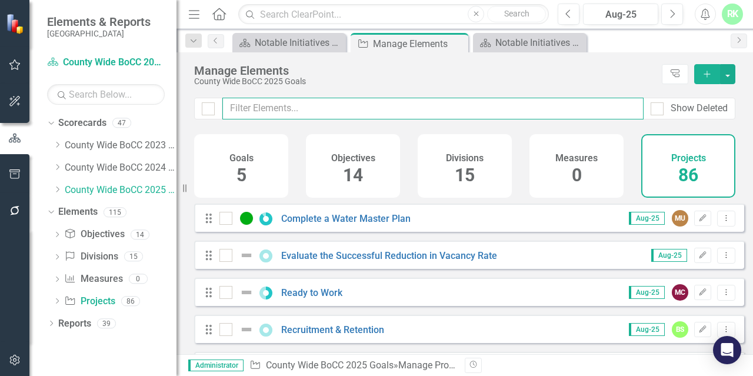
click at [425, 108] on input "text" at bounding box center [432, 109] width 421 height 22
paste input "Regional Park Improvements #3 – Public Outreach"
type input "Regional Park Improvements #3 – Public Outreach"
checkbox input "false"
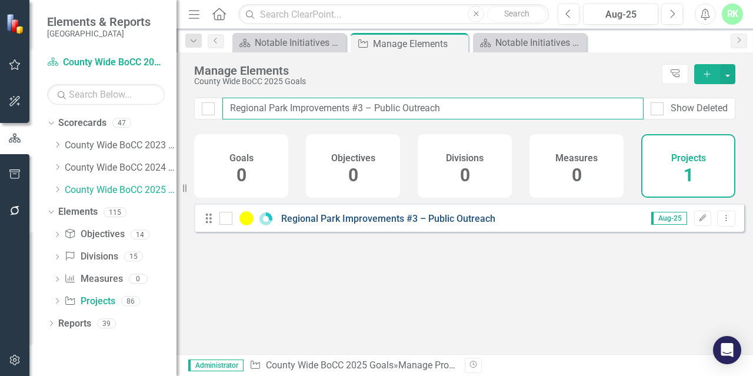
type input "Regional Park Improvements #3 – Public Outreach"
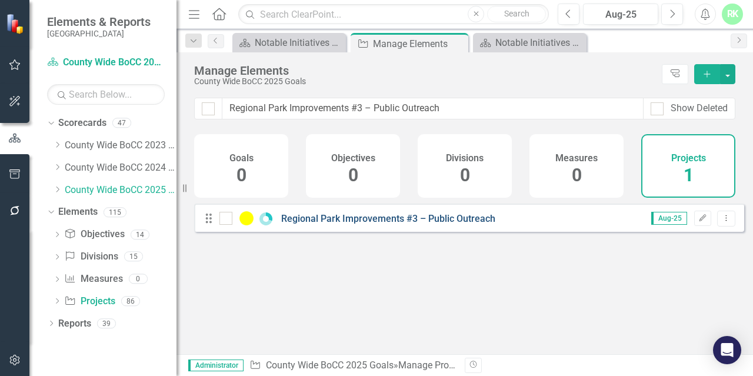
click at [354, 224] on link "Regional Park Improvements #3 – Public Outreach" at bounding box center [388, 218] width 214 height 11
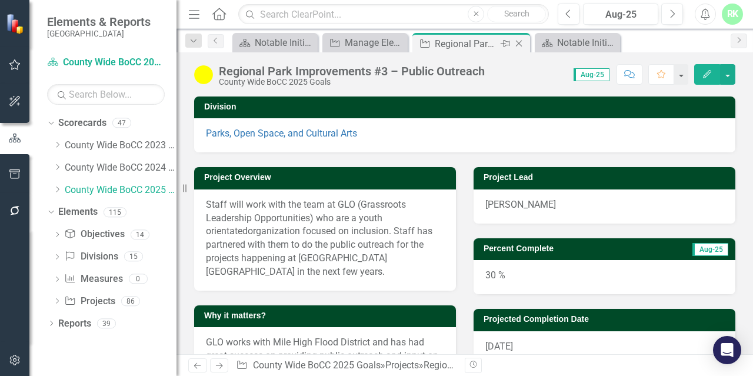
click at [517, 41] on icon at bounding box center [519, 44] width 6 height 6
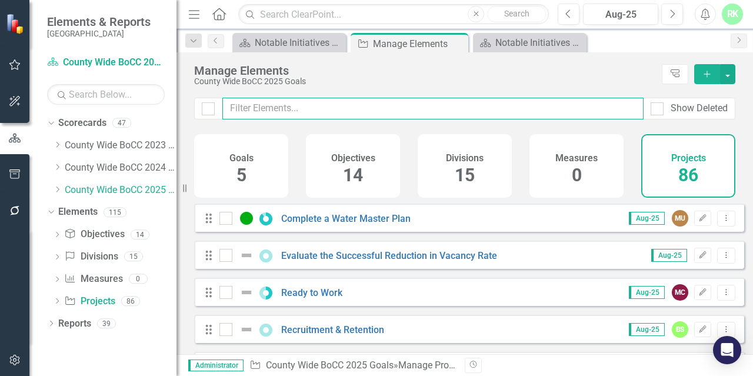
click at [400, 120] on div "Show Deleted" at bounding box center [465, 116] width 577 height 36
paste input "Development of a Total Rewards Philosophy & Compensation Guidelines"
type input "Development of a Total Rewards Philosophy & Compensation Guidelines"
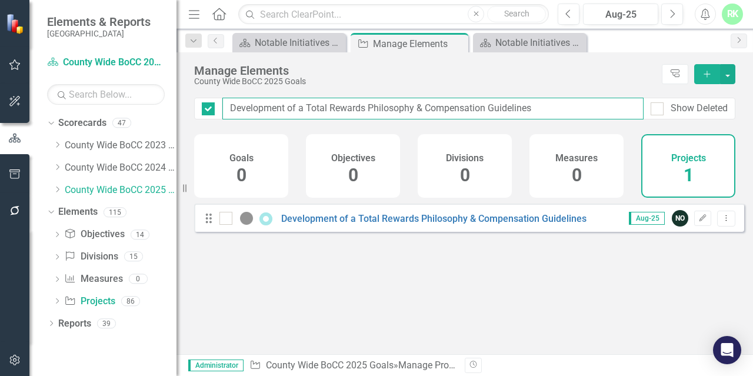
checkbox input "false"
type input "Development of a Total Rewards Philosophy & Compensation Guidelines"
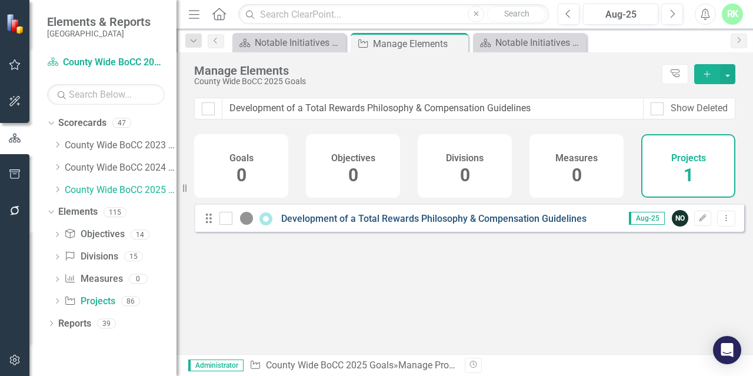
click at [394, 224] on link "Development of a Total Rewards Philosophy & Compensation Guidelines" at bounding box center [433, 218] width 305 height 11
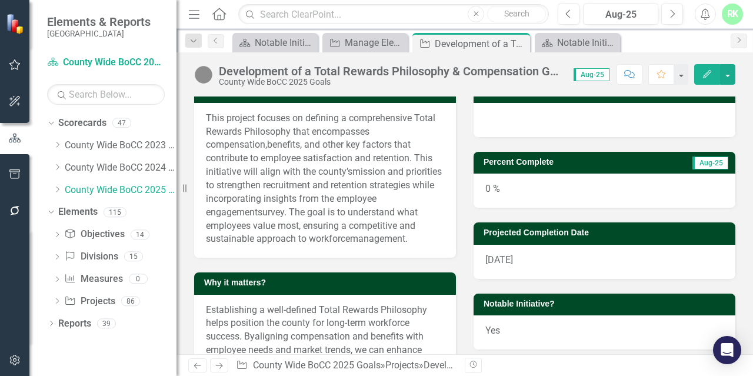
scroll to position [177, 0]
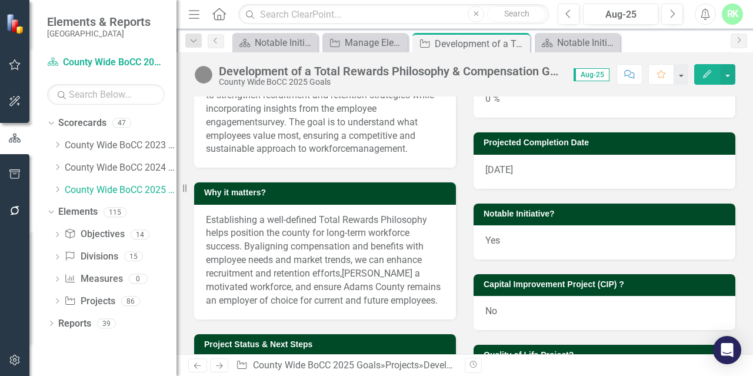
click at [497, 237] on div "Yes" at bounding box center [605, 242] width 262 height 34
click at [497, 242] on div "Yes" at bounding box center [605, 242] width 262 height 34
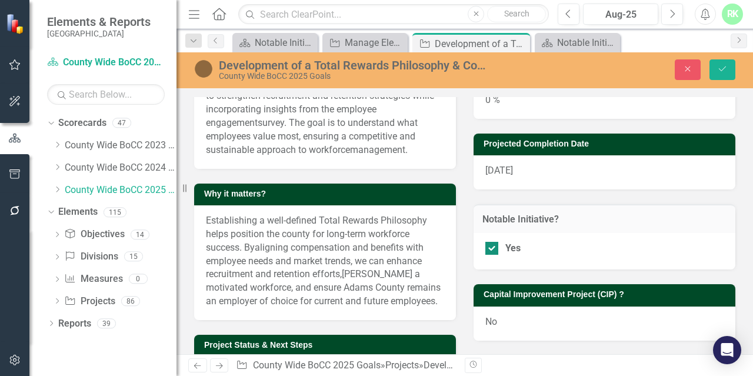
click at [485, 247] on input "Yes" at bounding box center [489, 246] width 8 height 8
checkbox input "false"
click at [720, 74] on button "Save" at bounding box center [723, 69] width 26 height 21
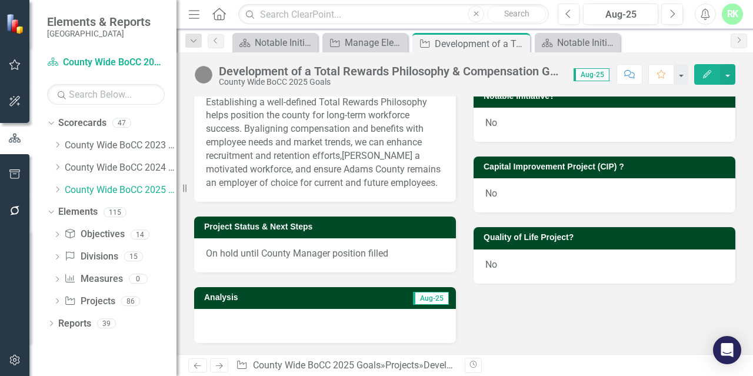
scroll to position [353, 0]
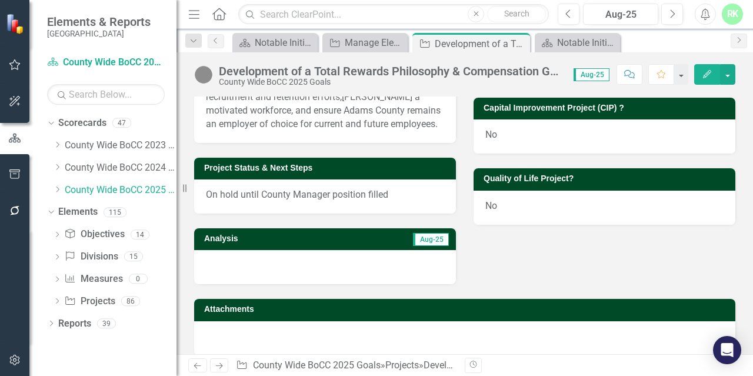
click at [315, 214] on div "On hold until County Manager position filled" at bounding box center [325, 196] width 262 height 34
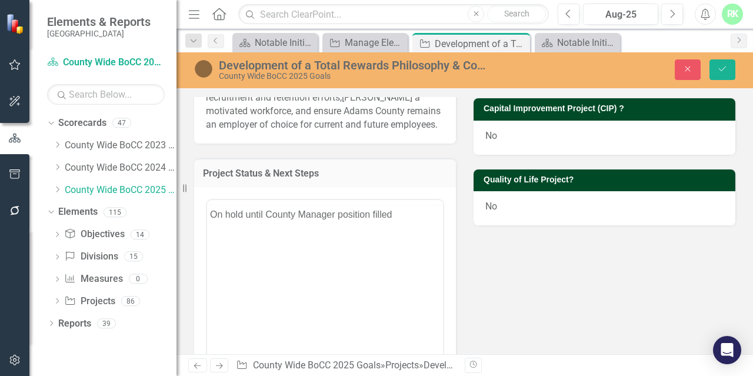
scroll to position [0, 0]
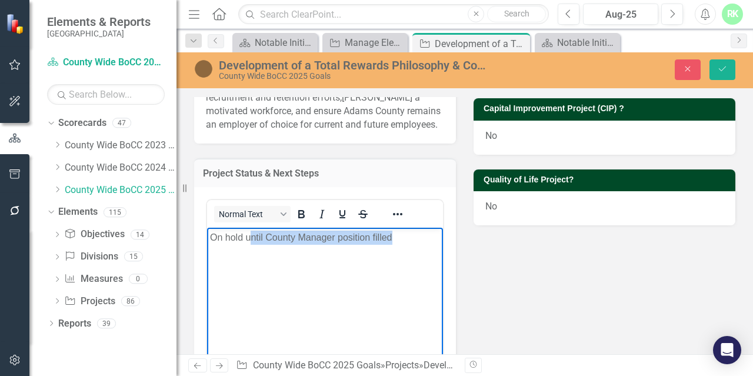
drag, startPoint x: 250, startPoint y: 236, endPoint x: 395, endPoint y: 236, distance: 145.9
click at [395, 236] on p "On hold until County Manager position filled" at bounding box center [325, 237] width 230 height 14
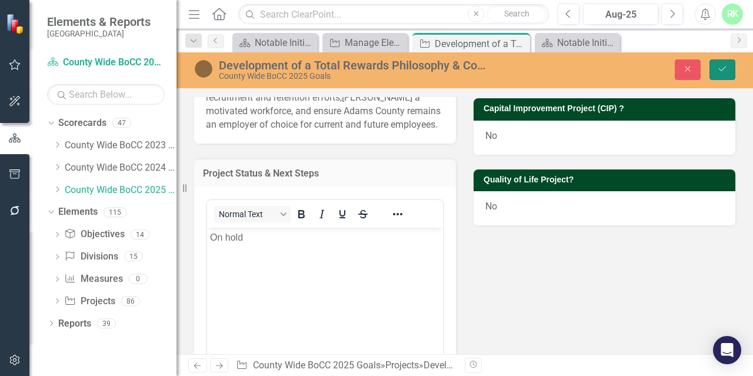
click at [717, 64] on button "Save" at bounding box center [723, 69] width 26 height 21
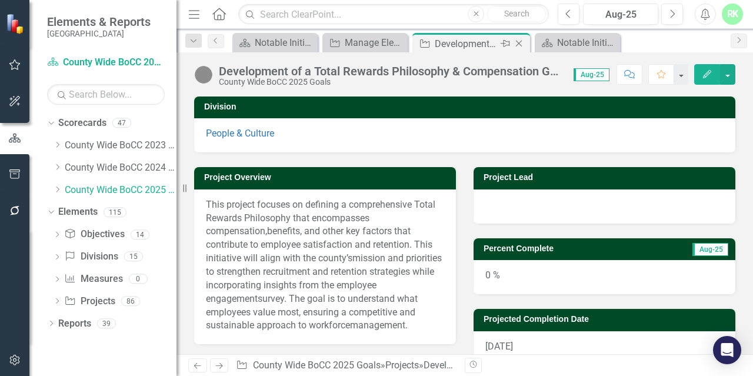
click at [520, 46] on icon "Close" at bounding box center [519, 43] width 12 height 9
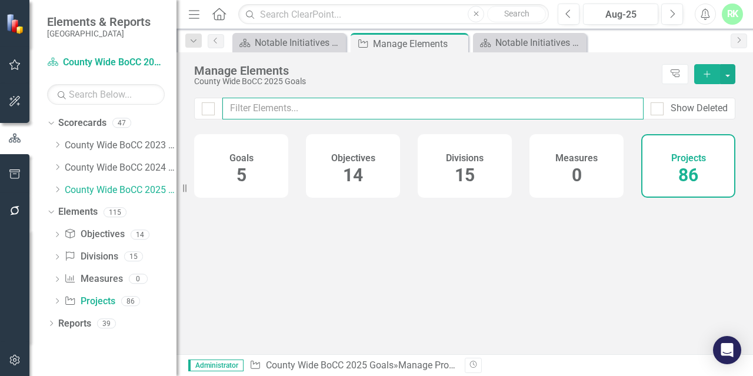
click at [392, 104] on input "text" at bounding box center [432, 109] width 421 height 22
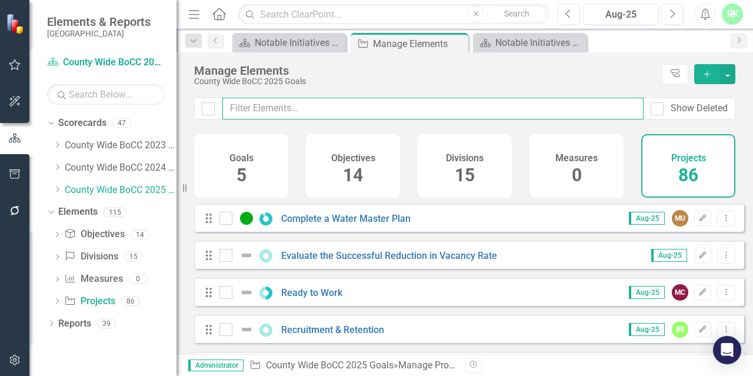
paste input "Streamline Online Benefit Enrollment System"
type input "Streamline Online Benefit Enrollment System"
checkbox input "false"
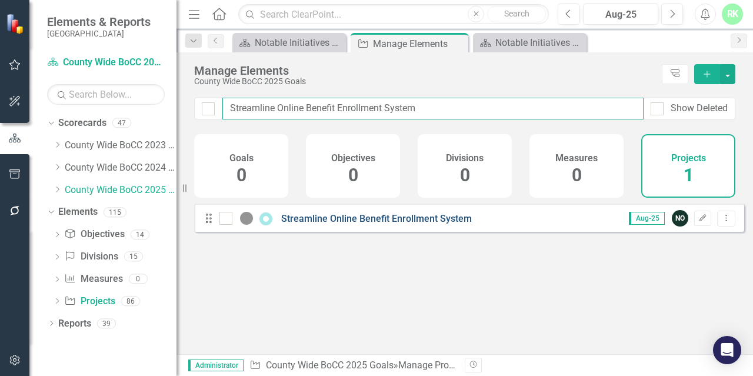
type input "Streamline Online Benefit Enrollment System"
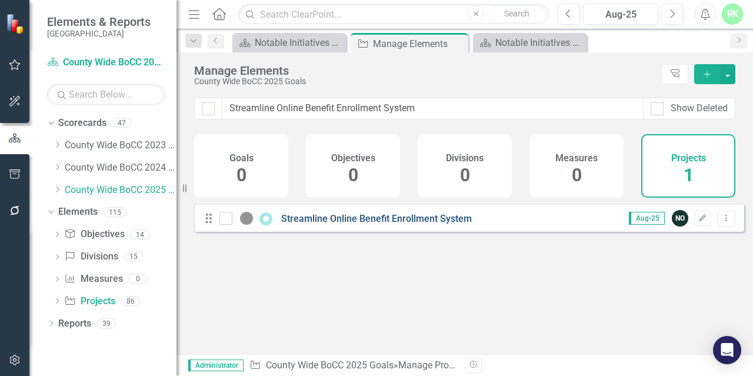
click at [321, 222] on link "Streamline Online Benefit Enrollment System" at bounding box center [376, 218] width 191 height 11
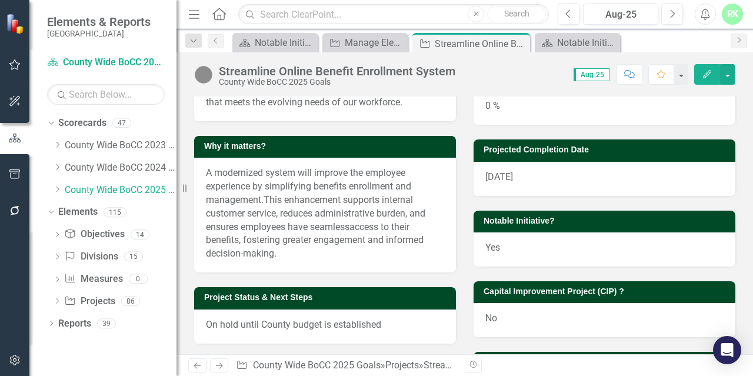
scroll to position [235, 0]
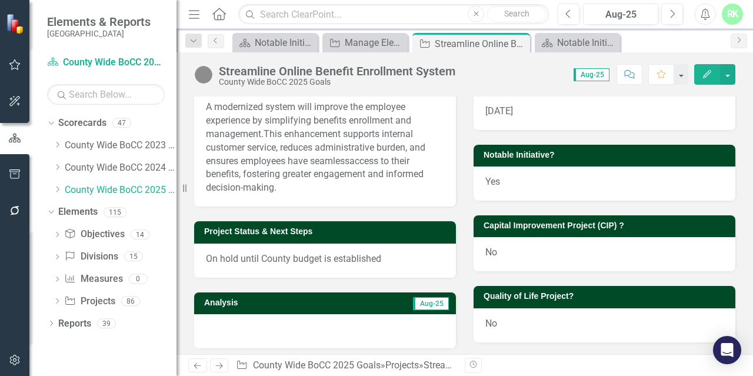
click at [264, 264] on span "On hold until County budget is established" at bounding box center [293, 258] width 175 height 11
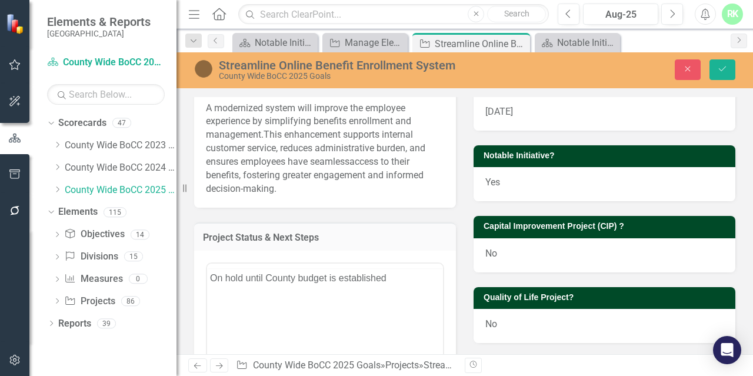
scroll to position [0, 0]
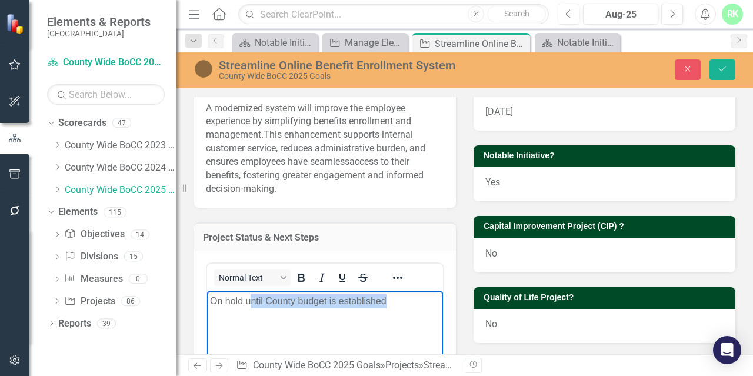
drag, startPoint x: 248, startPoint y: 301, endPoint x: 419, endPoint y: 315, distance: 171.3
click at [419, 315] on body "On hold until County budget is established" at bounding box center [325, 379] width 236 height 177
click at [717, 68] on icon "Save" at bounding box center [722, 69] width 11 height 8
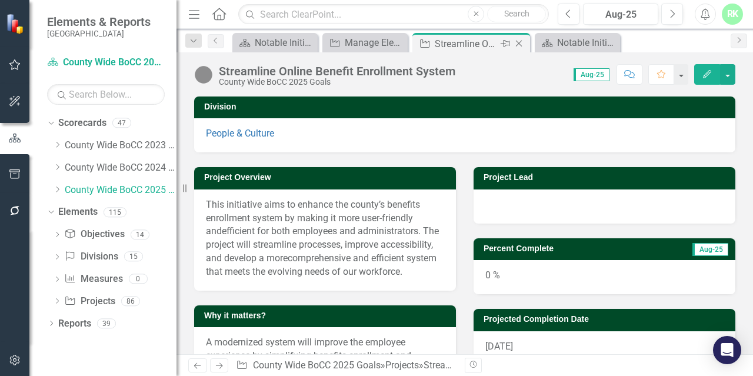
click at [521, 43] on icon "Close" at bounding box center [519, 43] width 12 height 9
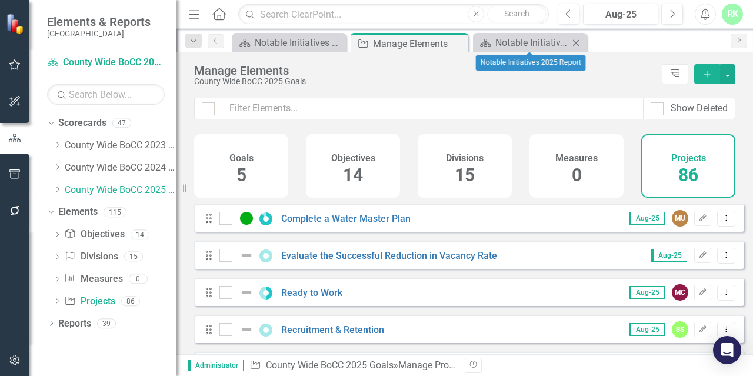
click at [573, 44] on icon "Close" at bounding box center [576, 42] width 12 height 9
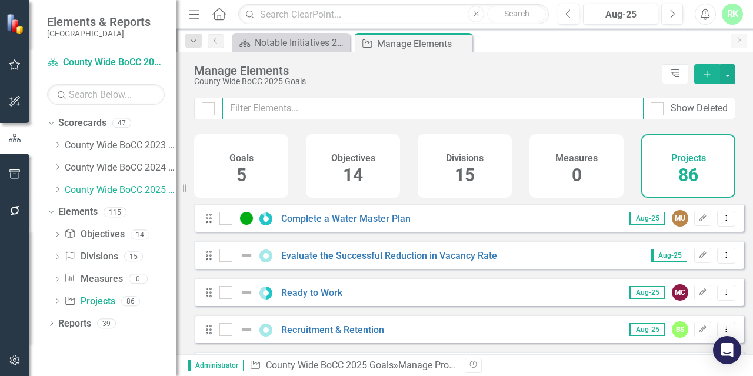
click at [390, 105] on input "text" at bounding box center [432, 109] width 421 height 22
paste input "Streamline Online Benefit Enrollment System"
type input "Streamline Online Benefit Enrollment System"
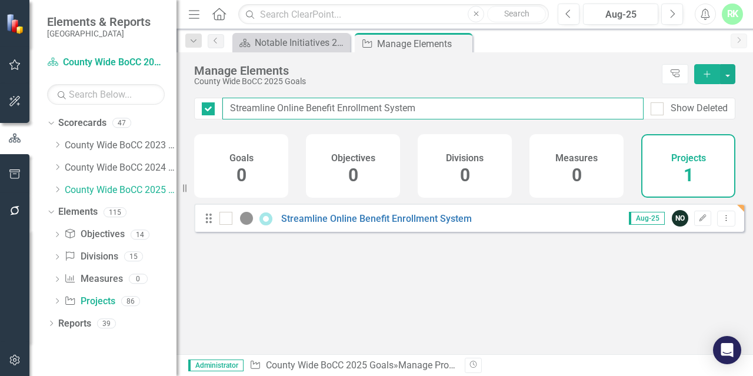
checkbox input "false"
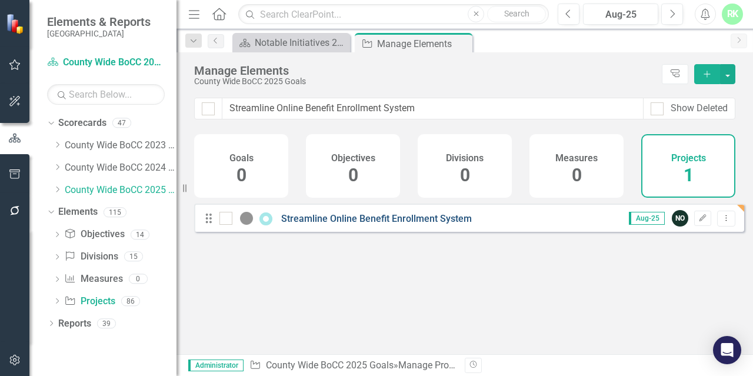
click at [364, 224] on link "Streamline Online Benefit Enrollment System" at bounding box center [376, 218] width 191 height 11
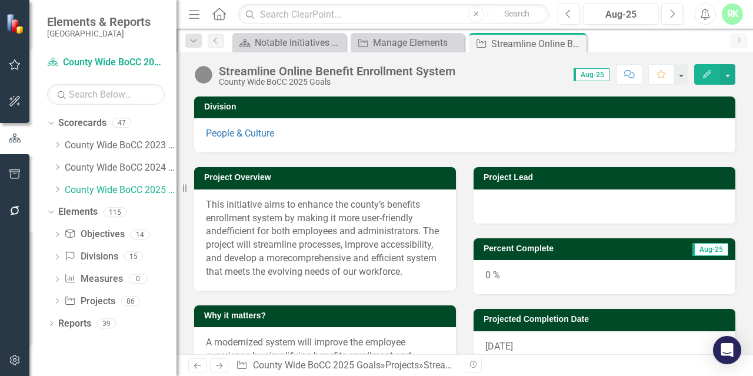
scroll to position [235, 0]
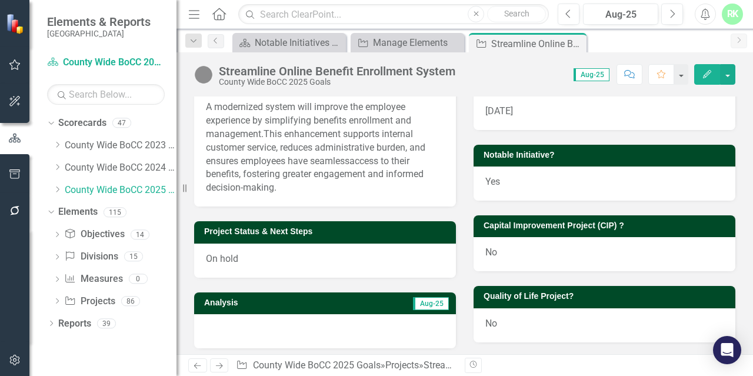
click at [489, 188] on div "Yes" at bounding box center [605, 184] width 262 height 34
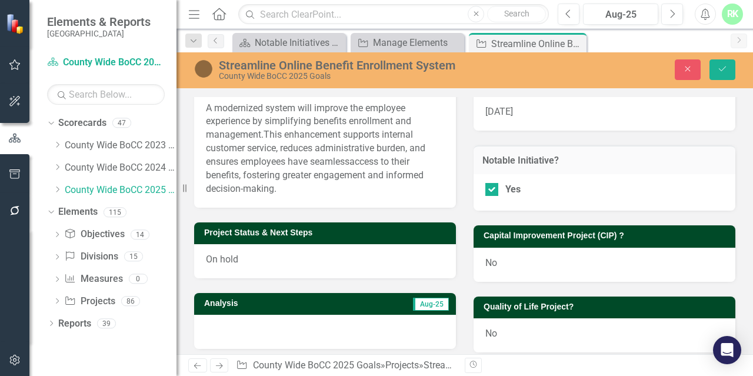
click at [493, 198] on div "Yes" at bounding box center [605, 192] width 262 height 37
click at [487, 191] on div at bounding box center [491, 189] width 13 height 13
click at [487, 191] on input "Yes" at bounding box center [489, 187] width 8 height 8
checkbox input "false"
click at [717, 72] on icon "Save" at bounding box center [722, 69] width 11 height 8
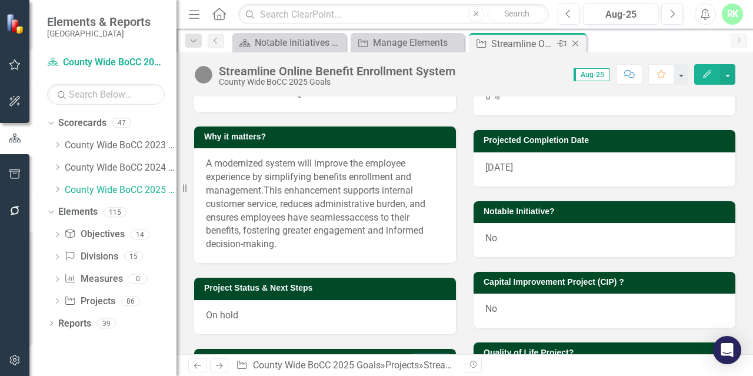
scroll to position [177, 0]
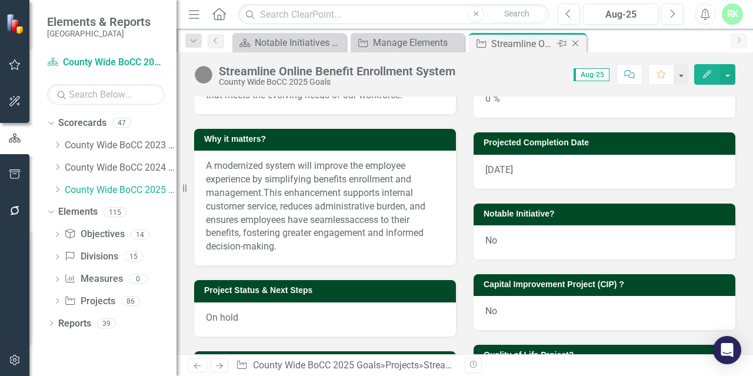
click at [577, 42] on icon "Close" at bounding box center [576, 43] width 12 height 9
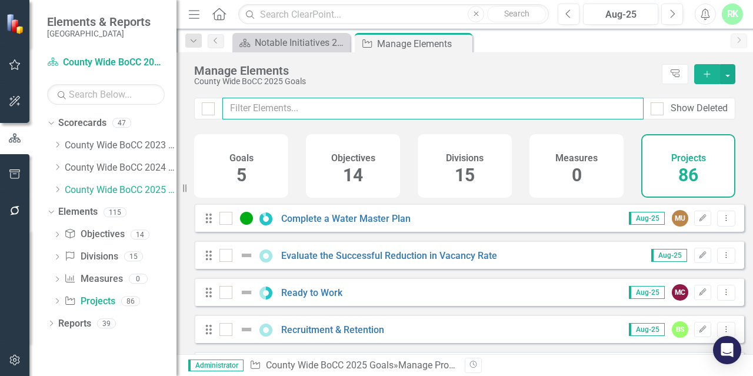
click at [351, 107] on input "text" at bounding box center [432, 109] width 421 height 22
paste input "Diversify Health Department Funding Strategy"
type input "Diversify Health Department Funding Strategy"
checkbox input "false"
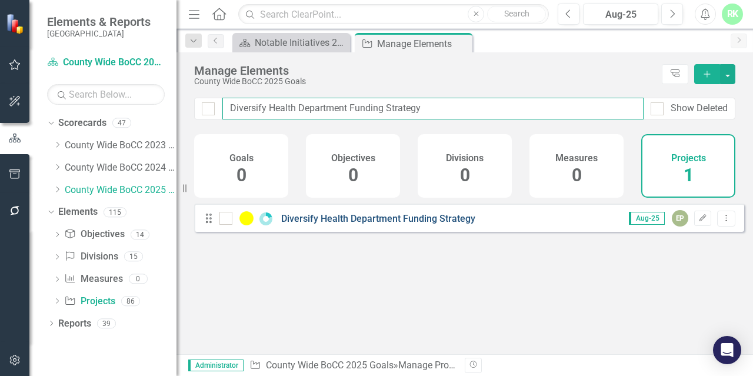
type input "Diversify Health Department Funding Strategy"
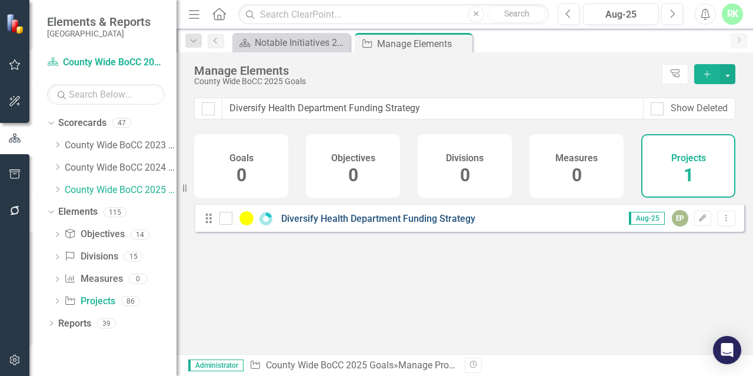
click at [361, 224] on link "Diversify Health Department Funding Strategy" at bounding box center [378, 218] width 194 height 11
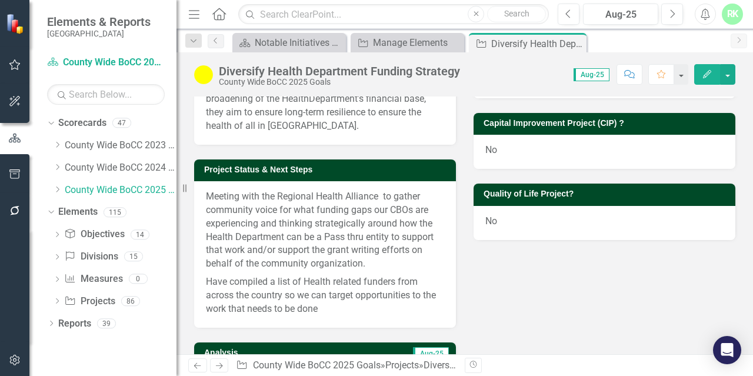
scroll to position [353, 0]
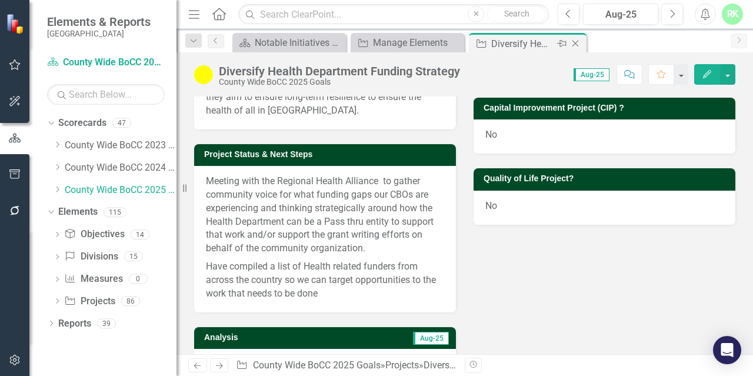
click at [576, 42] on icon at bounding box center [576, 44] width 6 height 6
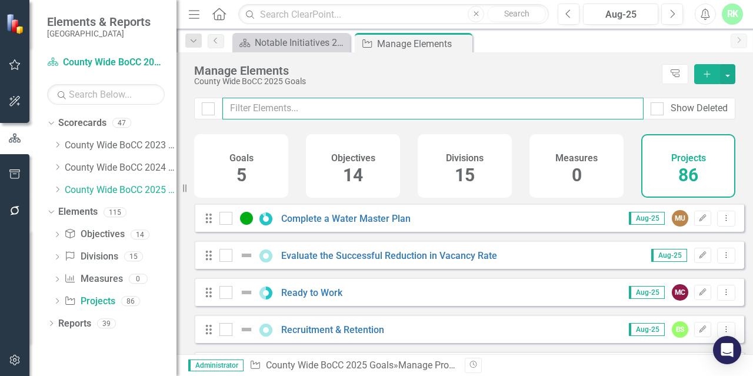
click at [414, 101] on input "text" at bounding box center [432, 109] width 421 height 22
paste input "Data and Technology: Environmental Justice and Health Data Systems"
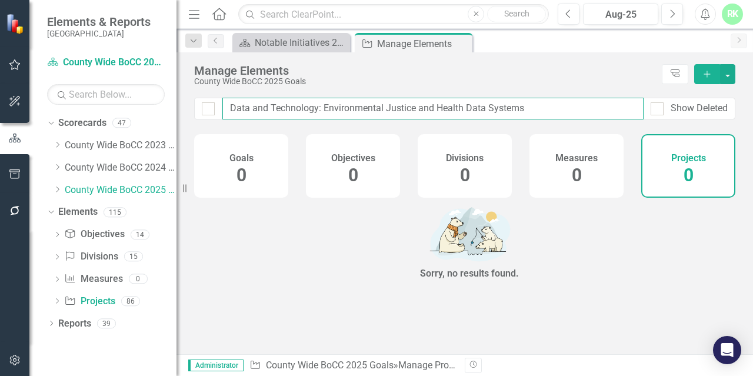
drag, startPoint x: 392, startPoint y: 105, endPoint x: 640, endPoint y: 124, distance: 248.5
click at [640, 124] on div "Data and Technology: Environmental Justice and Health Data Systems Show Deleted" at bounding box center [465, 116] width 577 height 36
type input "Data and Technology: Environment"
checkbox input "false"
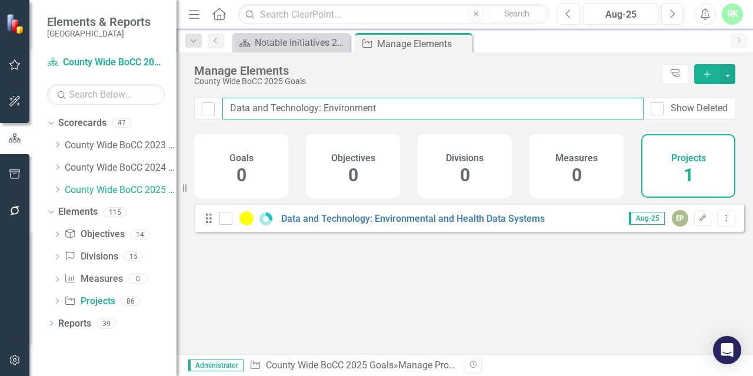
drag, startPoint x: 325, startPoint y: 106, endPoint x: 341, endPoint y: 107, distance: 16.5
click at [341, 106] on input "Data and Technology: Environment" at bounding box center [432, 109] width 421 height 22
type input "Data and Technology: Environment"
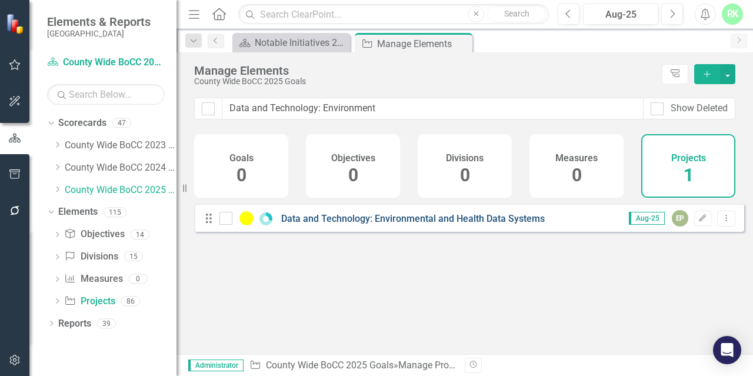
click at [365, 224] on link "Data and Technology: Environmental and Health Data Systems" at bounding box center [413, 218] width 264 height 11
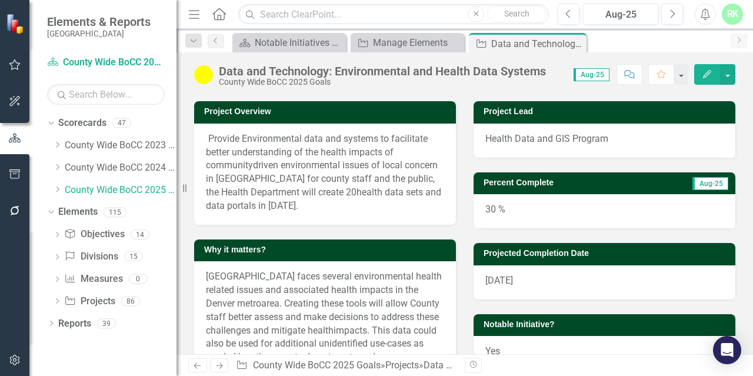
scroll to position [118, 0]
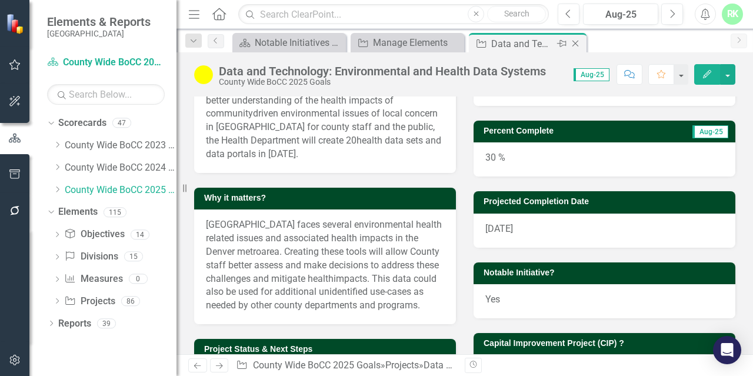
click at [575, 40] on icon "Close" at bounding box center [576, 43] width 12 height 9
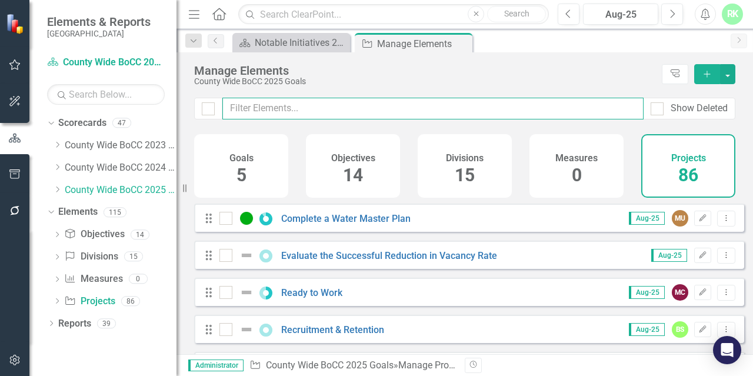
click at [385, 111] on input "text" at bounding box center [432, 109] width 421 height 22
paste input "Influence State environmental policy"
type input "Influence State environmental policy"
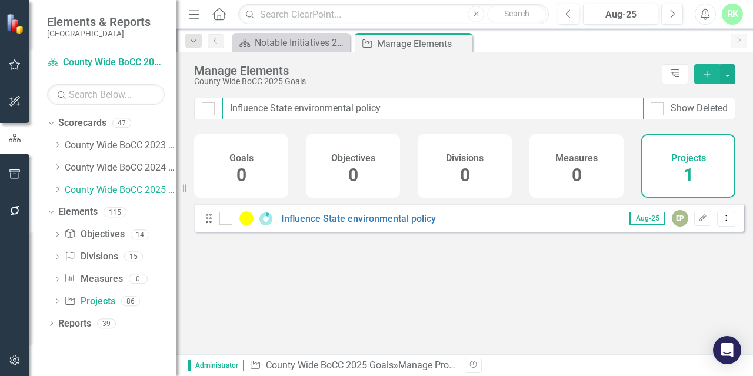
checkbox input "false"
type input "Influence State environmental policy"
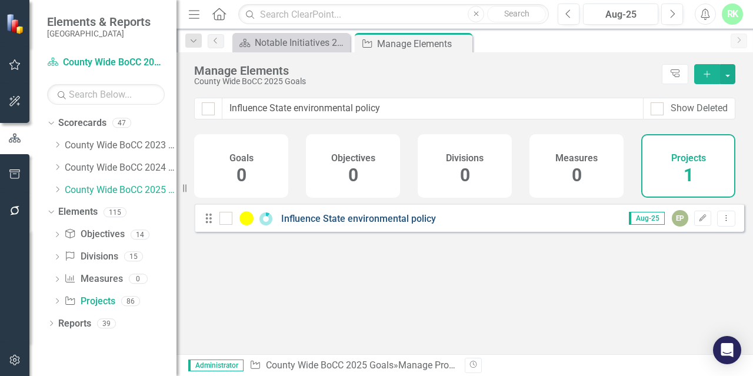
click at [307, 224] on link "Influence State environmental policy" at bounding box center [358, 218] width 155 height 11
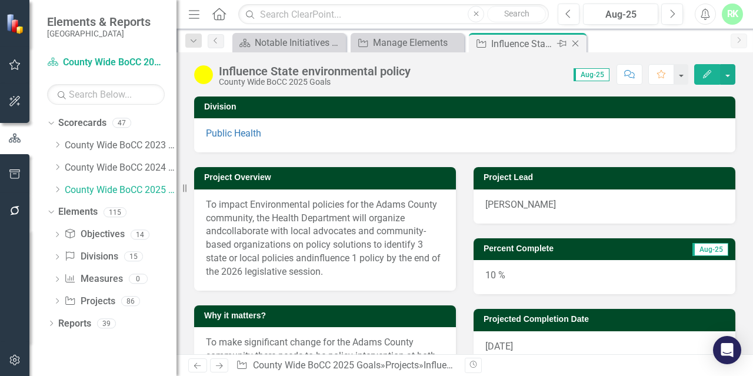
click at [576, 44] on icon "Close" at bounding box center [576, 43] width 12 height 9
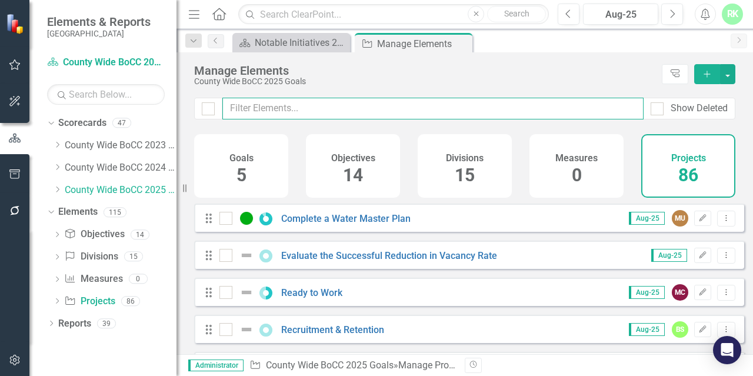
click at [286, 112] on input "text" at bounding box center [432, 109] width 421 height 22
paste input "Co-Responder Program"
type input "Co-Responder Program"
checkbox input "false"
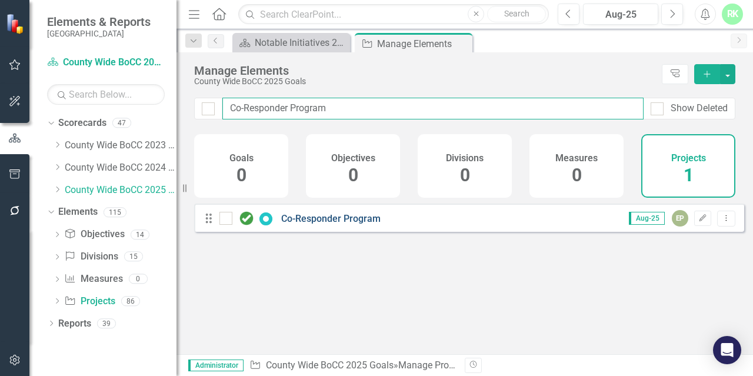
type input "Co-Responder Program"
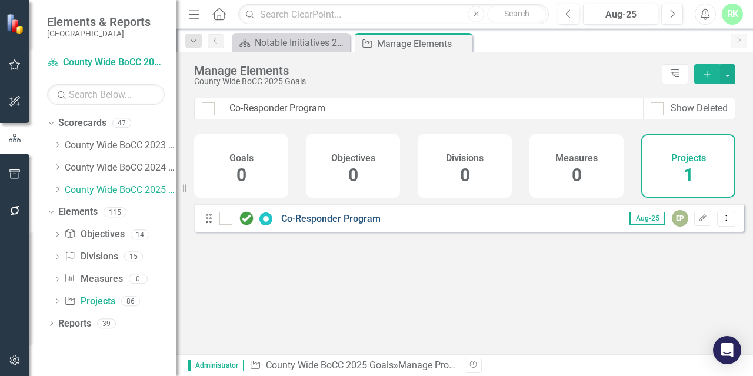
click at [308, 222] on link "Co-Responder Program" at bounding box center [330, 218] width 99 height 11
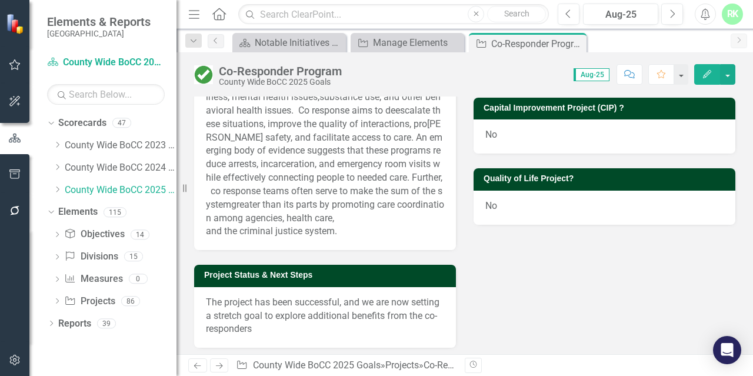
scroll to position [412, 0]
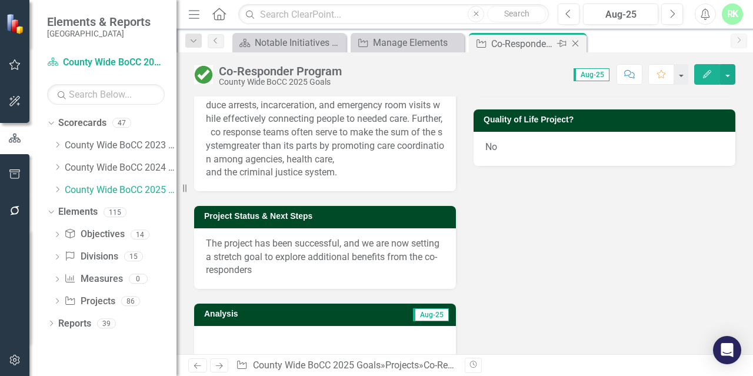
click at [578, 45] on icon at bounding box center [576, 44] width 6 height 6
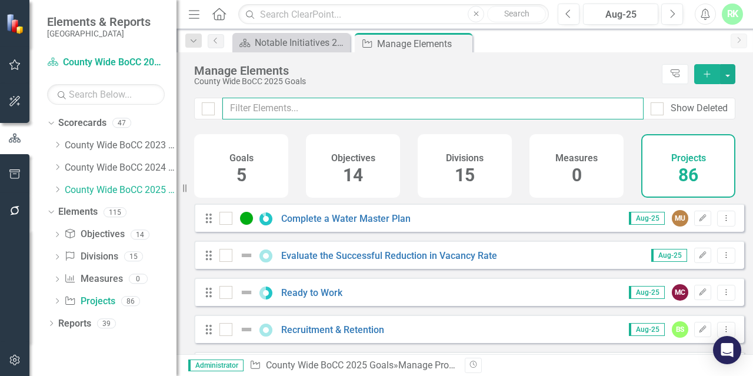
click at [291, 98] on input "text" at bounding box center [432, 109] width 421 height 22
paste input "Traffic Safety Study"
type input "Traffic Safety Study"
checkbox input "false"
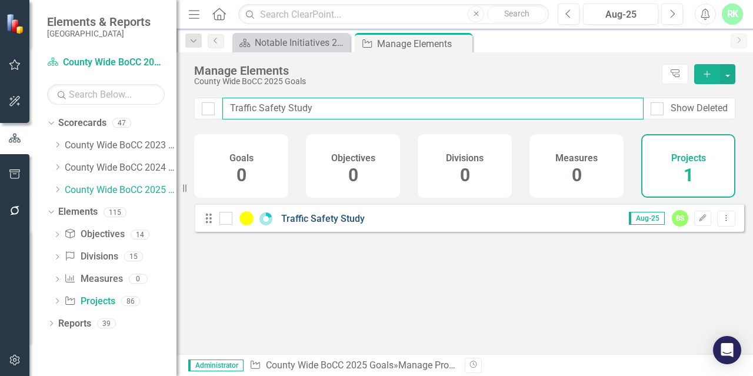
type input "Traffic Safety Study"
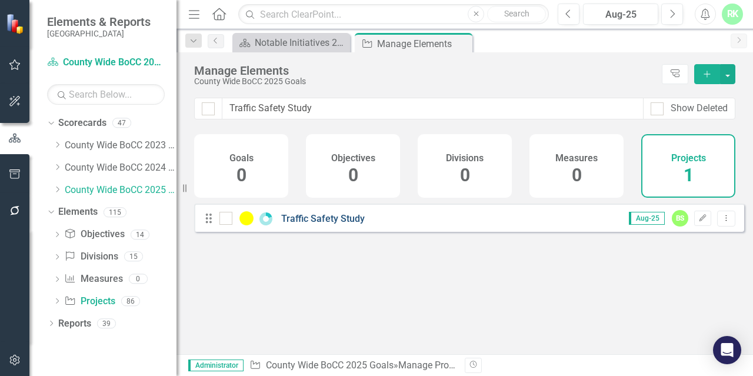
click at [307, 224] on link "Traffic Safety Study" at bounding box center [323, 218] width 84 height 11
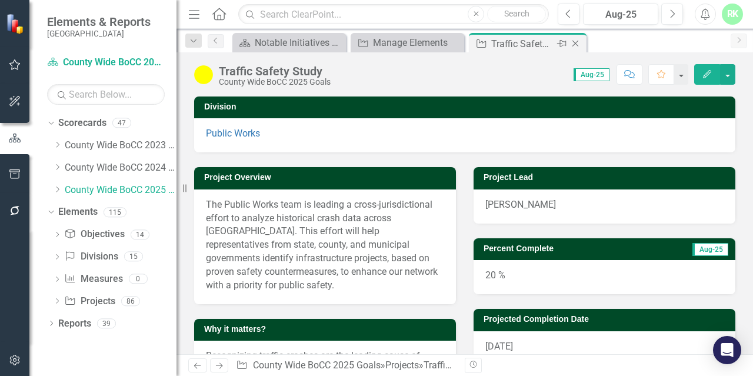
click at [574, 40] on icon "Close" at bounding box center [576, 43] width 12 height 9
